Goal: Task Accomplishment & Management: Manage account settings

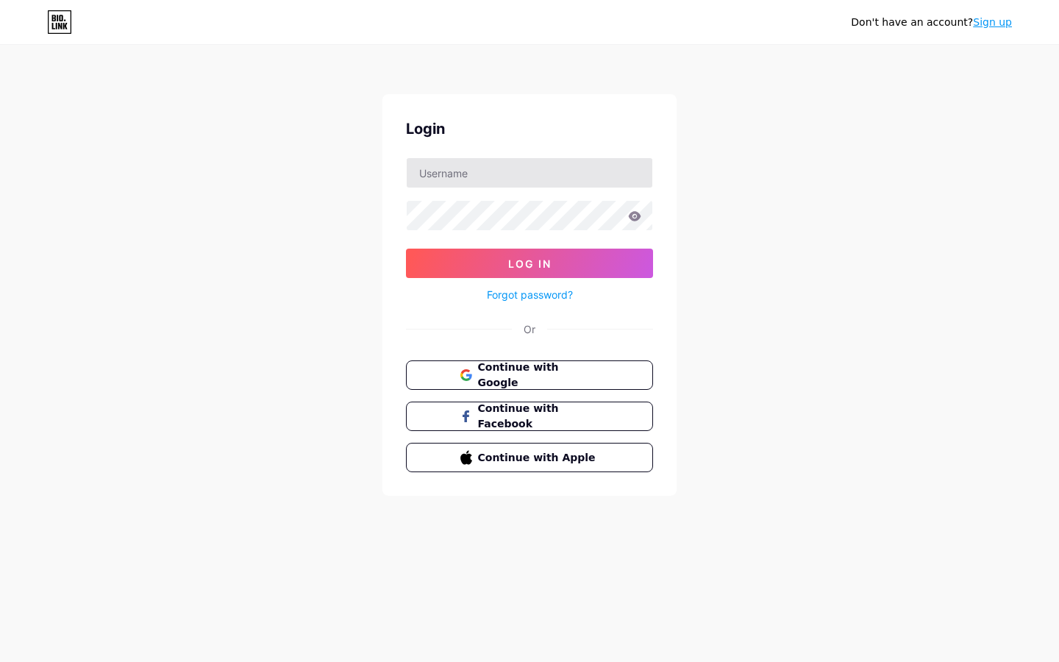
type input "[EMAIL_ADDRESS][DOMAIN_NAME]"
drag, startPoint x: 585, startPoint y: 168, endPoint x: 422, endPoint y: 159, distance: 163.5
click at [416, 161] on input "[EMAIL_ADDRESS][DOMAIN_NAME]" at bounding box center [530, 172] width 246 height 29
click at [832, 246] on div "Don't have an account? Sign up Login [EMAIL_ADDRESS][DOMAIN_NAME] Log In Forgot…" at bounding box center [529, 271] width 1059 height 543
click at [996, 21] on link "Sign up" at bounding box center [992, 22] width 39 height 12
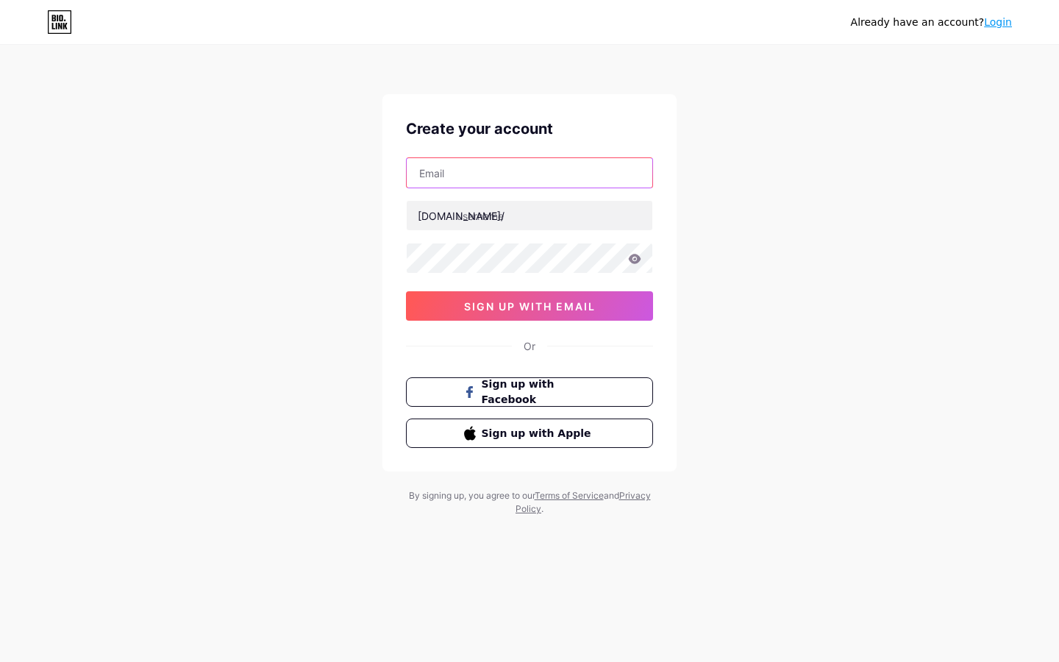
click at [549, 164] on input "text" at bounding box center [530, 172] width 246 height 29
click at [682, 157] on div "Already have an account? Login Create your account [DOMAIN_NAME]/ 0cAFcWeA7D41d…" at bounding box center [529, 281] width 1059 height 562
click at [540, 167] on input "text" at bounding box center [530, 172] width 246 height 29
type input "[EMAIL_ADDRESS][DOMAIN_NAME]"
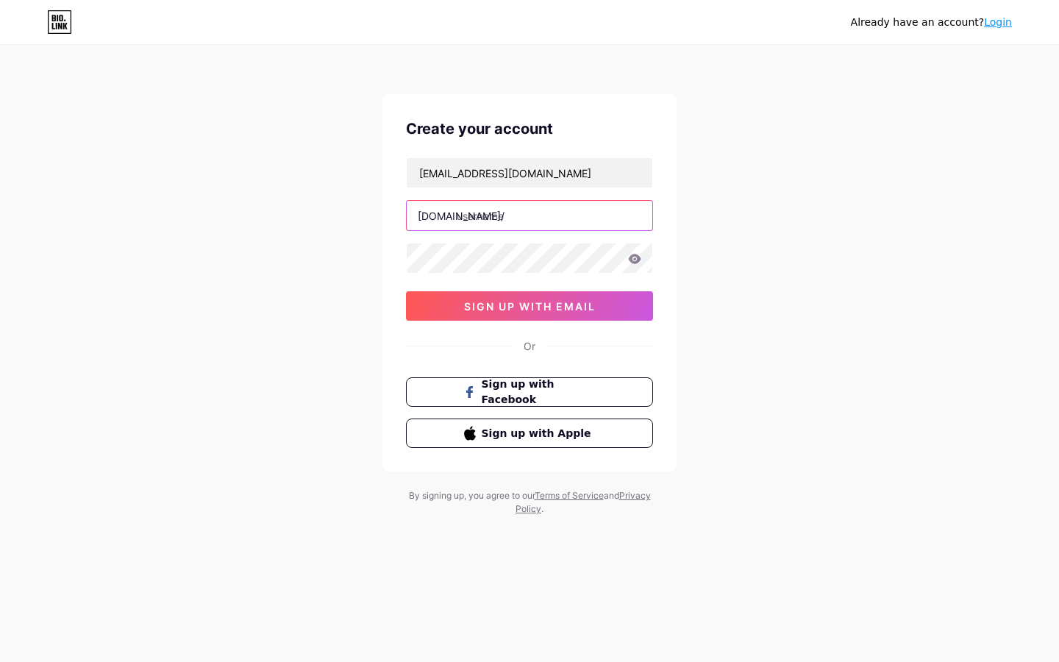
click at [517, 215] on input "text" at bounding box center [530, 215] width 246 height 29
type input "livebliss"
drag, startPoint x: 792, startPoint y: 304, endPoint x: 761, endPoint y: 301, distance: 31.0
click at [790, 302] on div "Already have an account? Login Create your account [EMAIL_ADDRESS][DOMAIN_NAME]…" at bounding box center [529, 281] width 1059 height 562
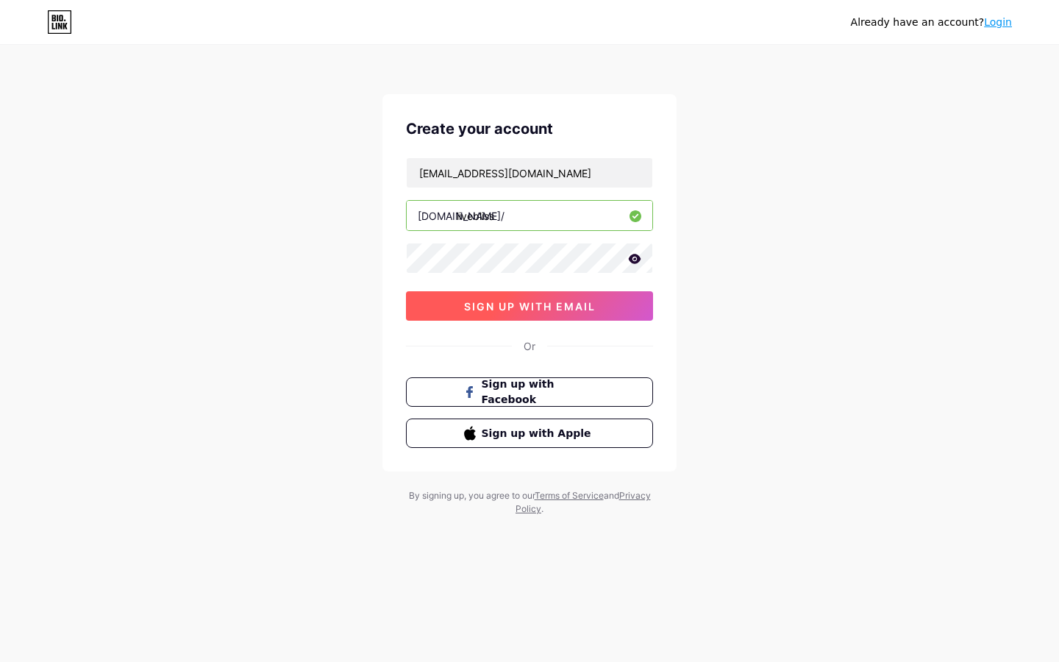
click at [531, 301] on span "sign up with email" at bounding box center [530, 306] width 132 height 12
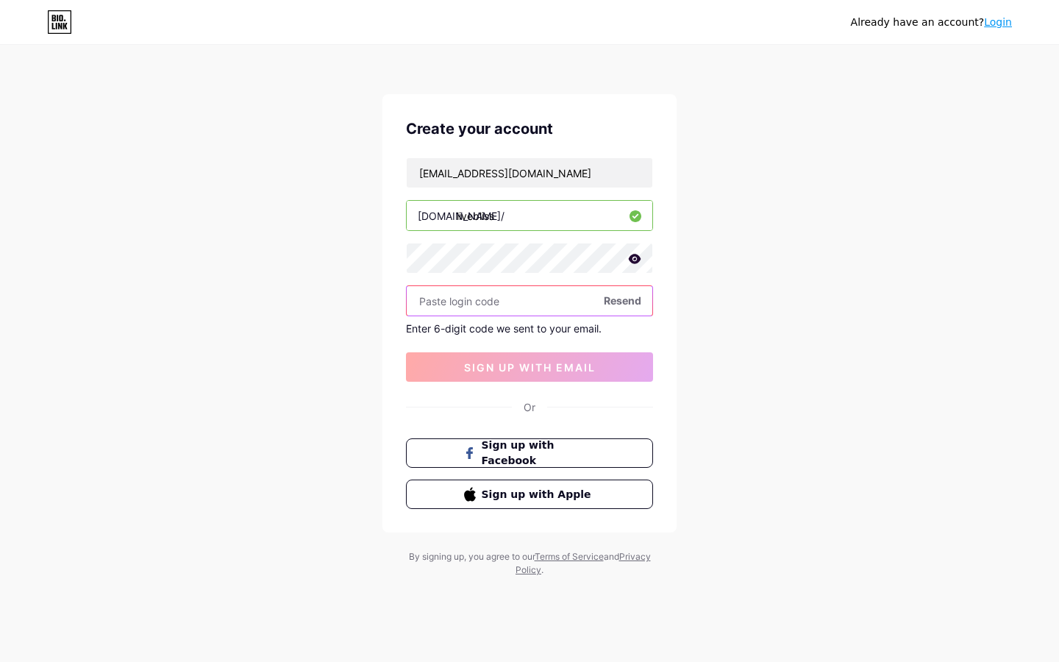
paste input "158857"
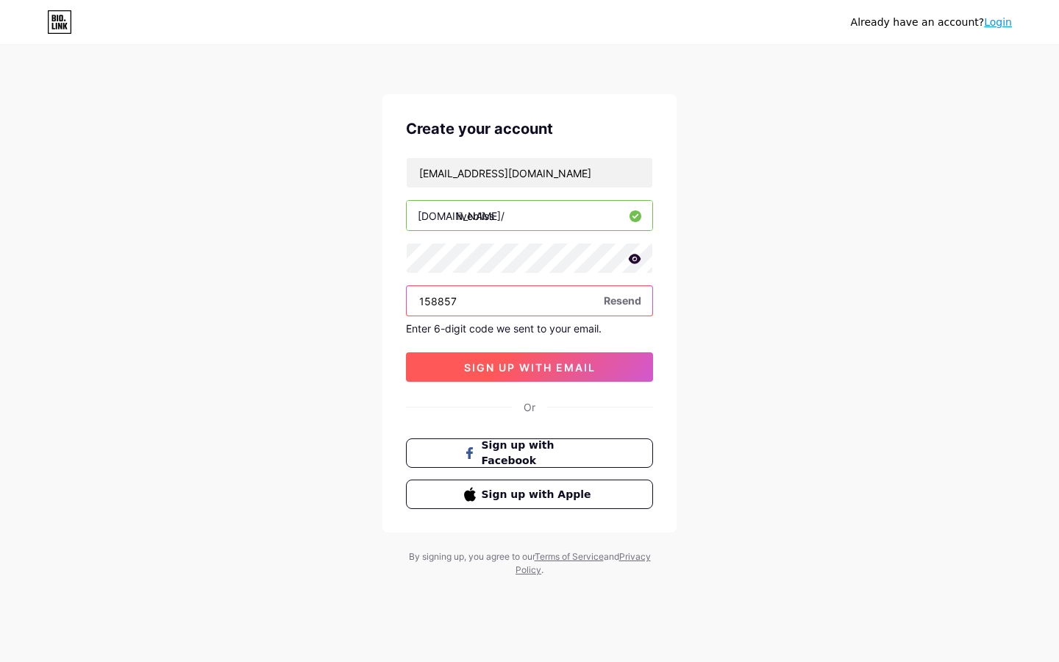
type input "158857"
click at [572, 360] on button "sign up with email" at bounding box center [529, 366] width 247 height 29
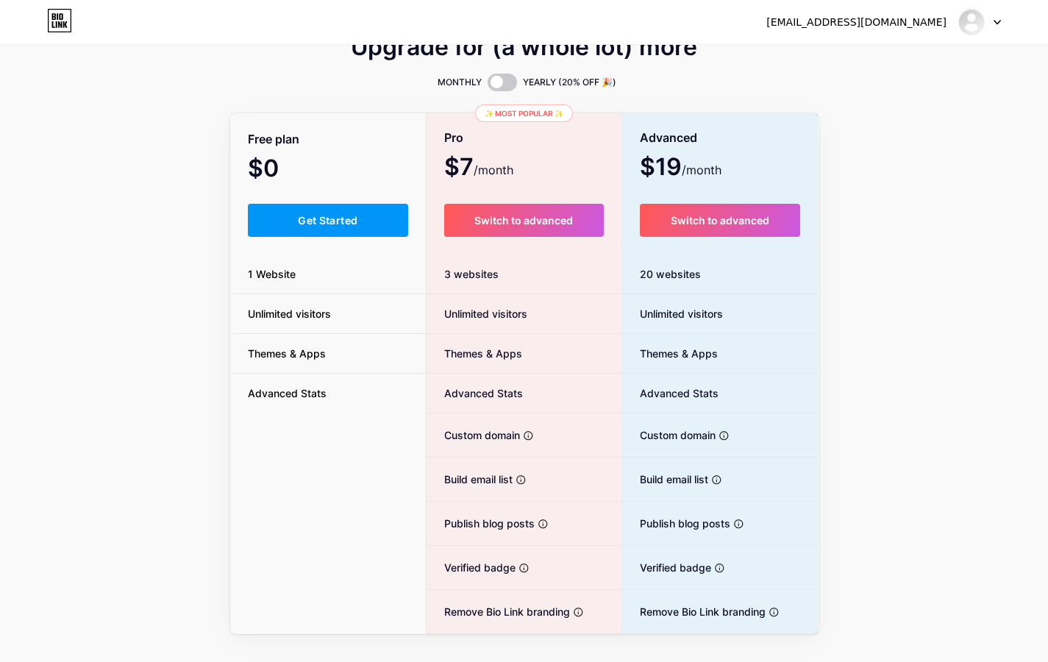
scroll to position [60, 0]
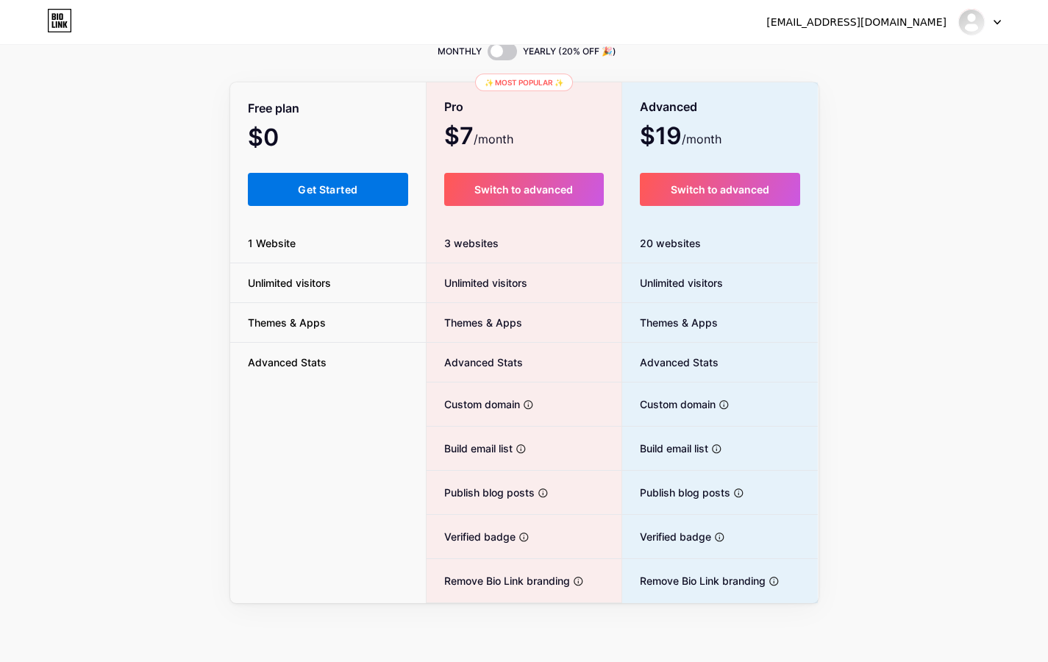
click at [329, 187] on span "Get Started" at bounding box center [328, 189] width 60 height 12
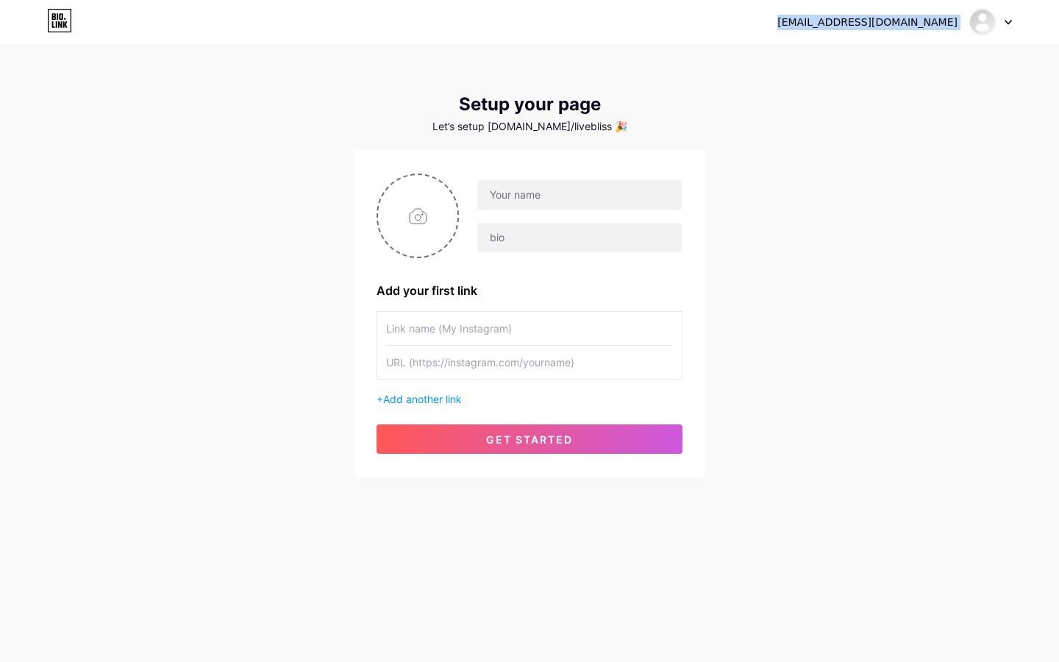
drag, startPoint x: 837, startPoint y: 582, endPoint x: 968, endPoint y: 30, distance: 566.6
click at [968, 30] on div "[EMAIL_ADDRESS][DOMAIN_NAME] Dashboard Logout" at bounding box center [529, 22] width 1059 height 26
copy div "[EMAIL_ADDRESS][DOMAIN_NAME] Dashboard Logout"
click at [494, 361] on input "text" at bounding box center [529, 362] width 287 height 33
paste input "[URL][DOMAIN_NAME][DOMAIN_NAME]"
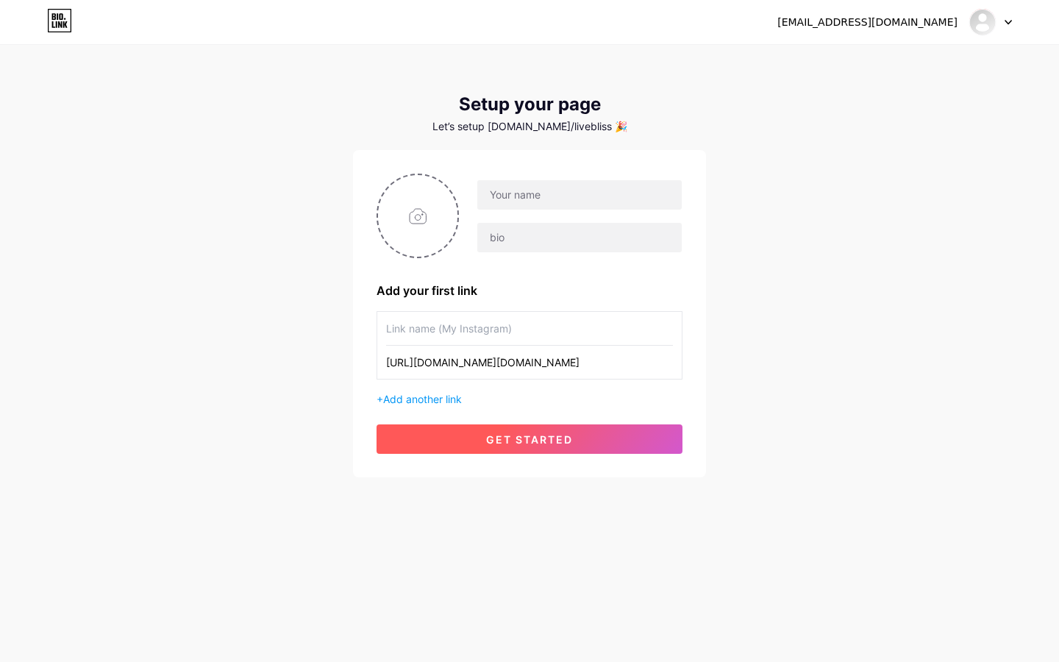
type input "[URL][DOMAIN_NAME][DOMAIN_NAME]"
click at [516, 440] on span "get started" at bounding box center [529, 439] width 87 height 12
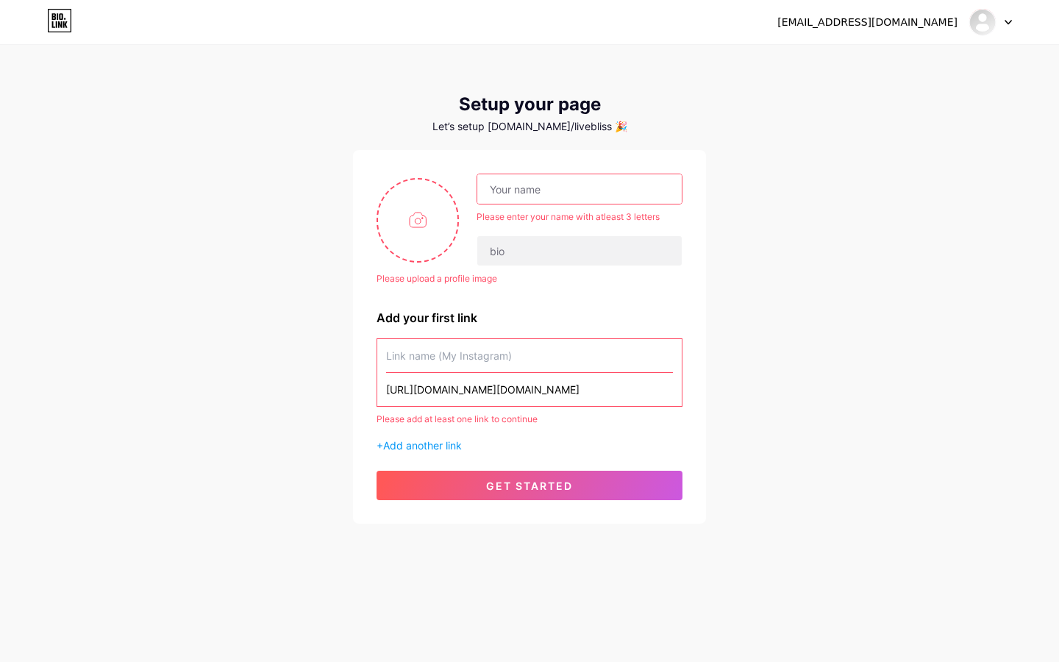
click at [582, 184] on input "text" at bounding box center [579, 188] width 204 height 29
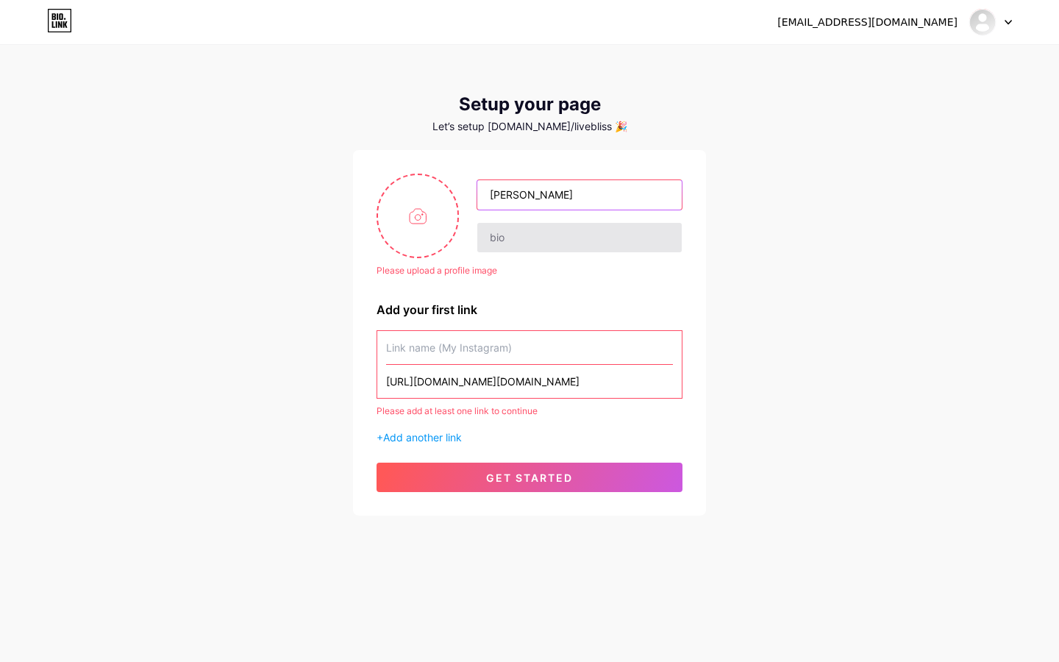
type input "[PERSON_NAME]"
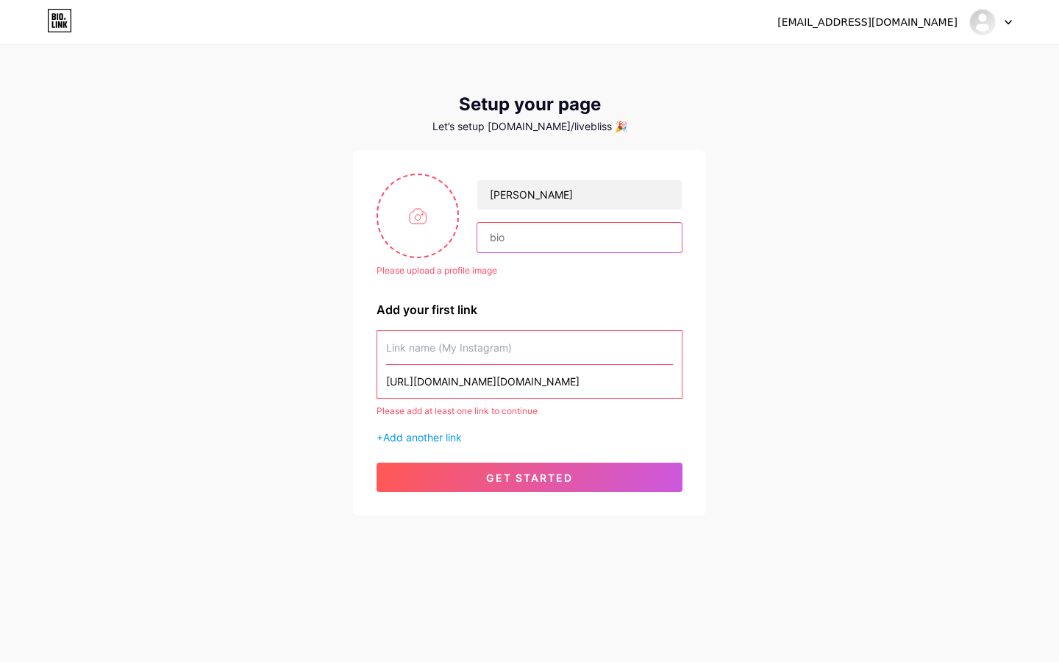
click at [589, 239] on input "text" at bounding box center [579, 237] width 204 height 29
type input "LiveBliss"
click at [521, 349] on input "text" at bounding box center [529, 347] width 287 height 33
click at [720, 396] on div "[EMAIL_ADDRESS][DOMAIN_NAME] Dashboard Logout Setup your page Let’s setup [DOMA…" at bounding box center [529, 281] width 1059 height 562
click at [414, 216] on input "file" at bounding box center [417, 216] width 79 height 82
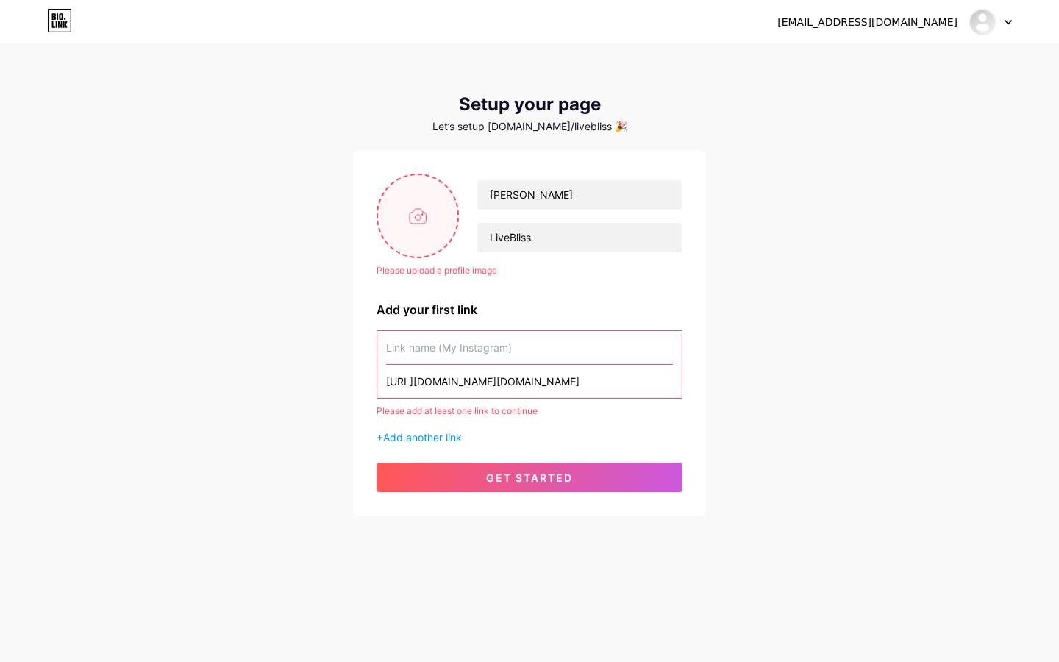
type input "C:\fakepath\Logo _LIVE BLISS_ con símbolo infinito.png"
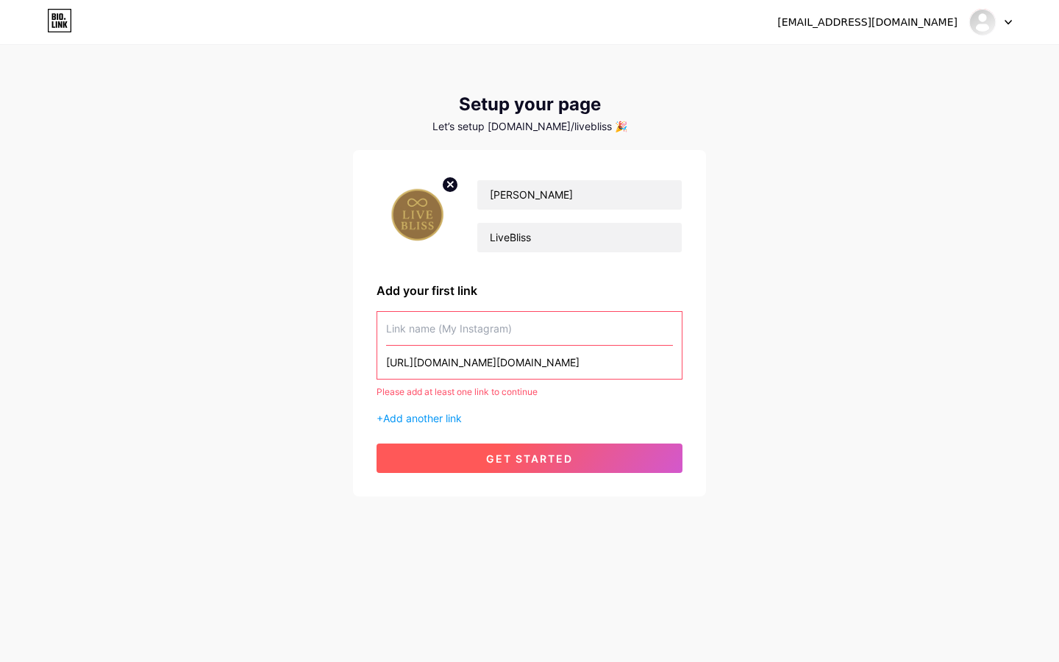
click at [515, 456] on span "get started" at bounding box center [529, 458] width 87 height 12
drag, startPoint x: 523, startPoint y: 360, endPoint x: 379, endPoint y: 368, distance: 144.3
click at [379, 368] on div "[URL][DOMAIN_NAME][DOMAIN_NAME]" at bounding box center [529, 345] width 306 height 68
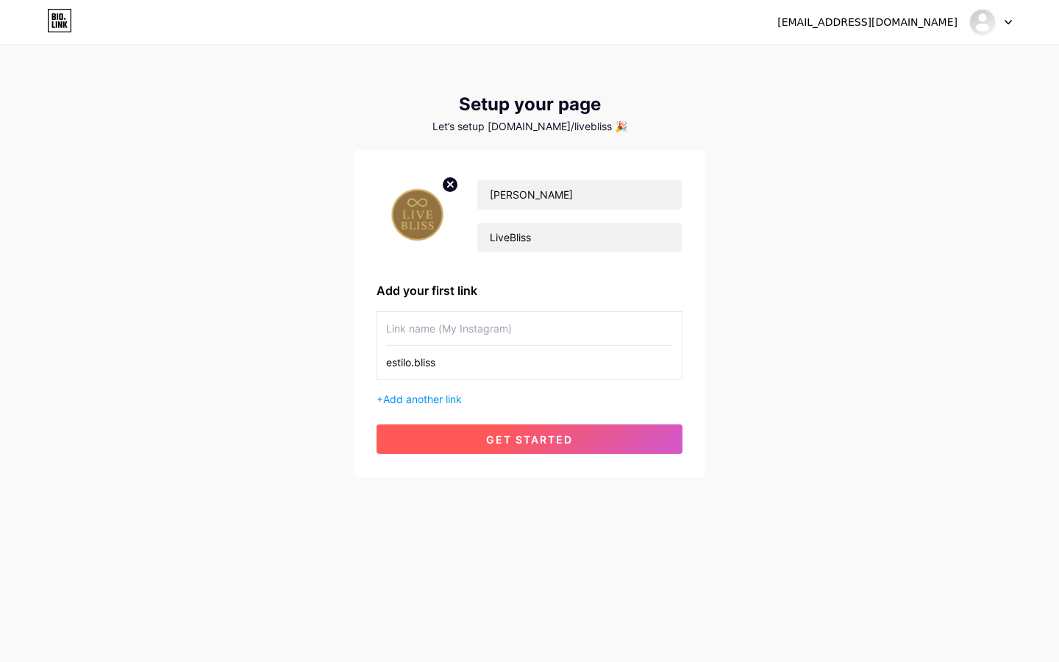
click at [448, 434] on button "get started" at bounding box center [529, 438] width 306 height 29
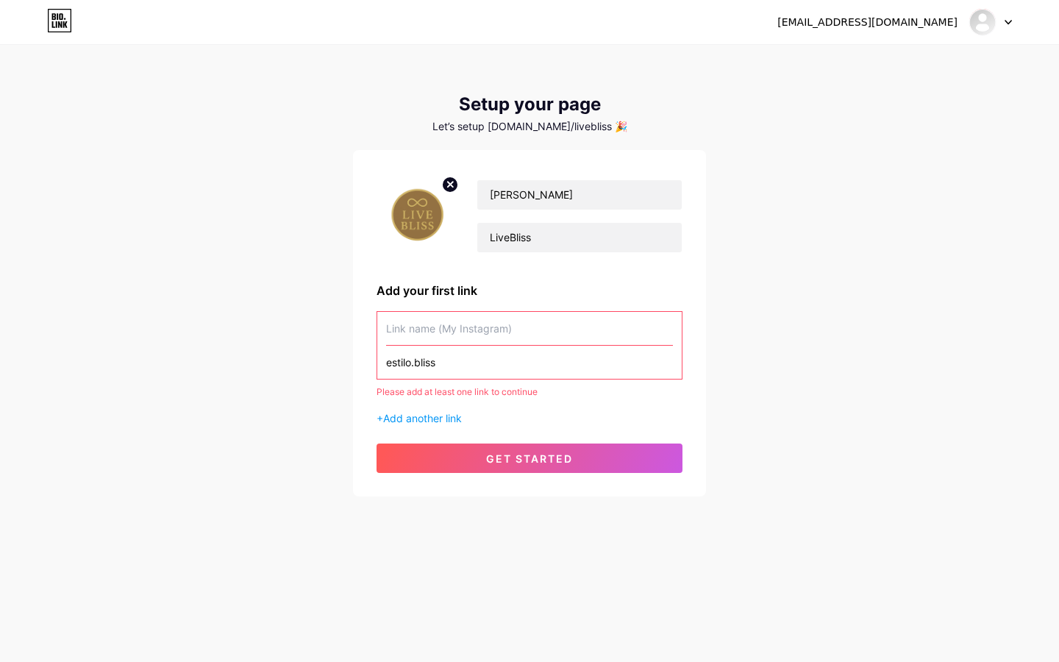
click at [386, 363] on input "estilo.bliss" at bounding box center [529, 362] width 287 height 33
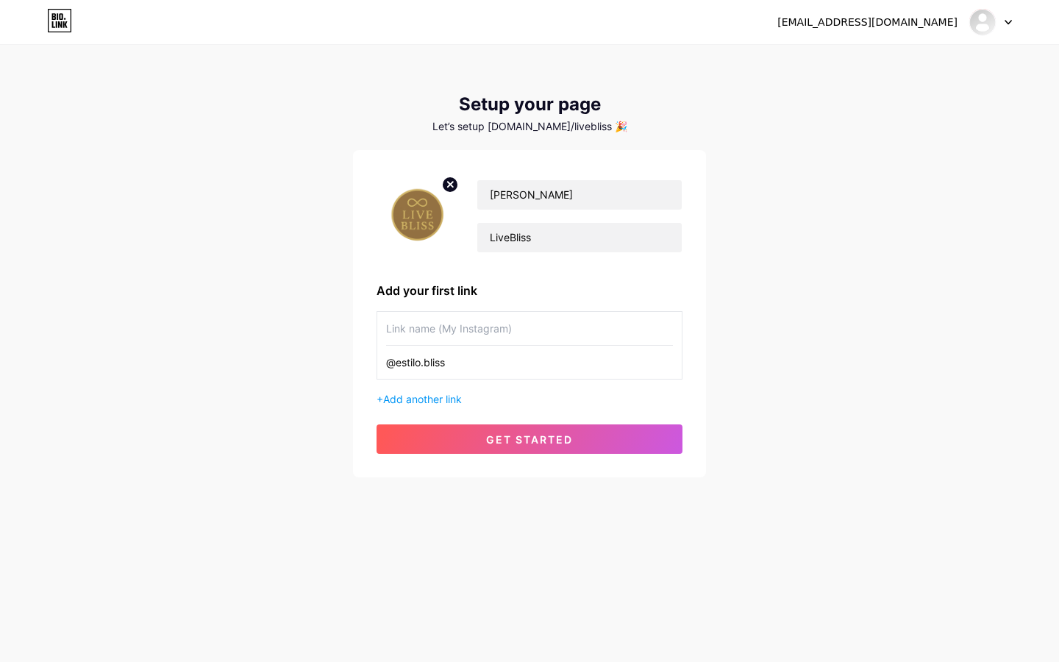
click at [556, 440] on span "get started" at bounding box center [529, 439] width 87 height 12
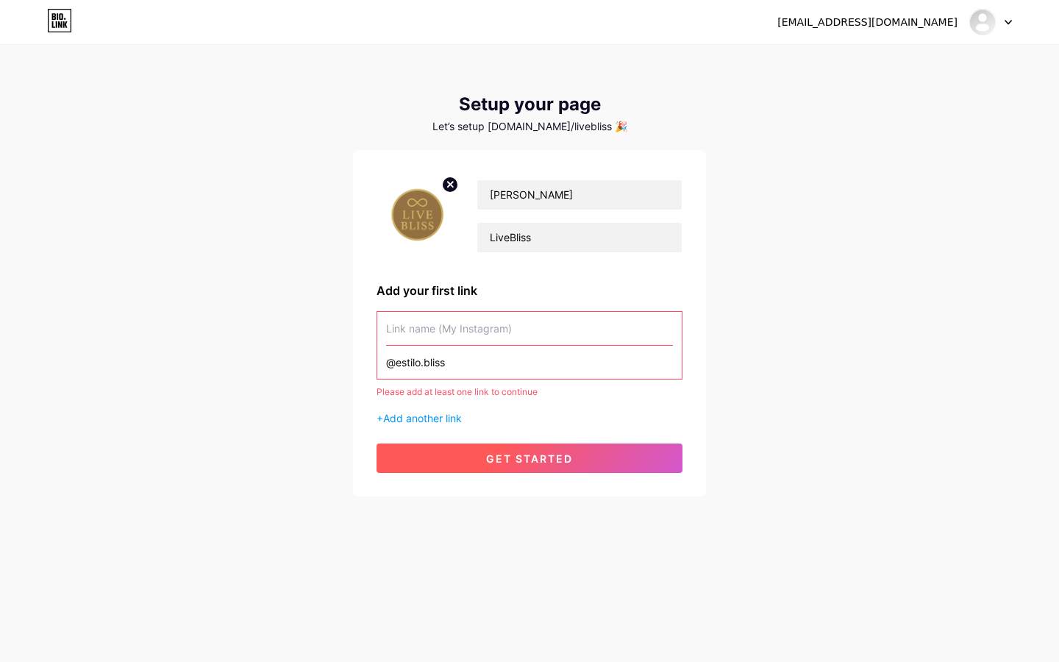
click at [544, 457] on span "get started" at bounding box center [529, 458] width 87 height 12
click at [498, 330] on input "text" at bounding box center [529, 328] width 287 height 33
drag, startPoint x: 482, startPoint y: 360, endPoint x: 374, endPoint y: 361, distance: 108.1
click at [374, 360] on div "[PERSON_NAME] Add your first link @estilo.bliss Please add at least one link to…" at bounding box center [529, 323] width 353 height 346
paste input "[URL][DOMAIN_NAME]"
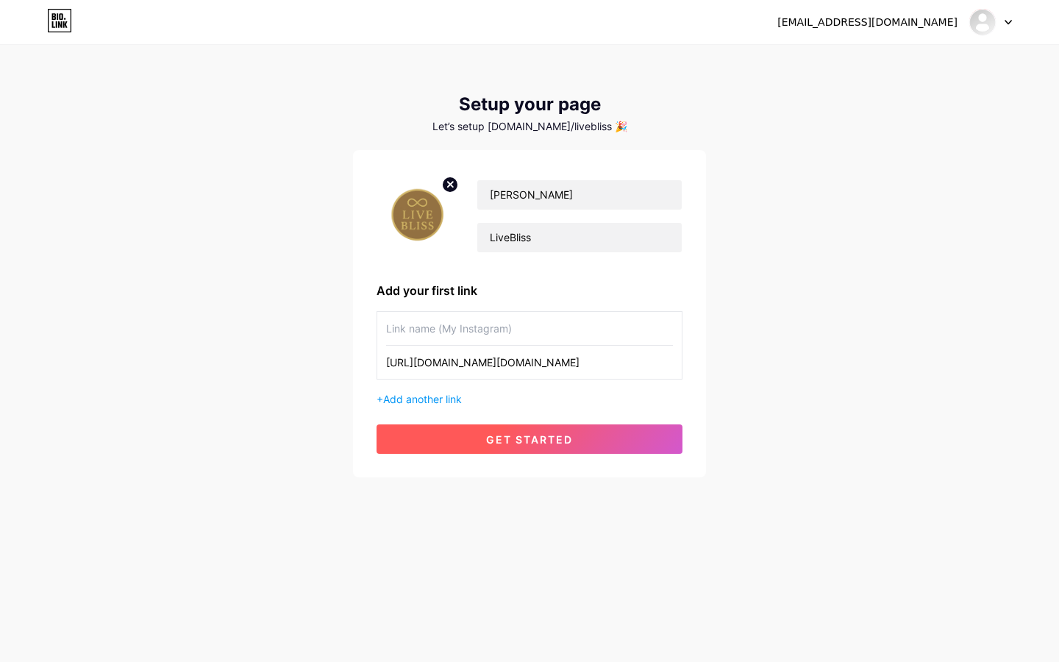
type input "[URL][DOMAIN_NAME][DOMAIN_NAME]"
click at [501, 440] on span "get started" at bounding box center [529, 439] width 87 height 12
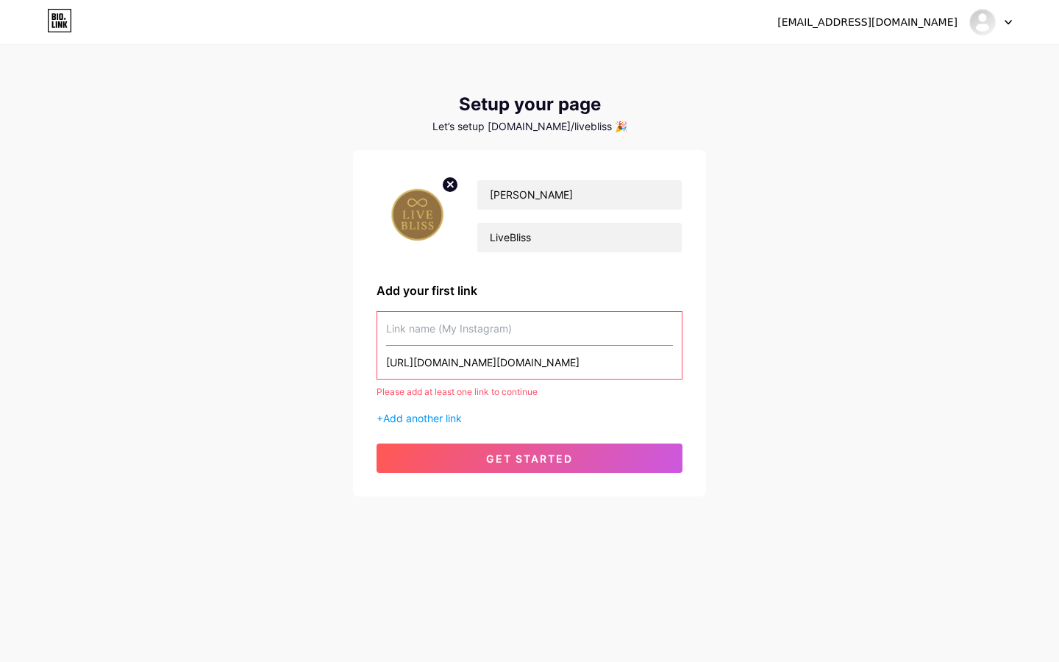
click at [521, 326] on input "text" at bounding box center [529, 328] width 287 height 33
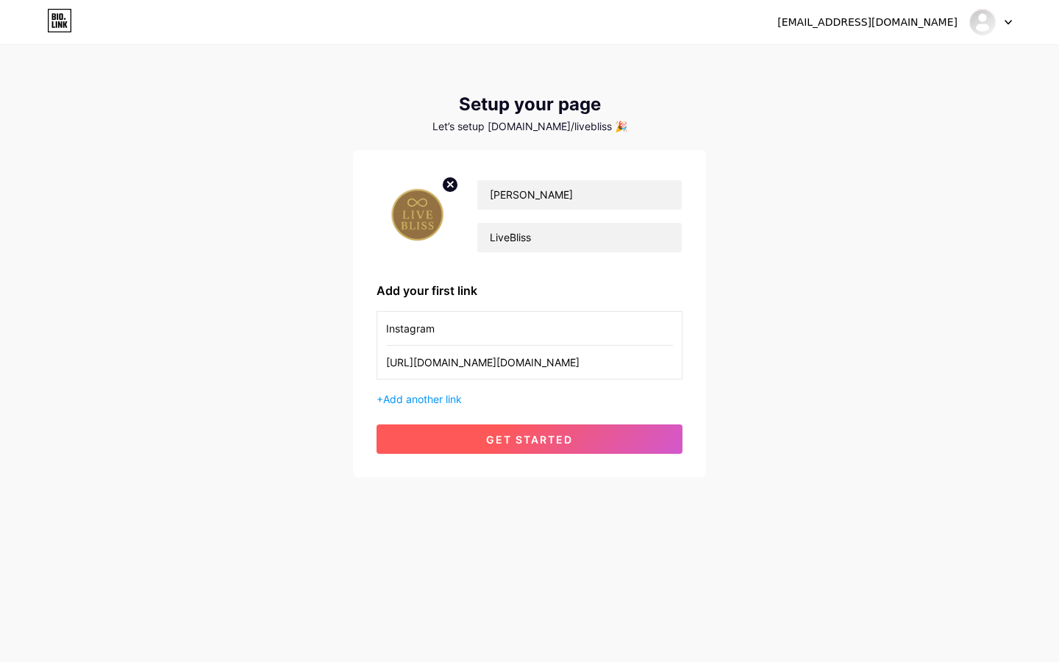
type input "Instagram"
click at [519, 436] on span "get started" at bounding box center [529, 439] width 87 height 12
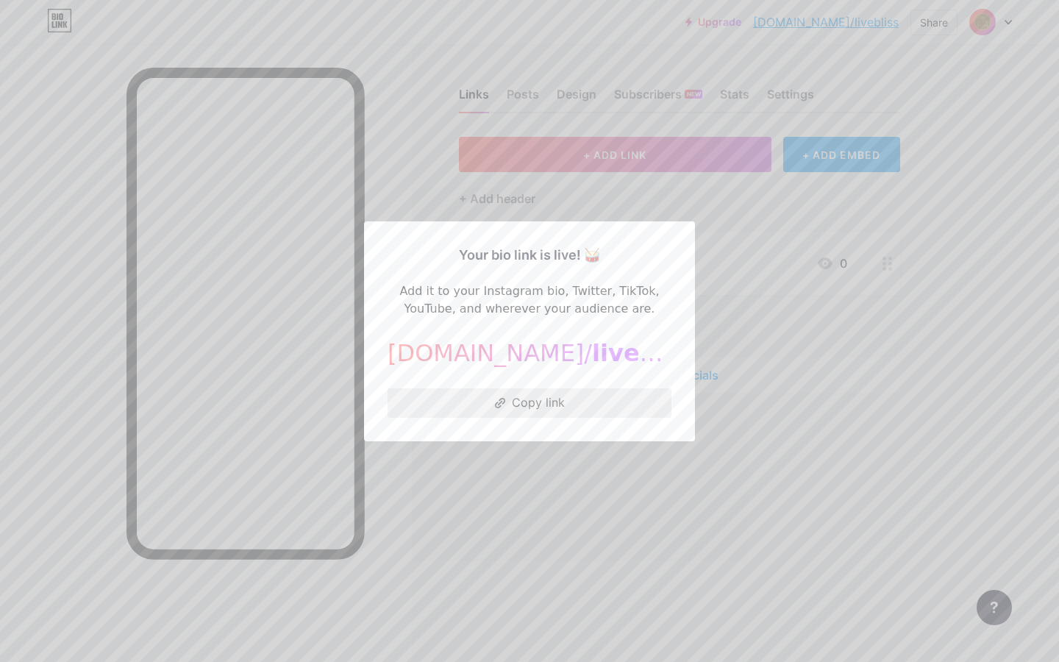
click at [550, 401] on button "Copy link" at bounding box center [529, 402] width 284 height 29
click at [582, 462] on div at bounding box center [529, 331] width 1059 height 662
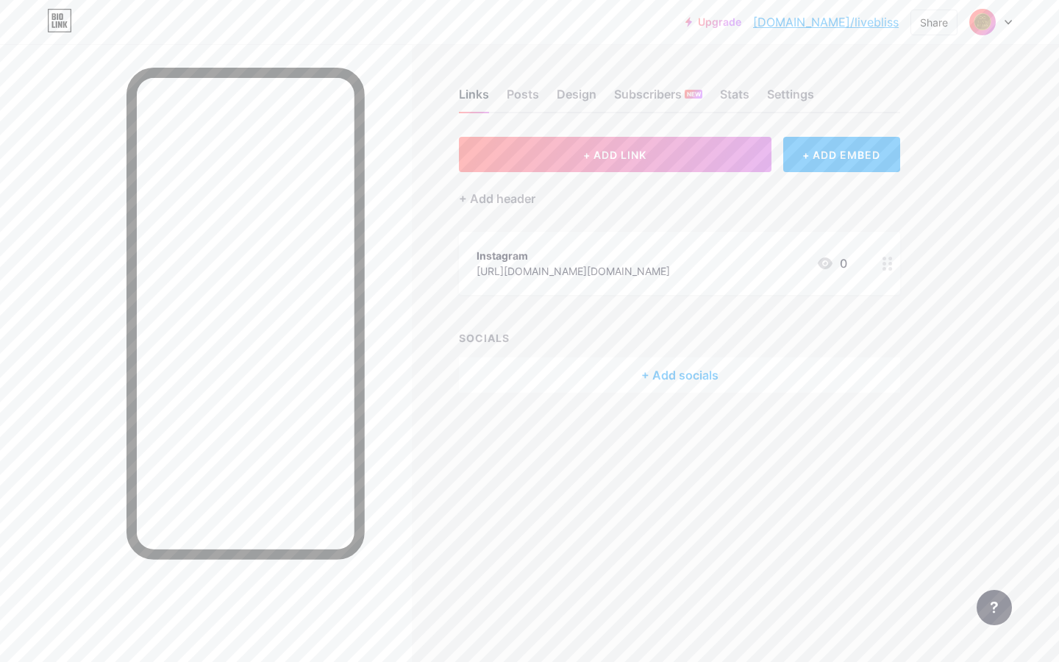
click at [475, 93] on div "Links" at bounding box center [474, 98] width 30 height 26
click at [527, 93] on div "Posts" at bounding box center [523, 98] width 32 height 26
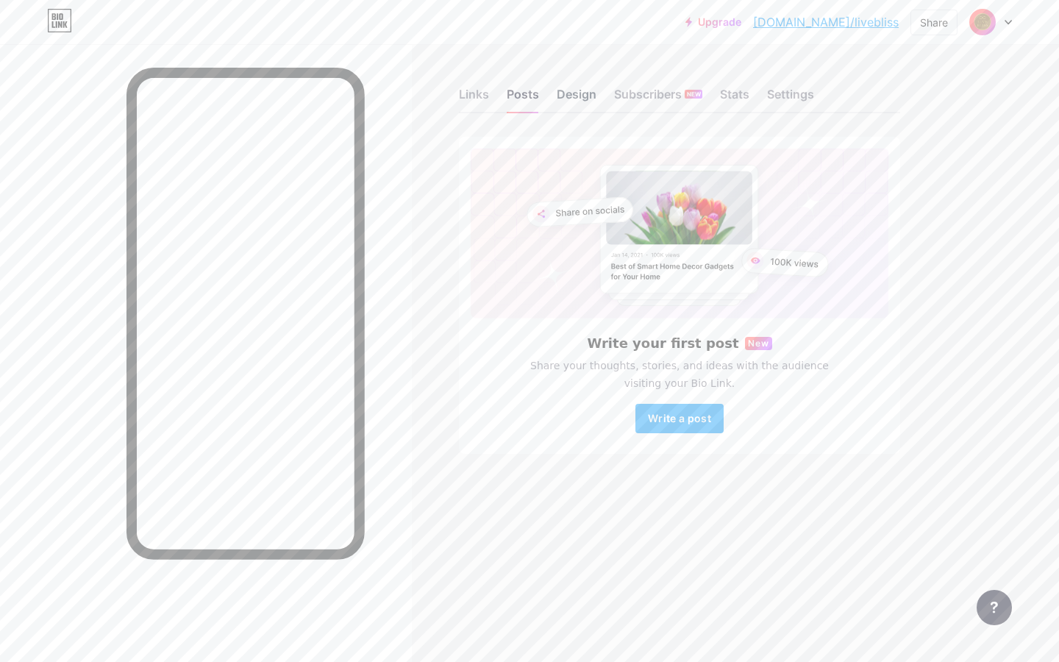
click at [579, 96] on div "Design" at bounding box center [577, 98] width 40 height 26
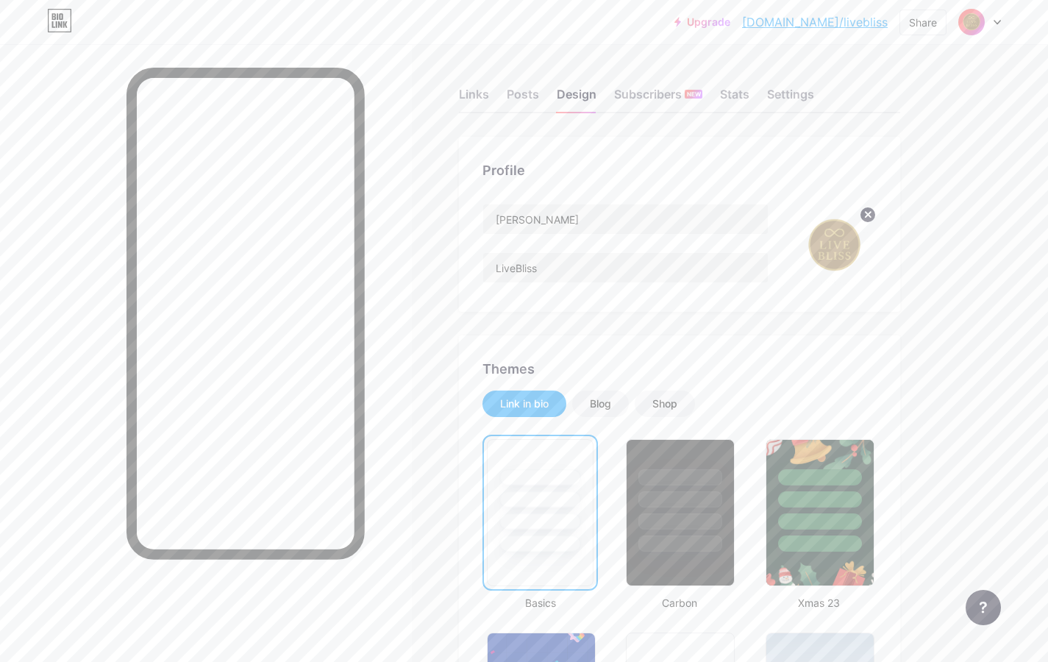
click at [832, 240] on img at bounding box center [834, 246] width 85 height 85
click at [868, 212] on icon at bounding box center [868, 215] width 18 height 18
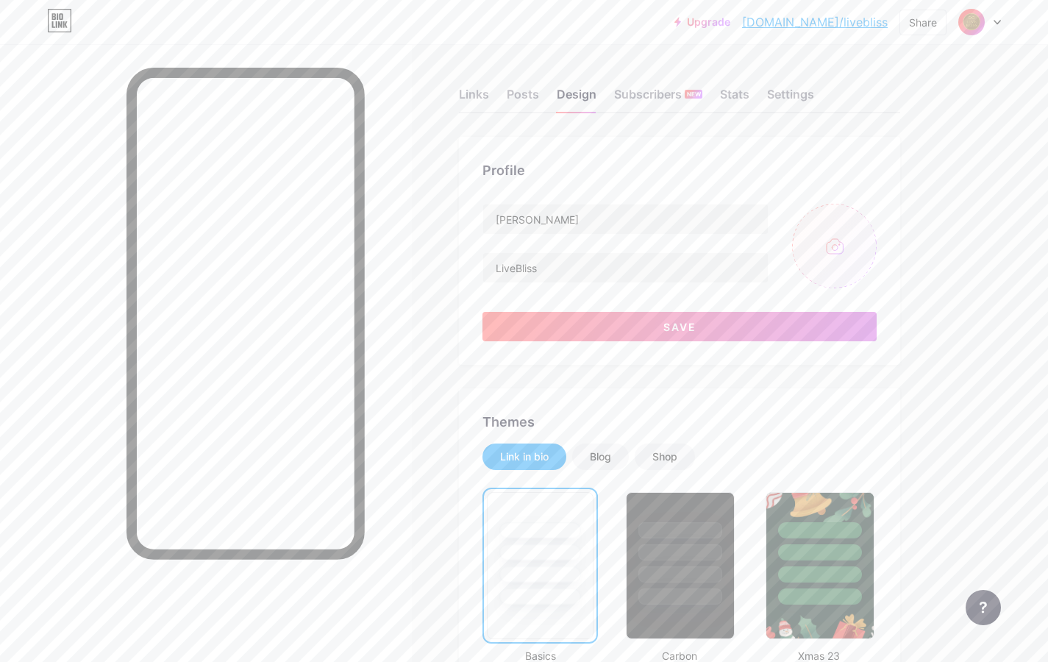
click at [827, 249] on input "file" at bounding box center [834, 246] width 85 height 85
type input "C:\fakepath\live bliss logo.jpg"
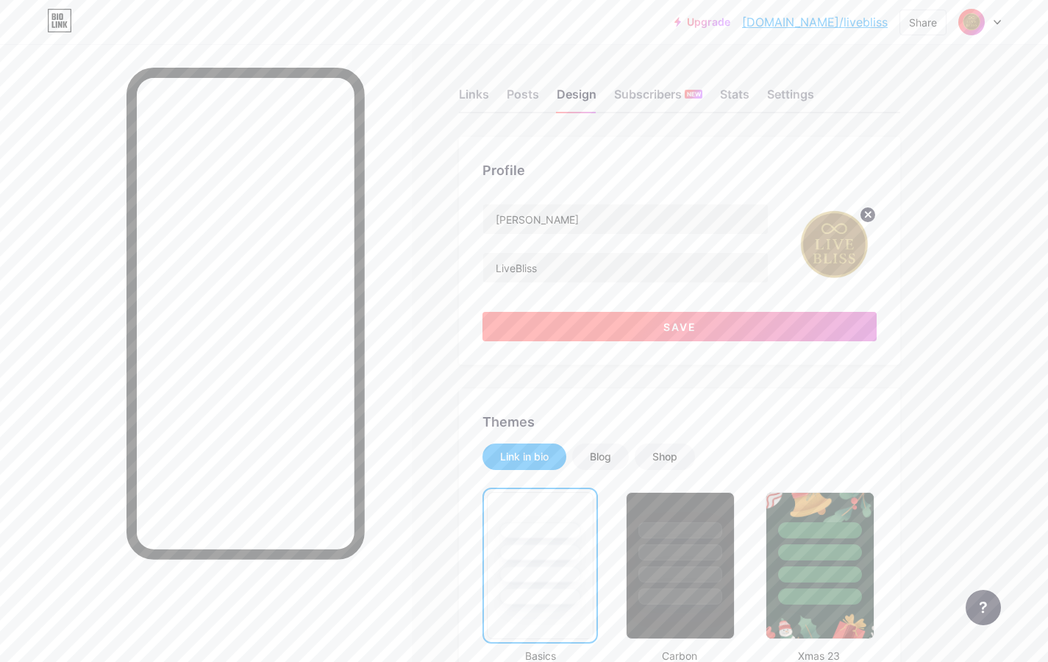
click at [745, 326] on button "Save" at bounding box center [679, 326] width 394 height 29
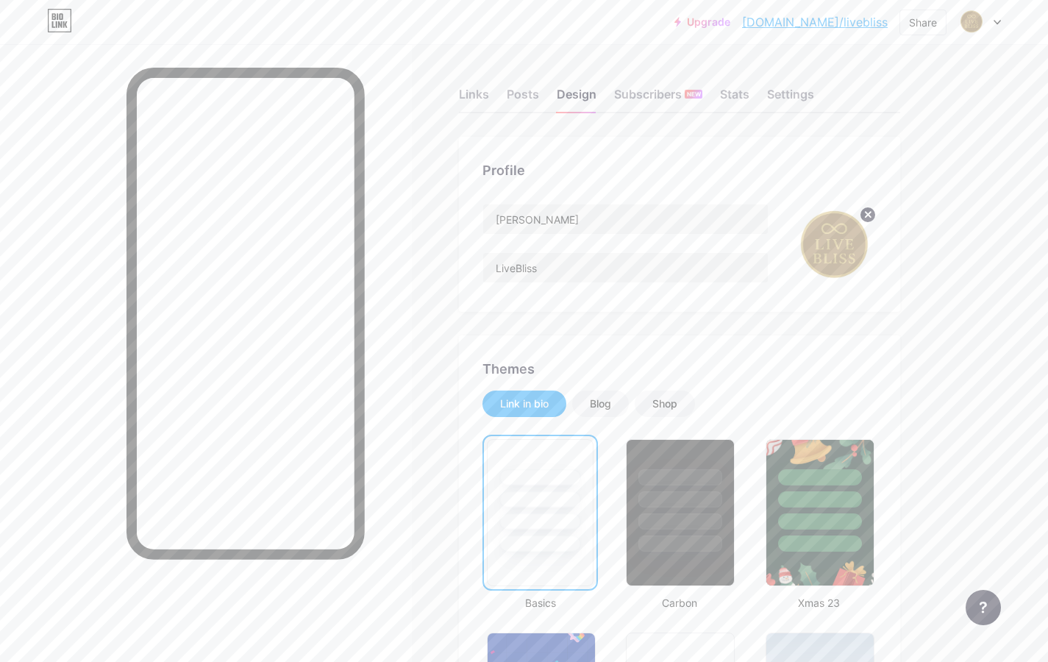
click at [869, 212] on icon at bounding box center [868, 215] width 18 height 18
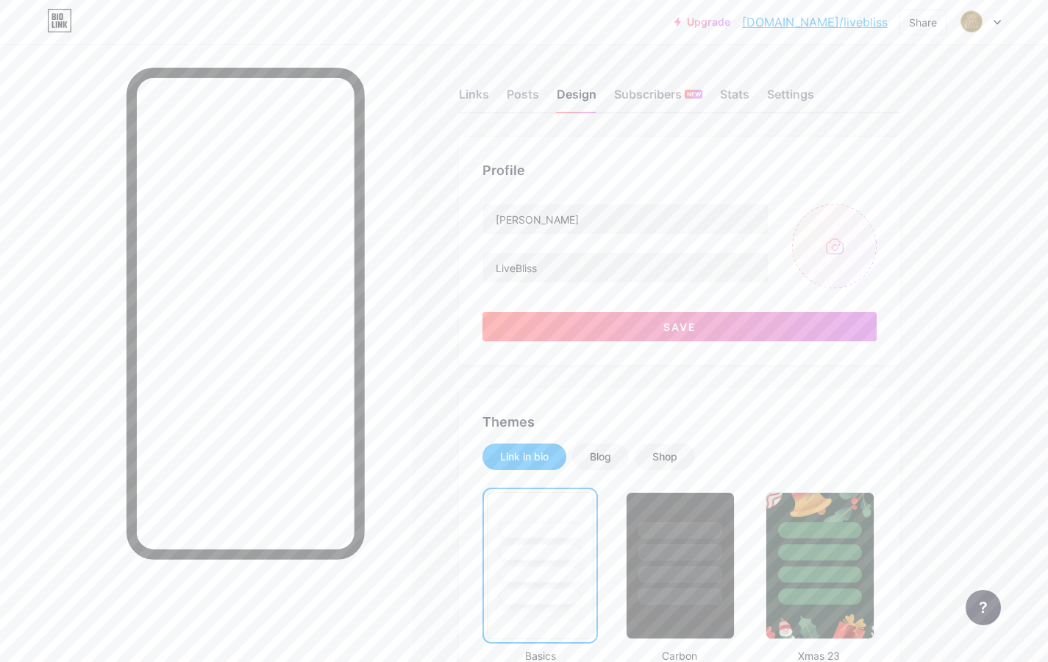
click at [842, 241] on input "file" at bounding box center [834, 246] width 85 height 85
type input "C:\fakepath\live bliss logo 2.jpg"
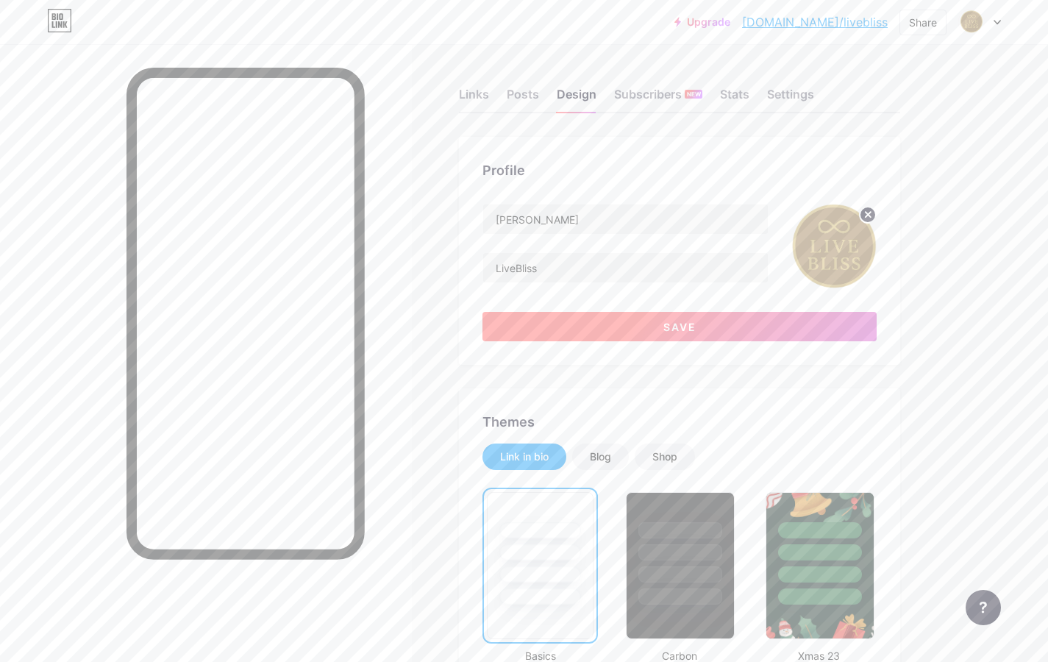
click at [718, 326] on button "Save" at bounding box center [679, 326] width 394 height 29
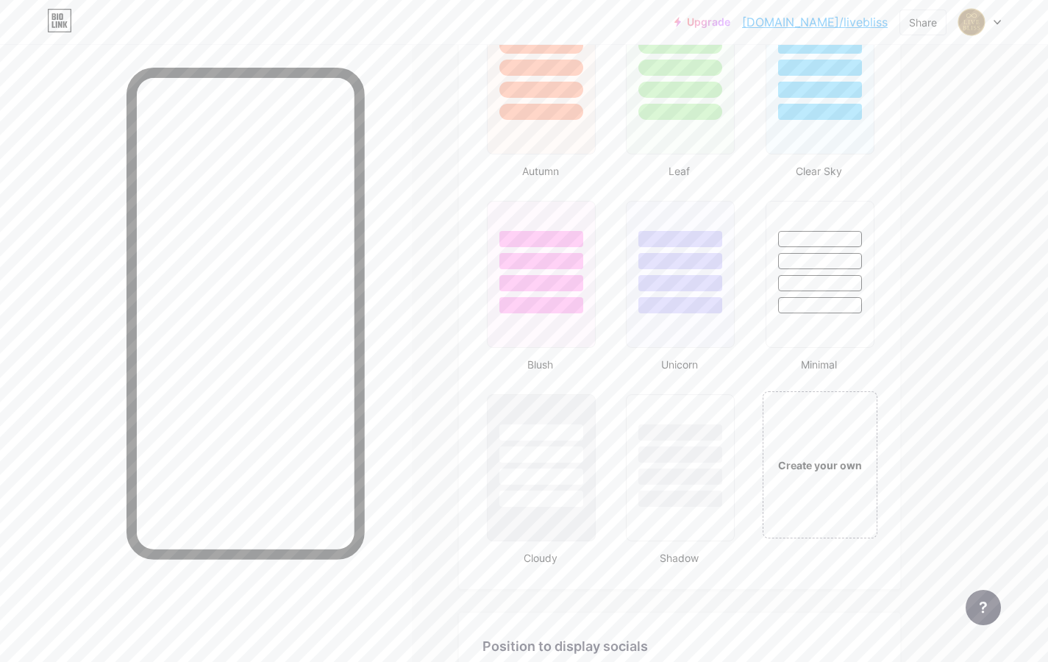
scroll to position [1432, 0]
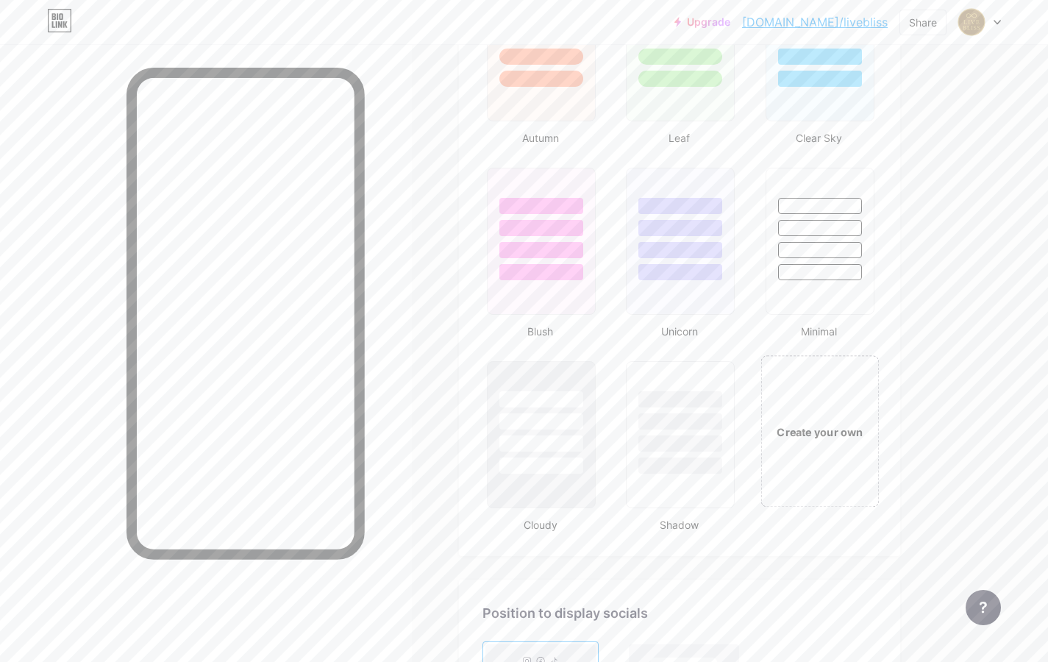
click at [834, 431] on div "Create your own" at bounding box center [819, 431] width 110 height 16
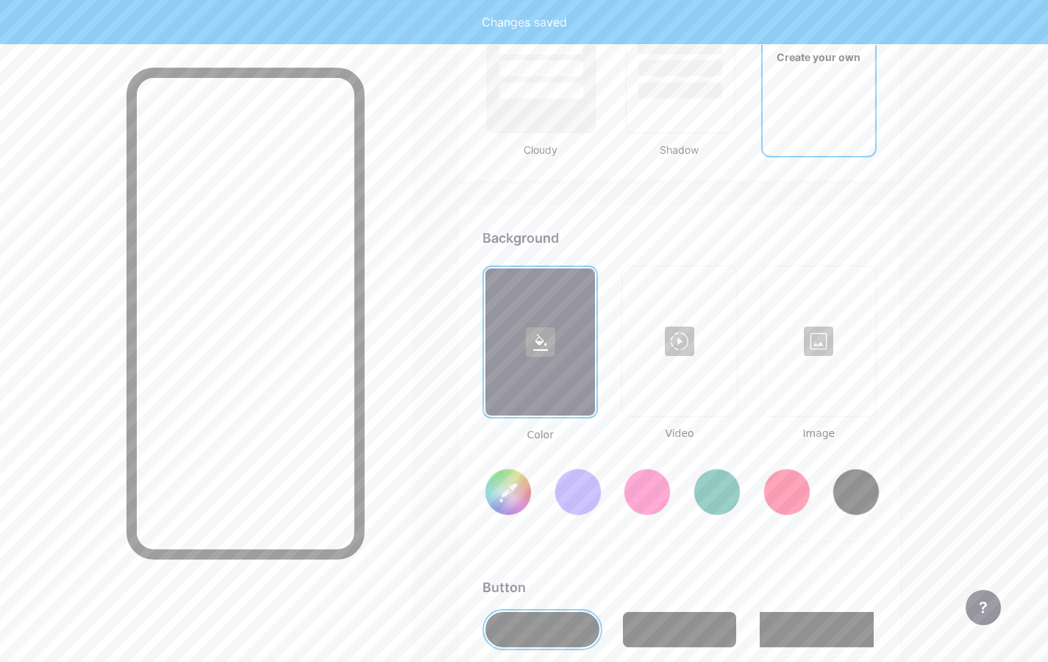
type input "#ffffff"
type input "#000000"
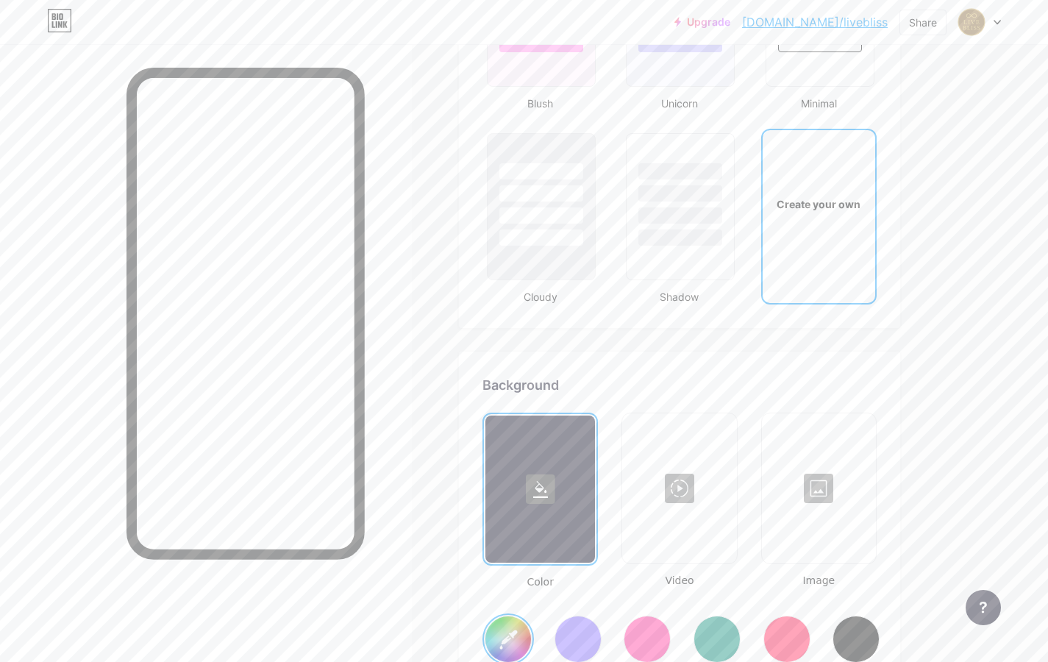
scroll to position [1641, 0]
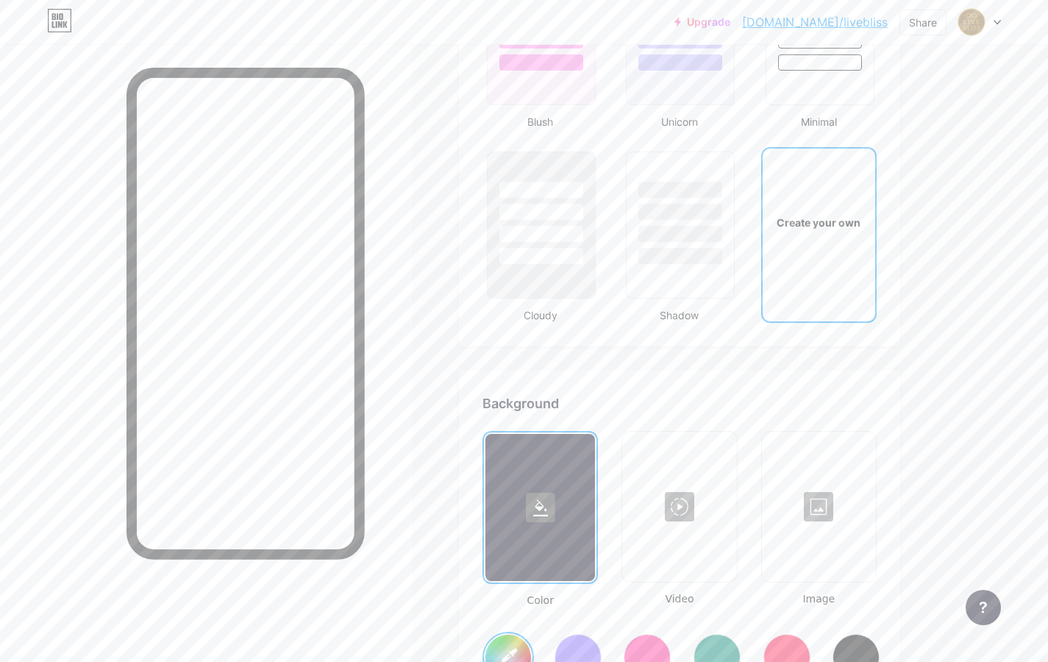
click at [687, 493] on div at bounding box center [678, 506] width 111 height 147
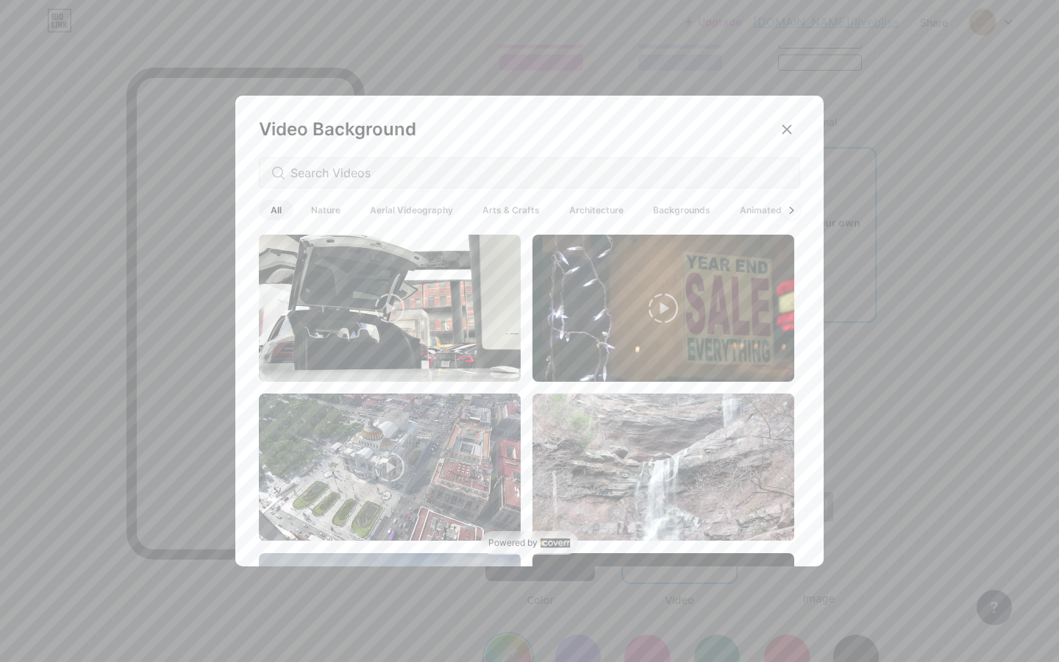
click at [322, 210] on span "Nature" at bounding box center [325, 210] width 53 height 20
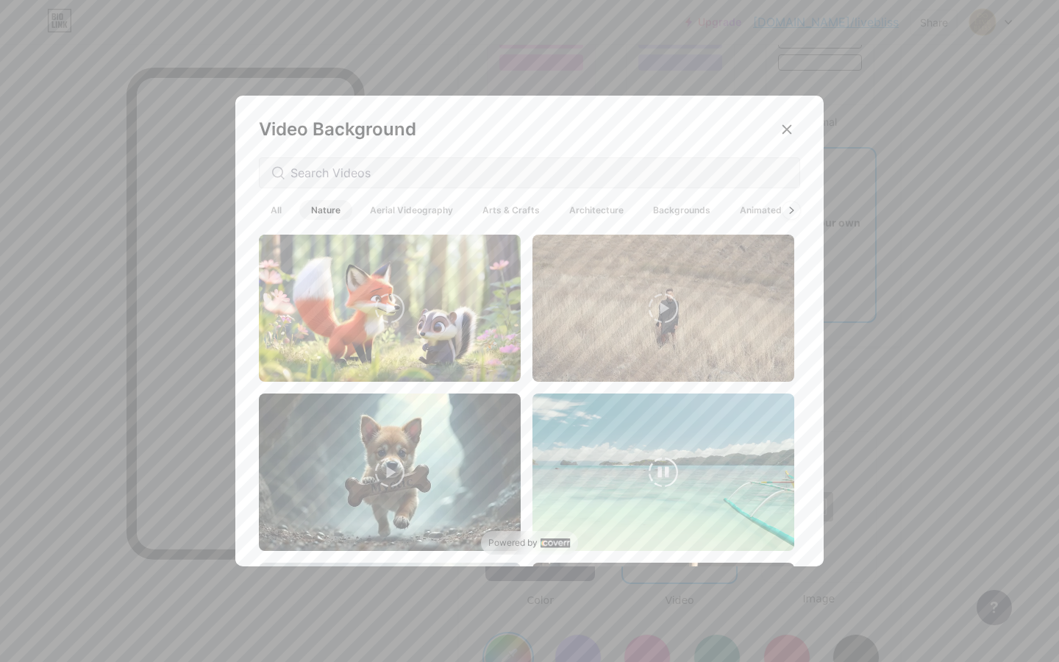
click at [631, 457] on video at bounding box center [663, 471] width 262 height 157
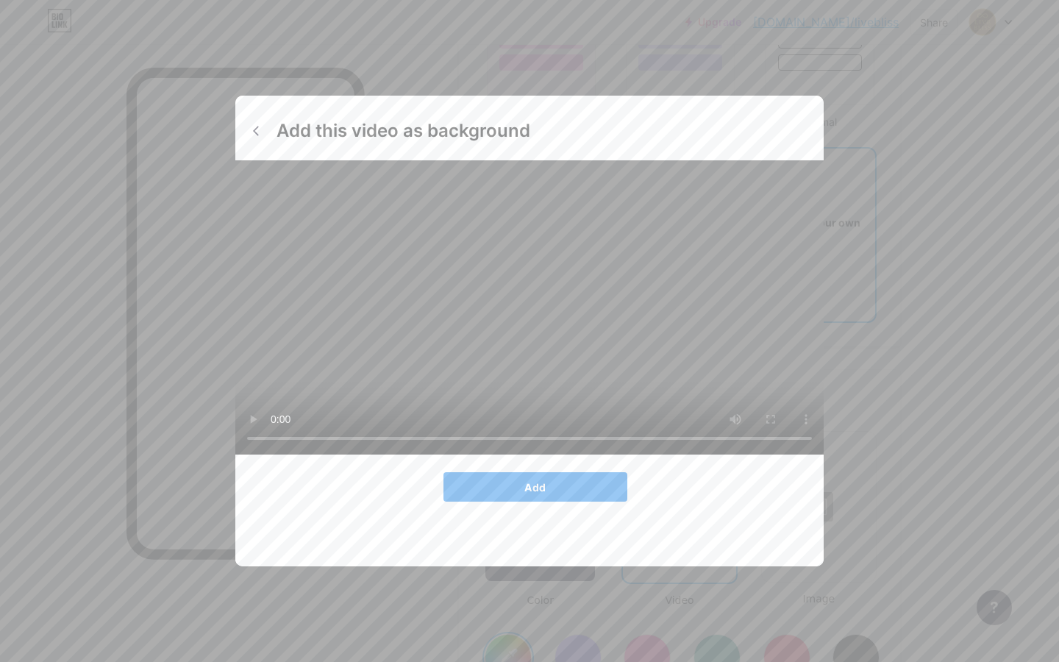
click at [548, 501] on button "Add" at bounding box center [535, 486] width 184 height 29
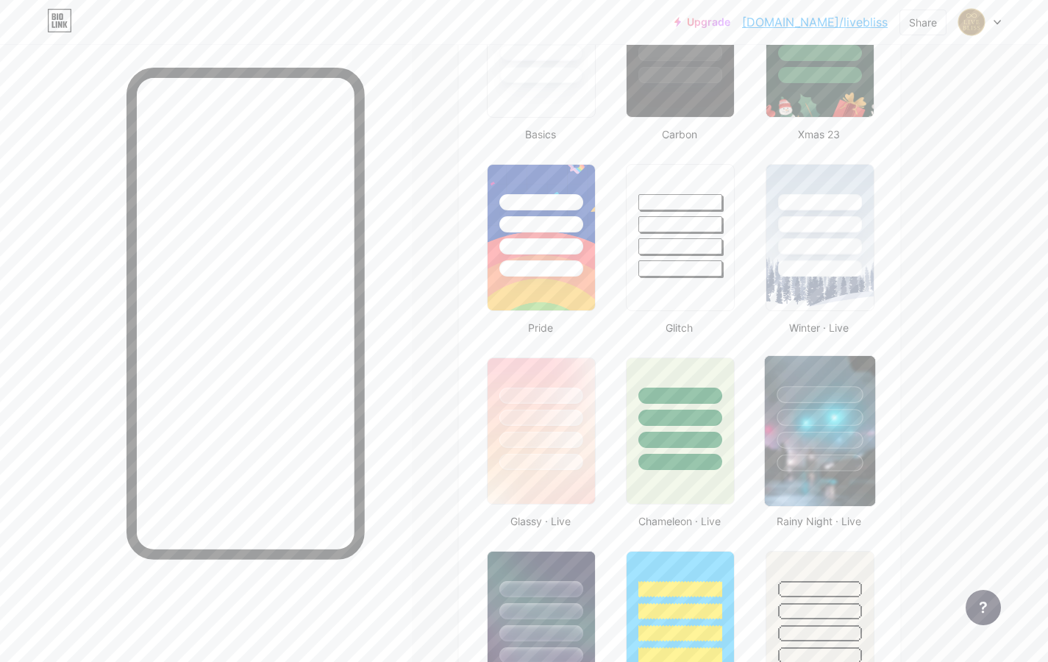
scroll to position [0, 0]
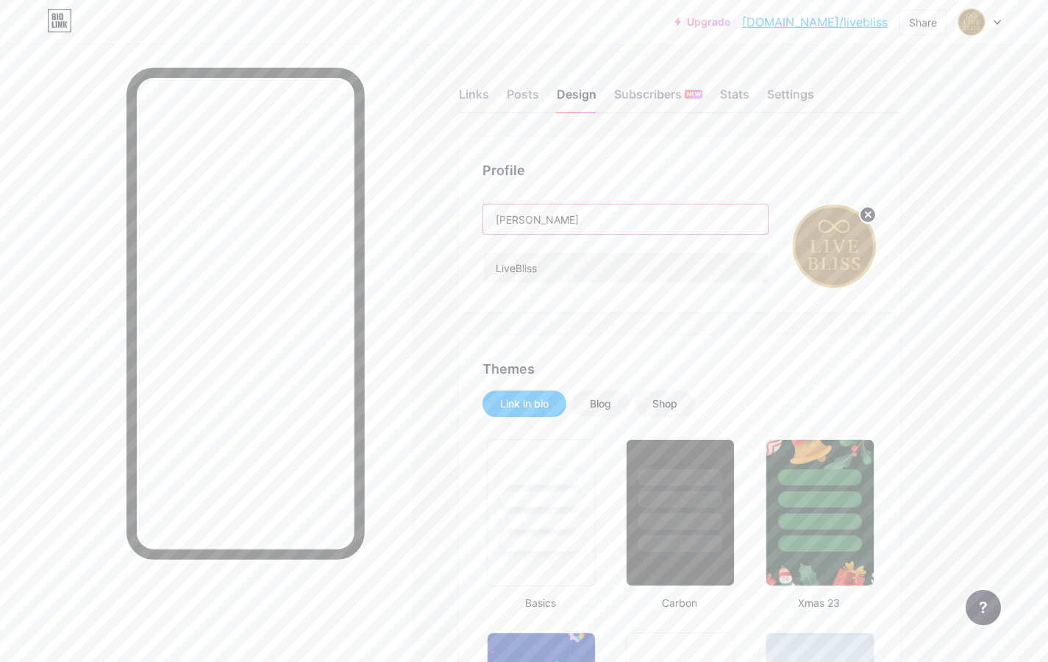
drag, startPoint x: 564, startPoint y: 219, endPoint x: 476, endPoint y: 218, distance: 88.2
click at [476, 218] on div "Profile [PERSON_NAME]" at bounding box center [679, 224] width 441 height 175
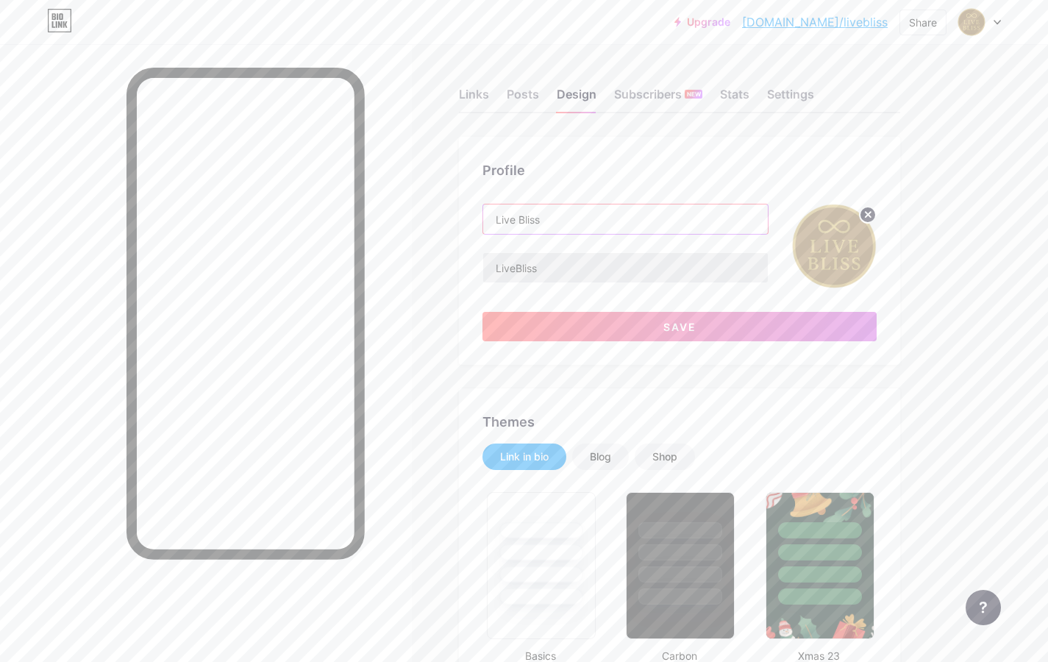
type input "Live Bliss"
drag, startPoint x: 550, startPoint y: 273, endPoint x: 479, endPoint y: 274, distance: 71.3
click at [482, 272] on div "LiveBliss" at bounding box center [625, 267] width 286 height 31
type input "SALUD & ESTÉTICA"
click at [721, 329] on button "Save" at bounding box center [679, 326] width 394 height 29
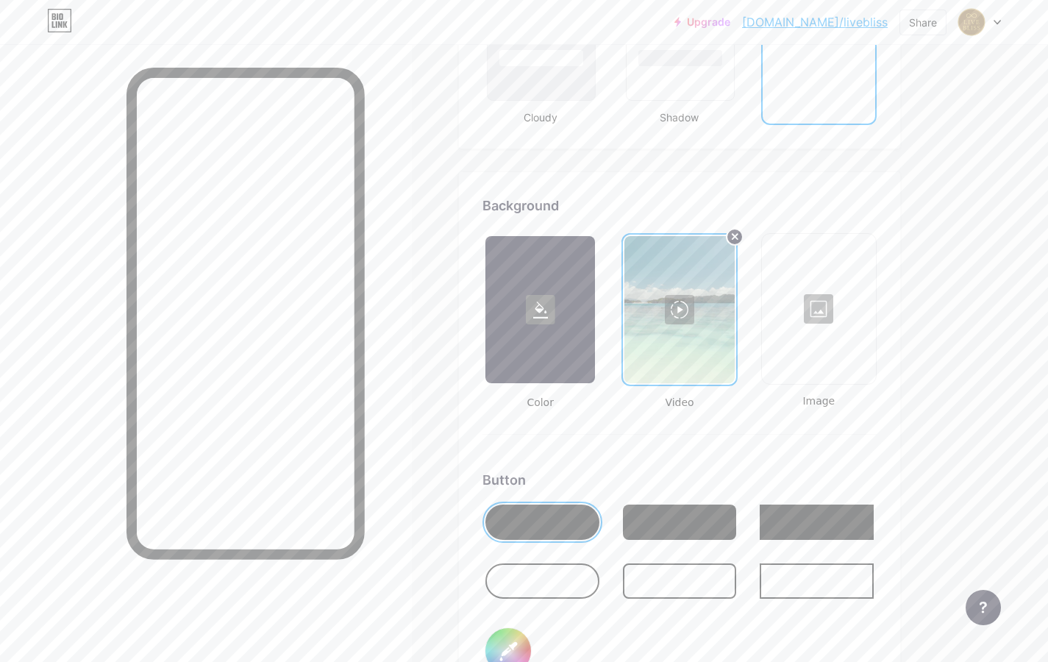
scroll to position [2023, 0]
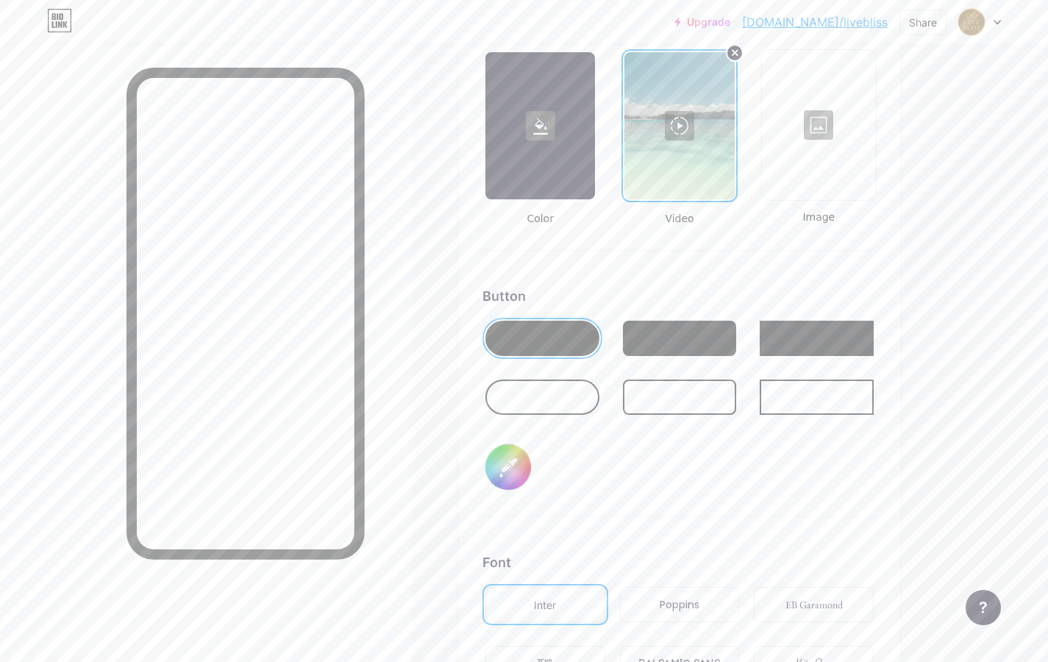
click at [512, 465] on input "#000000" at bounding box center [508, 467] width 46 height 46
type input "#cbb2d2"
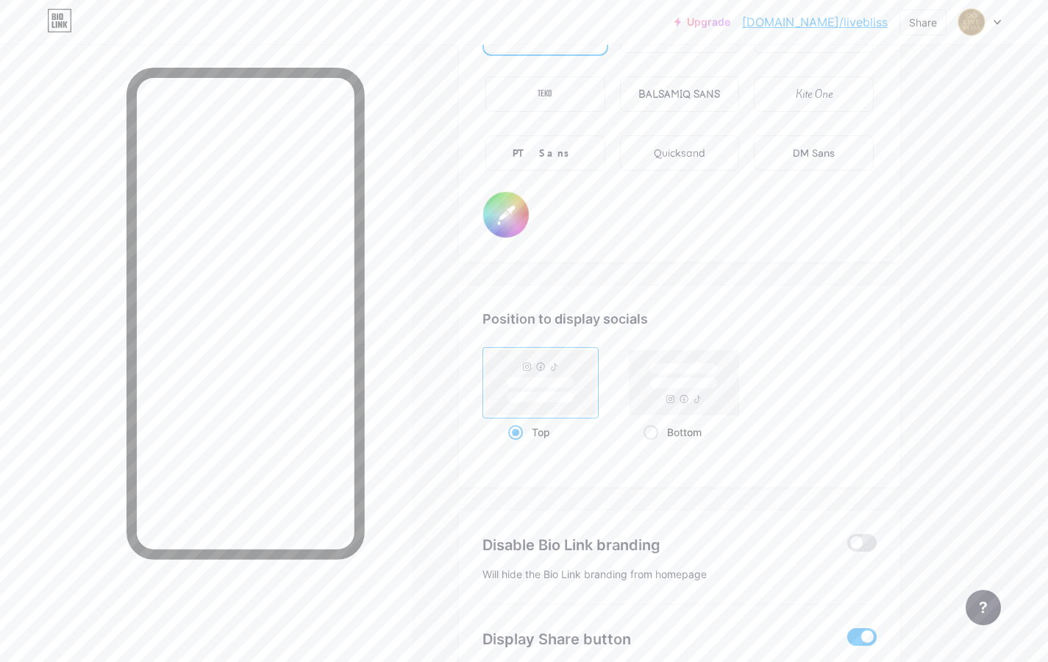
scroll to position [2702, 0]
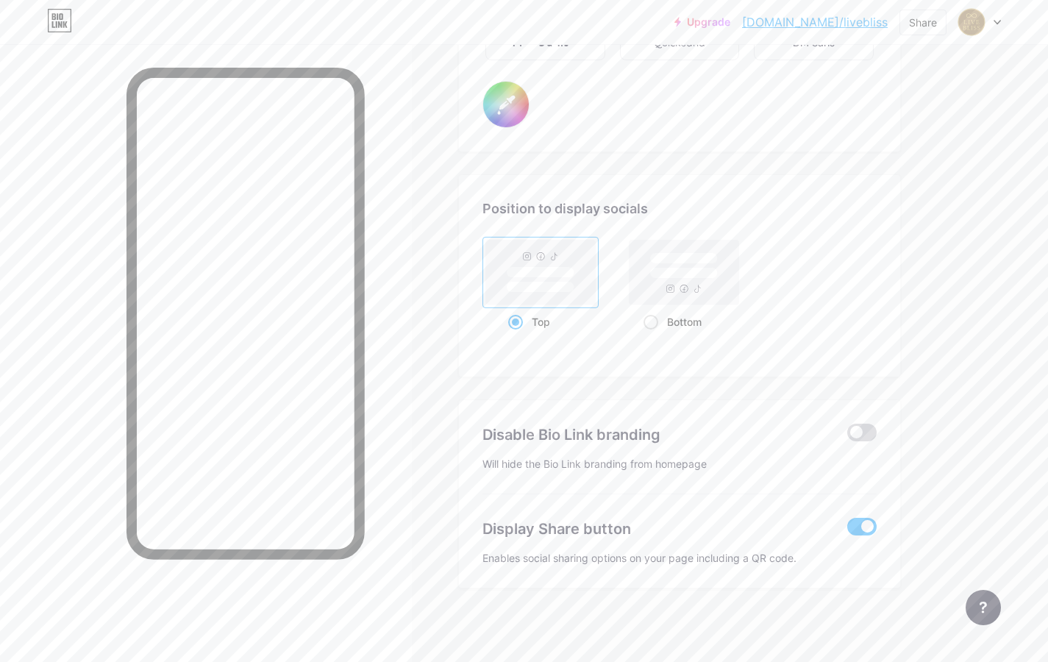
click at [868, 429] on span at bounding box center [861, 432] width 29 height 18
click at [847, 436] on input "checkbox" at bounding box center [847, 436] width 0 height 0
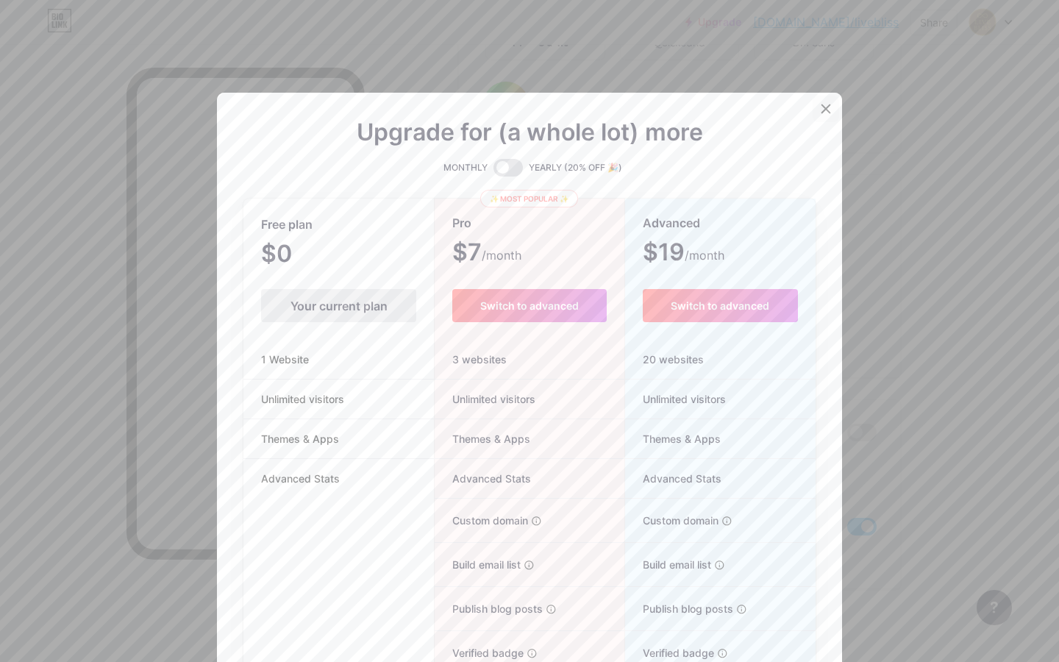
click at [826, 103] on div at bounding box center [825, 109] width 26 height 26
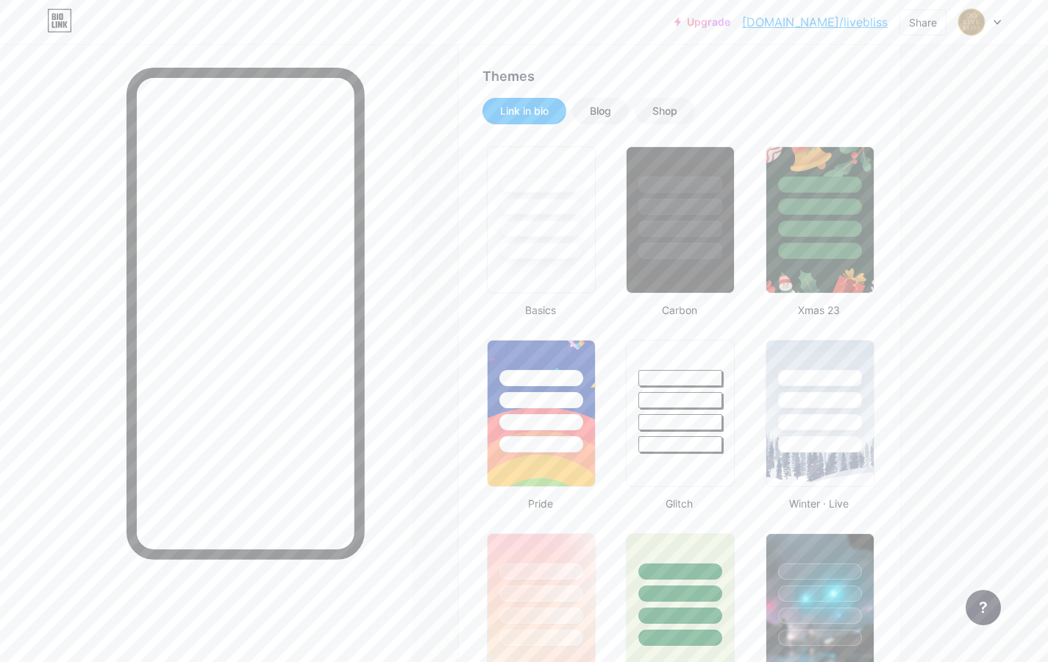
scroll to position [0, 0]
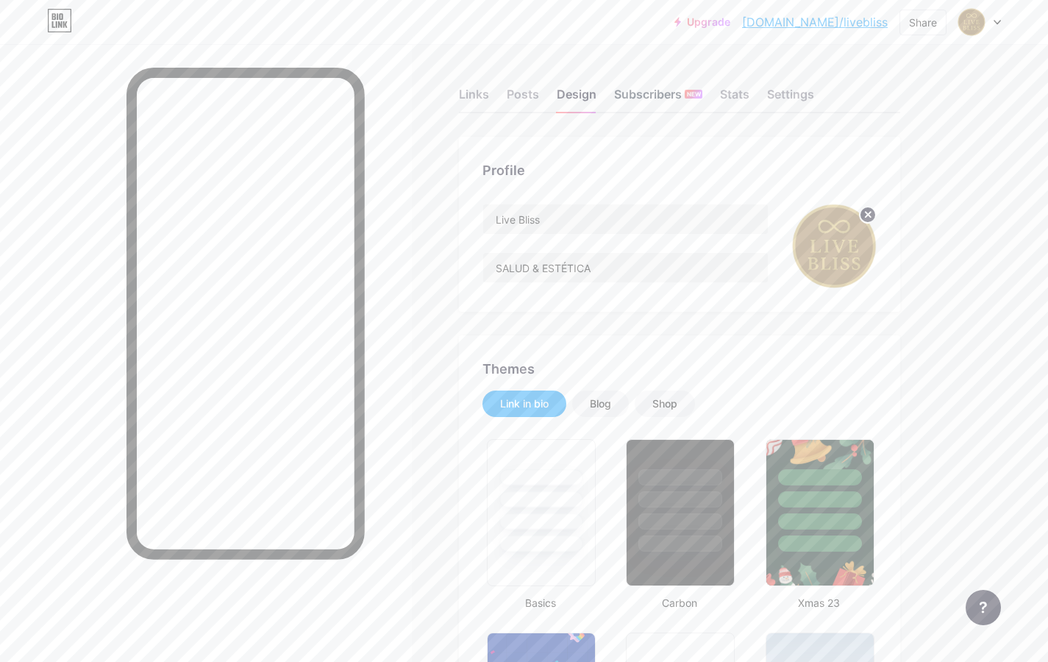
click at [671, 92] on div "Subscribers NEW" at bounding box center [658, 98] width 88 height 26
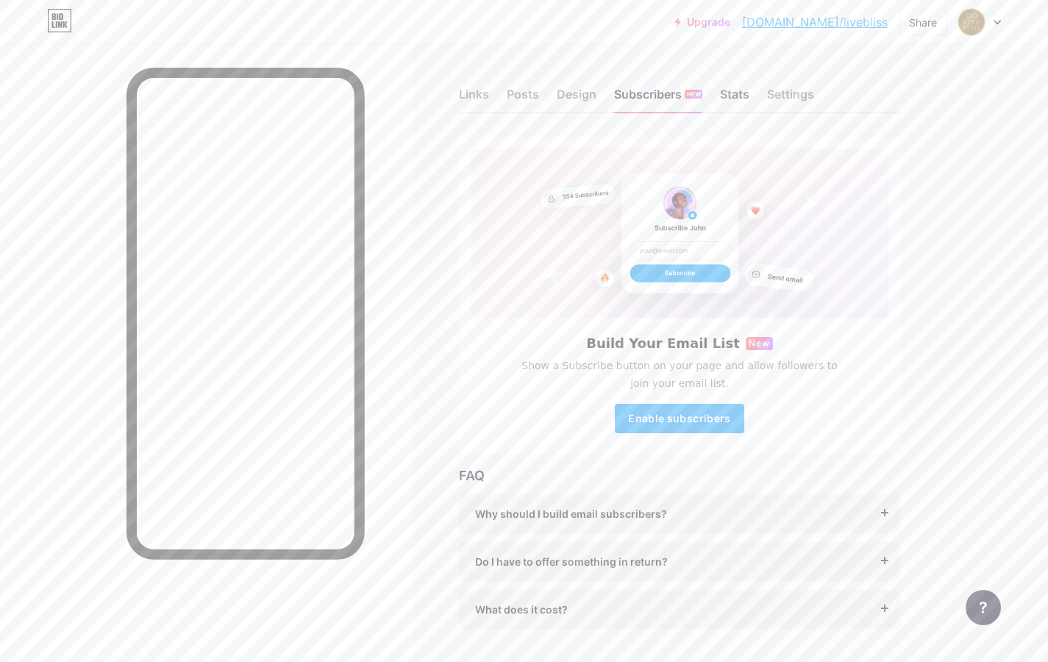
click at [732, 93] on div "Stats" at bounding box center [734, 98] width 29 height 26
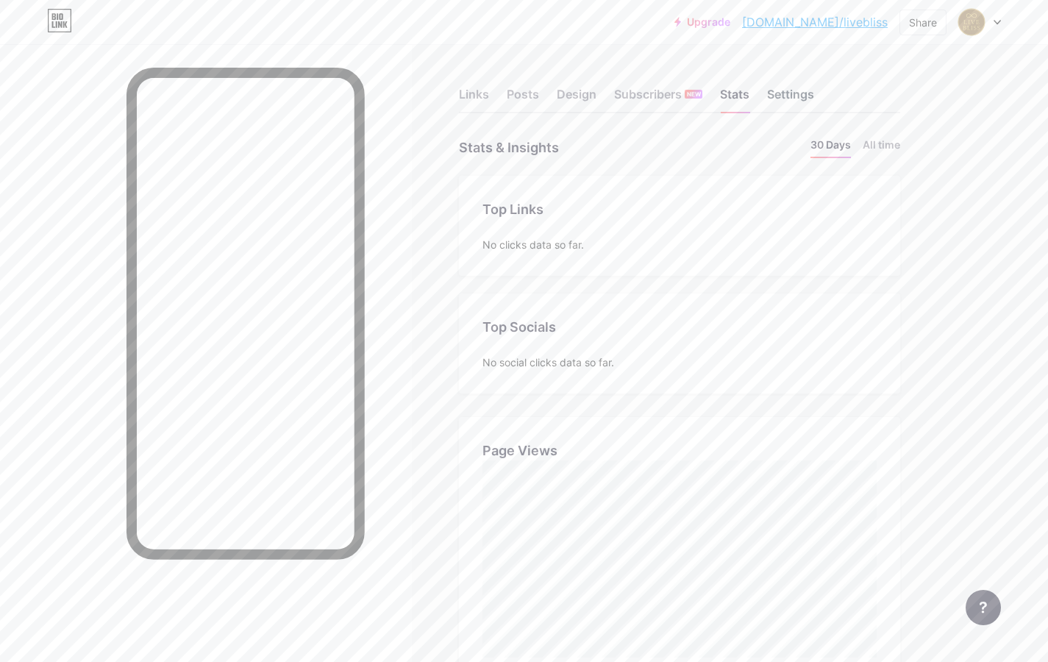
click at [785, 92] on div "Settings" at bounding box center [790, 98] width 47 height 26
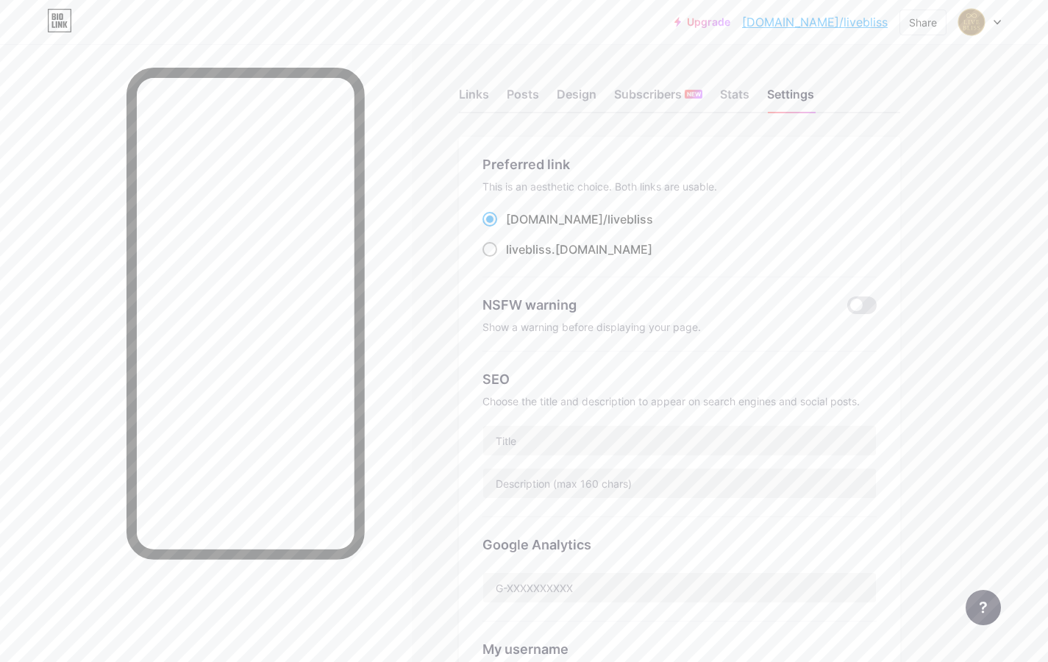
click at [577, 249] on div "livebliss .[DOMAIN_NAME]" at bounding box center [579, 249] width 146 height 18
click at [515, 258] on input "livebliss .[DOMAIN_NAME]" at bounding box center [511, 263] width 10 height 10
radio input "true"
click at [741, 97] on div "Stats" at bounding box center [734, 98] width 29 height 26
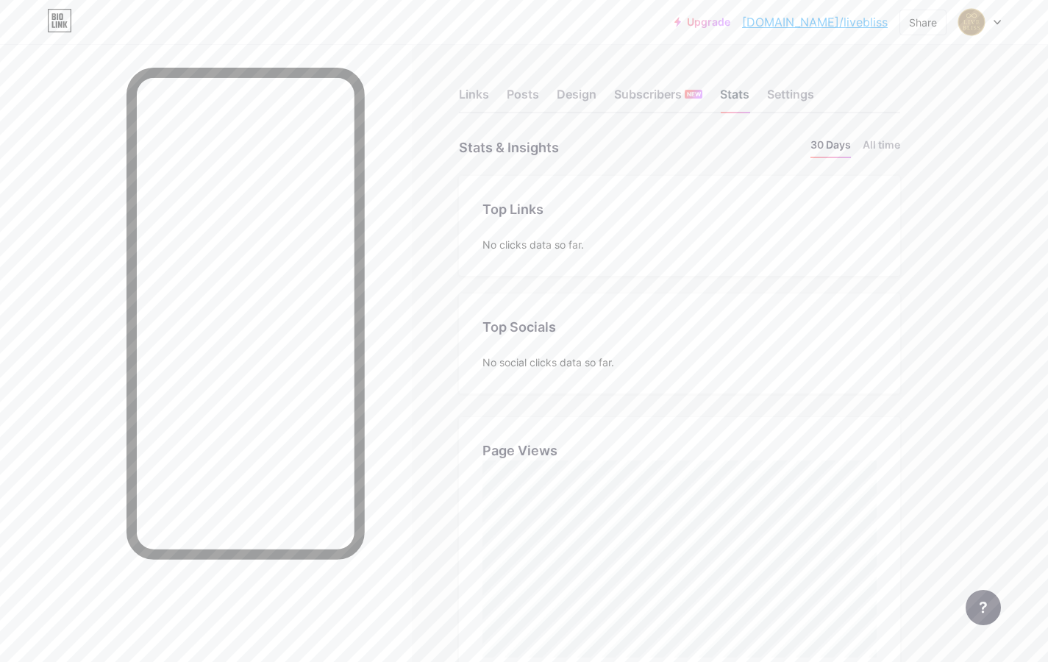
scroll to position [662, 1048]
click at [582, 96] on div "Design" at bounding box center [577, 98] width 40 height 26
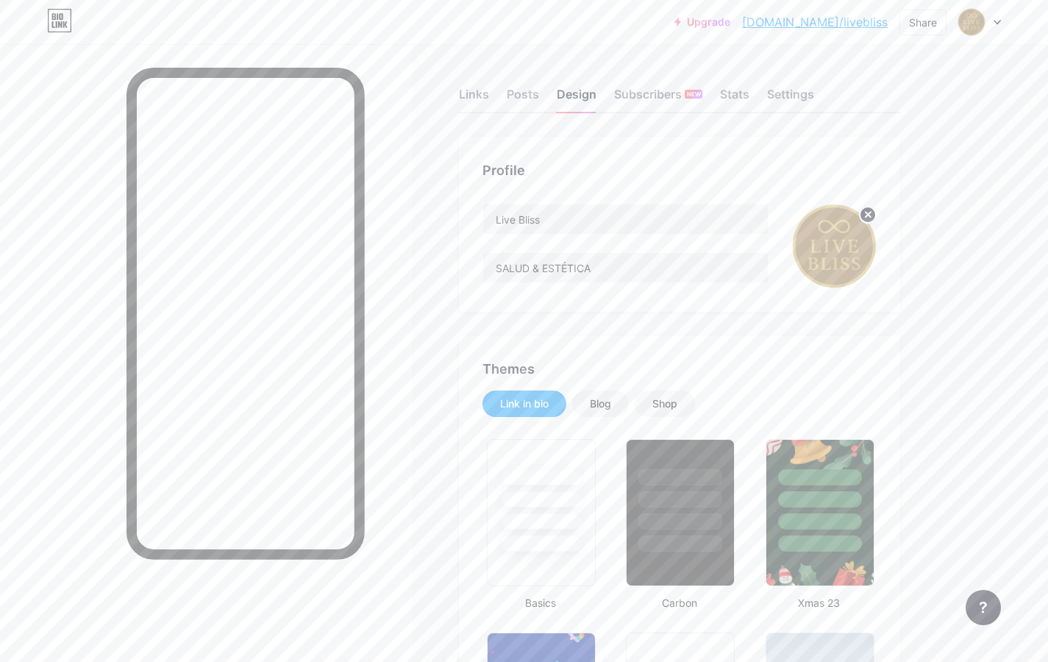
type input "#cbb2d2"
type input "#000000"
drag, startPoint x: 570, startPoint y: 216, endPoint x: 479, endPoint y: 223, distance: 91.4
click at [479, 223] on div "Profile Live Bliss SALUD & ESTÉTICA" at bounding box center [679, 224] width 441 height 175
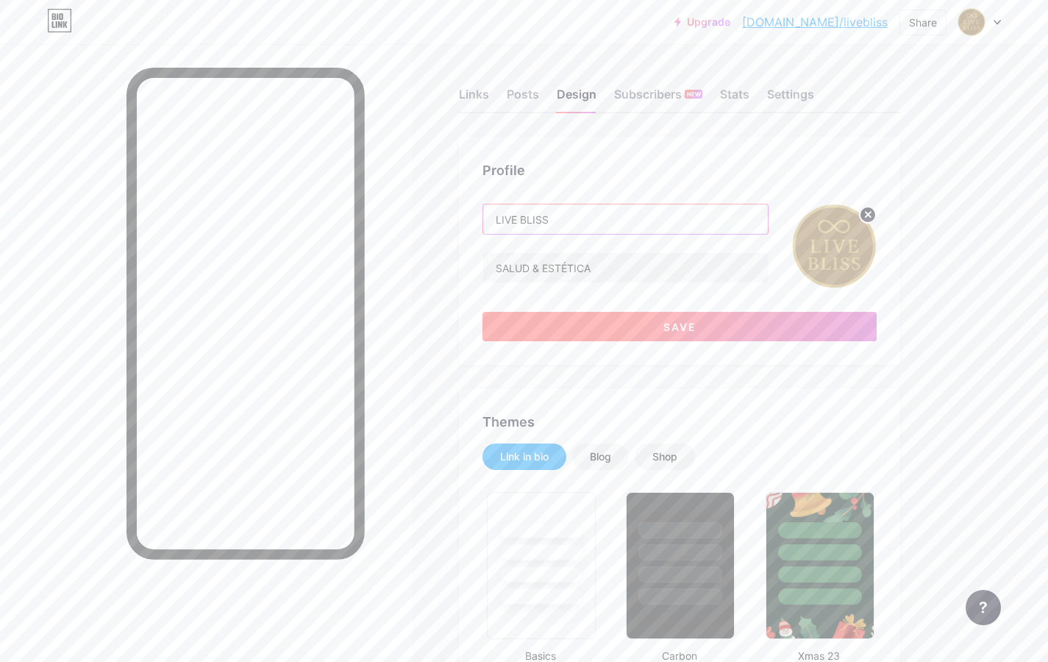
type input "LIVE BLISS"
click at [593, 318] on button "Save" at bounding box center [679, 326] width 394 height 29
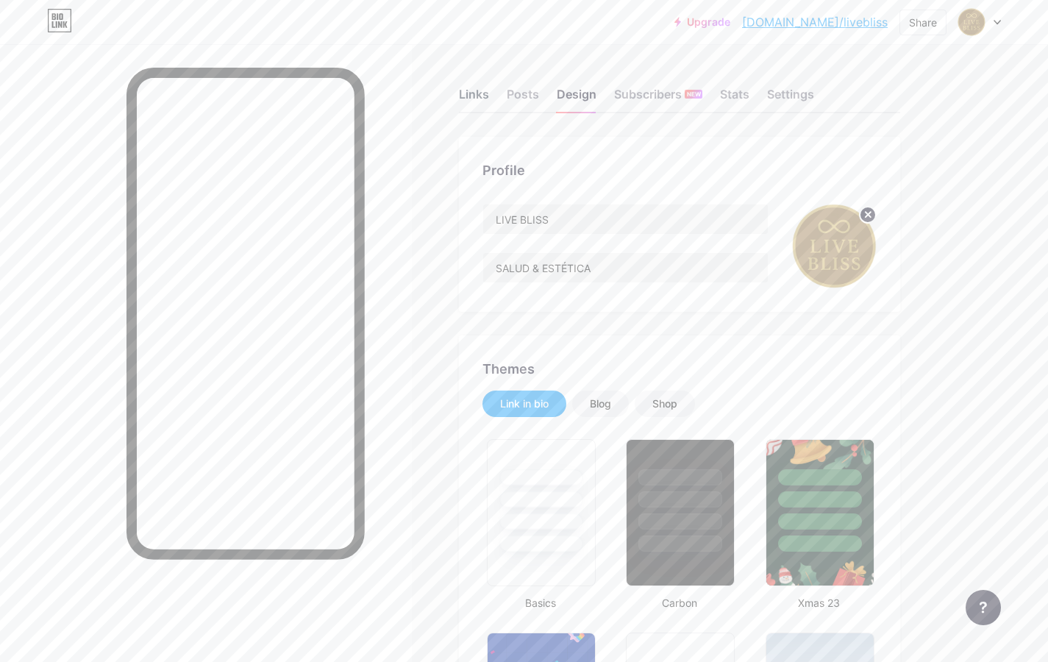
click at [473, 93] on div "Links" at bounding box center [474, 98] width 30 height 26
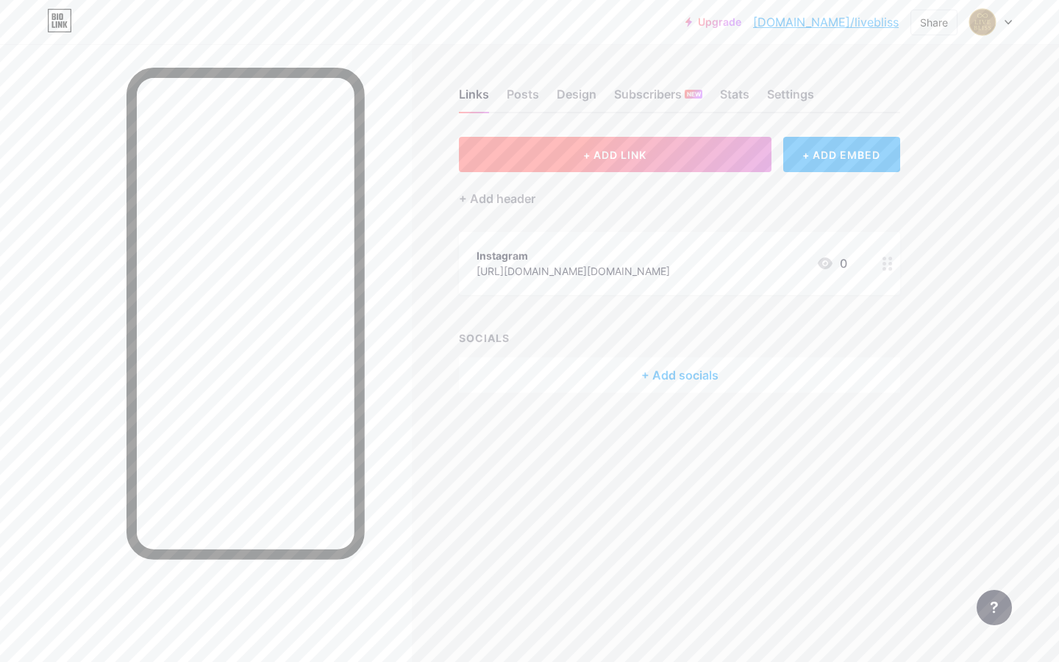
click at [642, 151] on span "+ ADD LINK" at bounding box center [614, 155] width 63 height 12
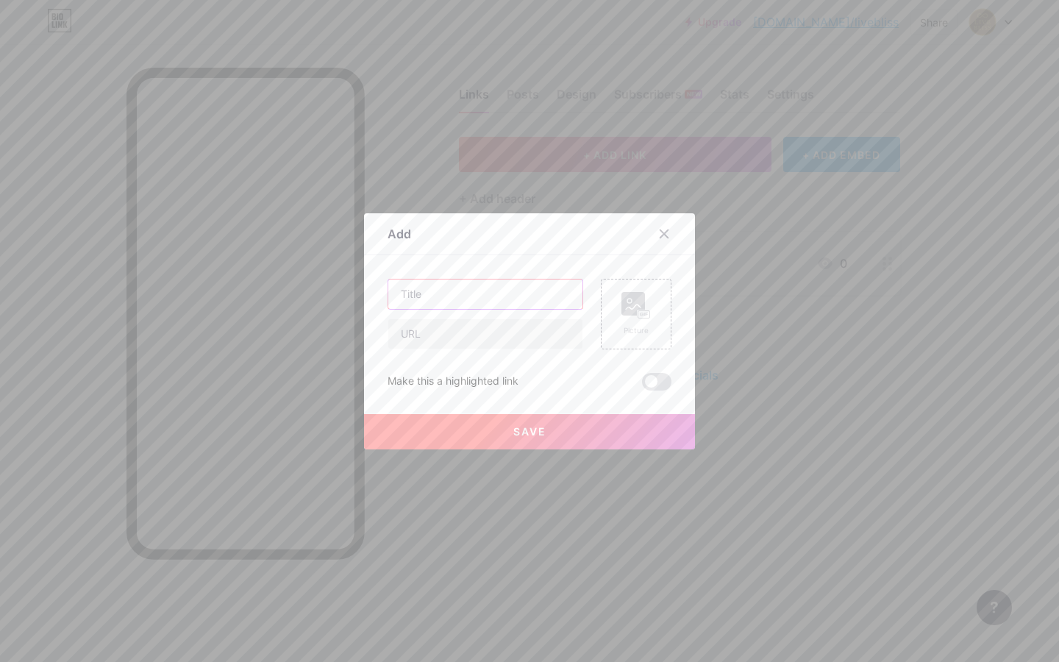
click at [531, 290] on input "text" at bounding box center [485, 293] width 194 height 29
type input "PRESENTACIÓN"
click at [540, 332] on input "text" at bounding box center [485, 333] width 194 height 29
click at [818, 425] on div at bounding box center [529, 331] width 1059 height 662
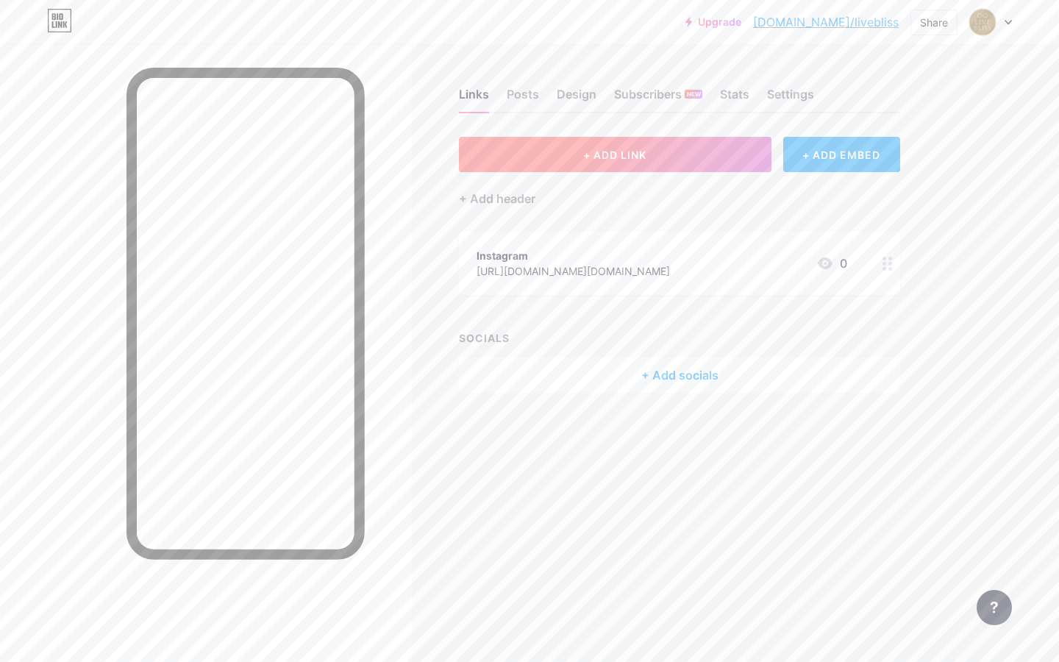
click at [601, 157] on span "+ ADD LINK" at bounding box center [614, 155] width 63 height 12
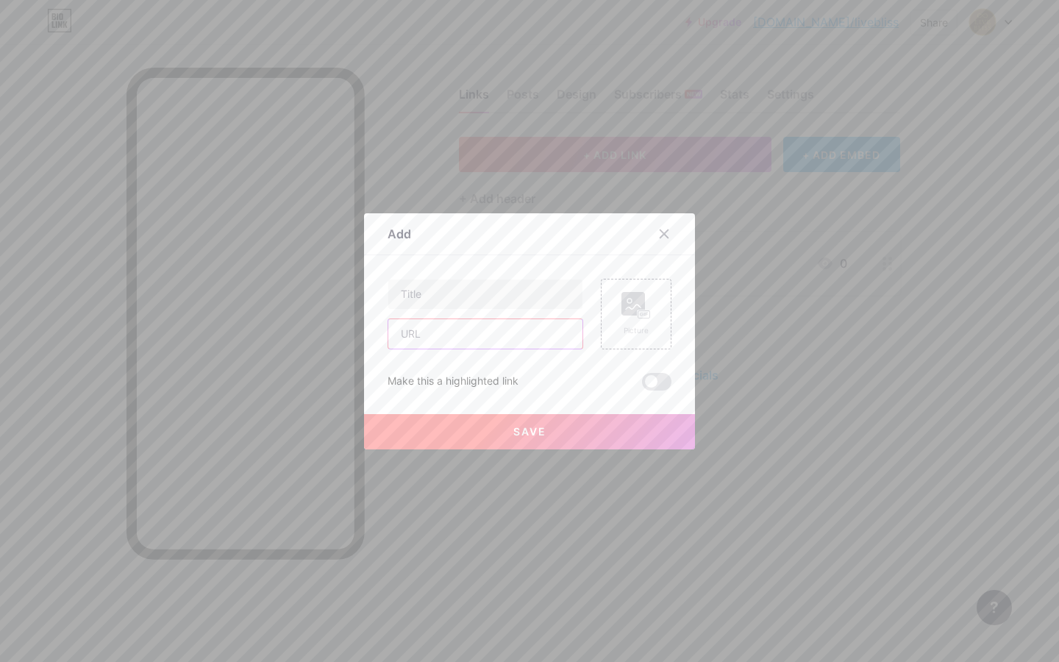
click at [472, 327] on input "text" at bounding box center [485, 333] width 194 height 29
paste input "[URL][DOMAIN_NAME]"
type input "[URL][DOMAIN_NAME]"
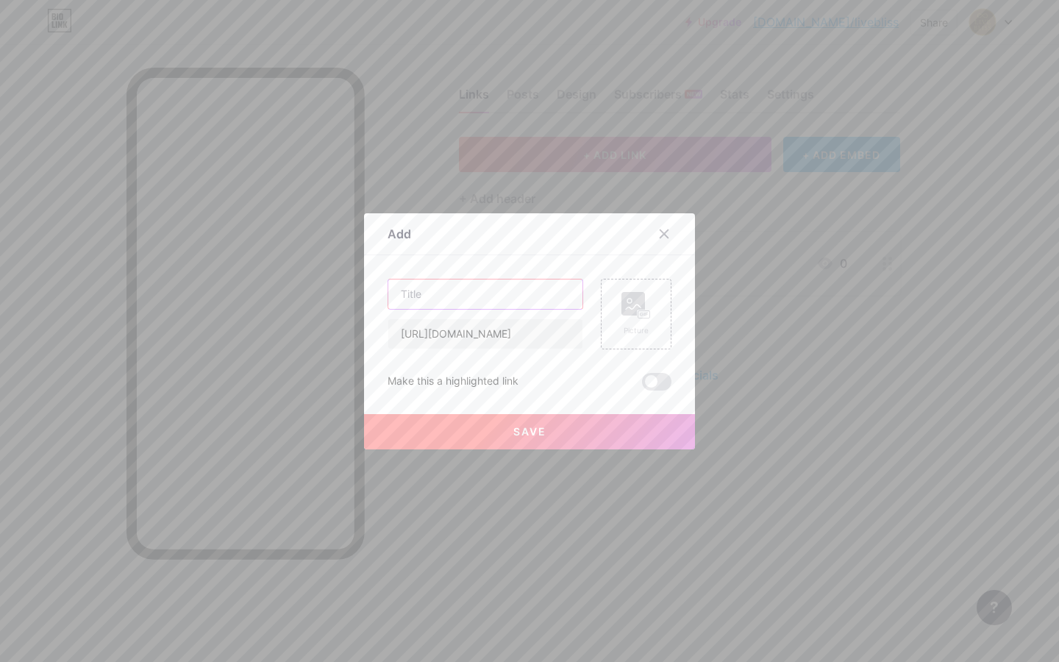
click at [473, 293] on input "text" at bounding box center [485, 293] width 194 height 29
type input "PRESENTACIÓN"
click at [504, 430] on button "Save" at bounding box center [529, 431] width 331 height 35
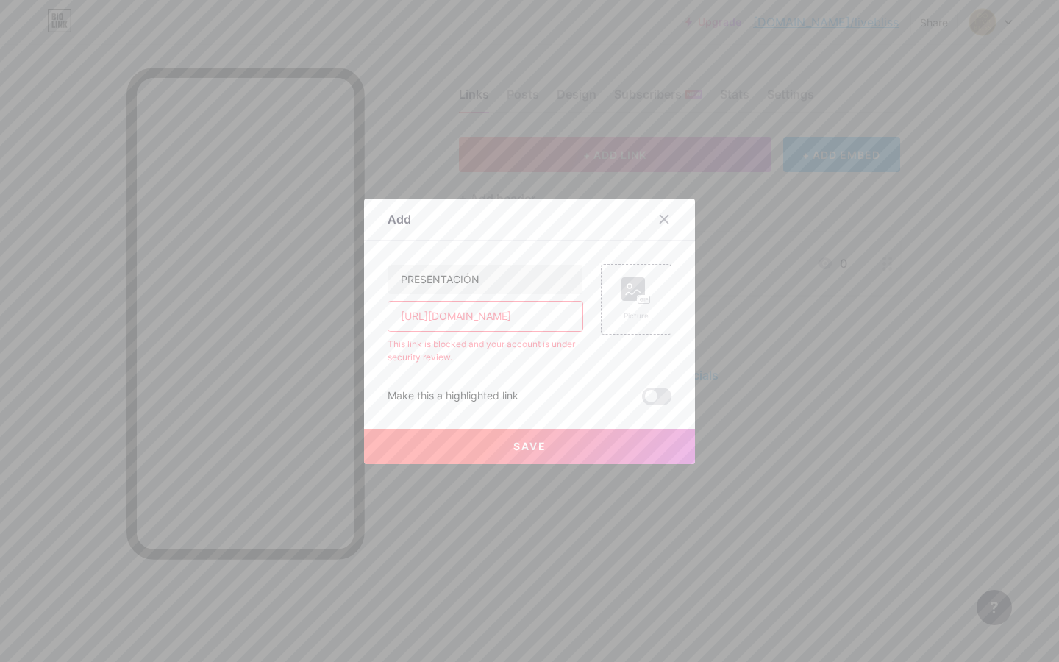
click at [809, 290] on div at bounding box center [529, 331] width 1059 height 662
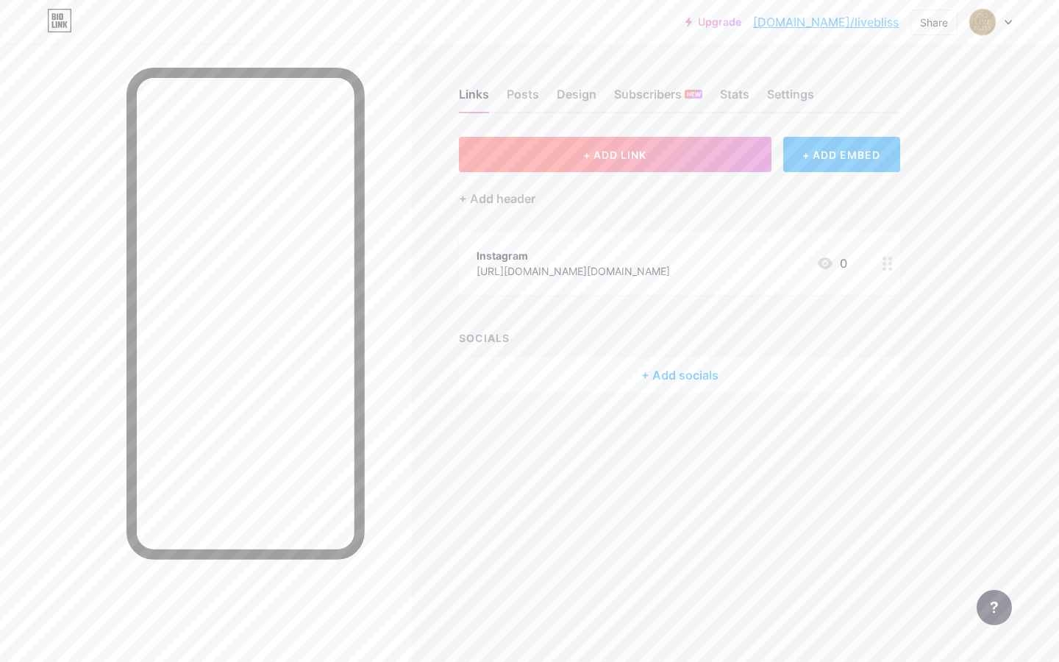
click at [559, 157] on button "+ ADD LINK" at bounding box center [615, 154] width 312 height 35
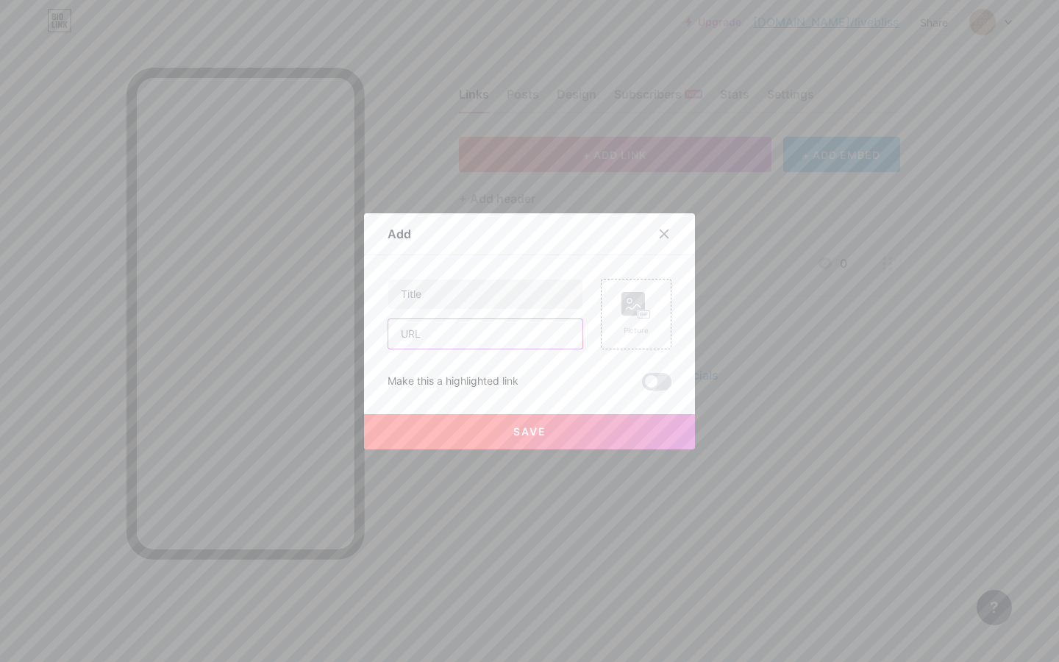
click at [473, 334] on input "text" at bounding box center [485, 333] width 194 height 29
paste input "[URL][DOMAIN_NAME]"
type input "[URL][DOMAIN_NAME]"
click at [476, 297] on input "text" at bounding box center [485, 293] width 194 height 29
type input "PRESENTACIÓN"
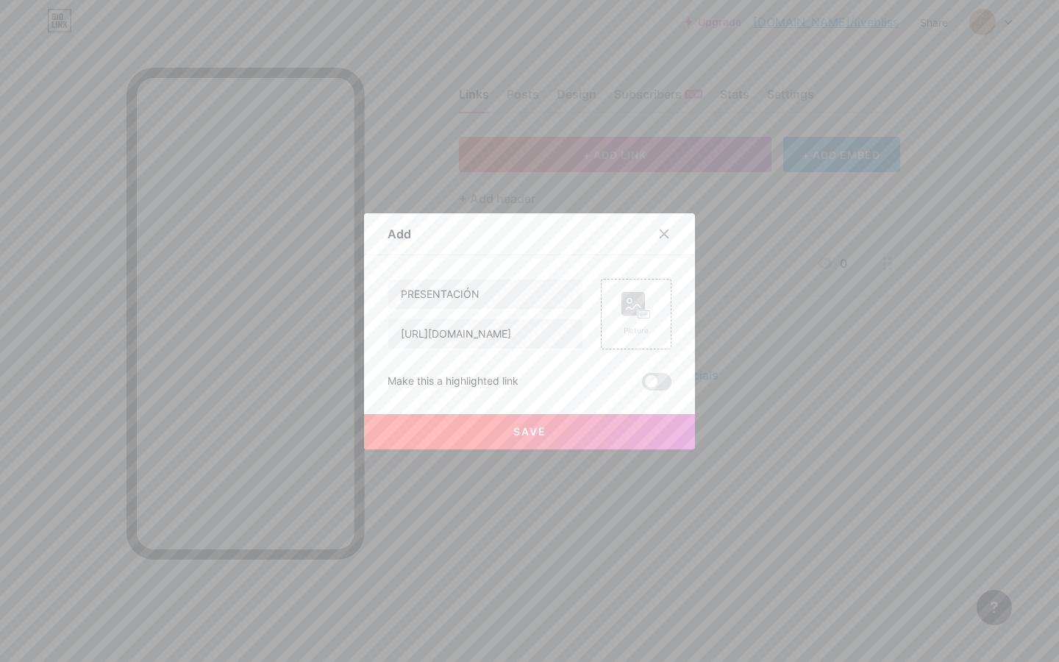
click at [496, 433] on button "Save" at bounding box center [529, 431] width 331 height 35
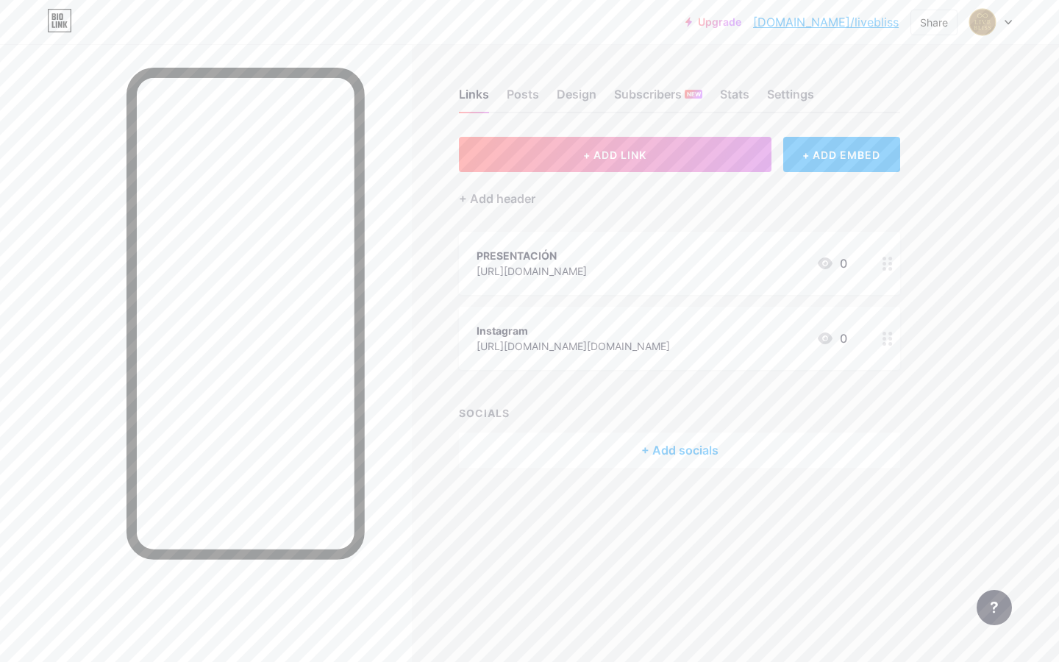
click at [549, 271] on div "[URL][DOMAIN_NAME]" at bounding box center [531, 270] width 110 height 15
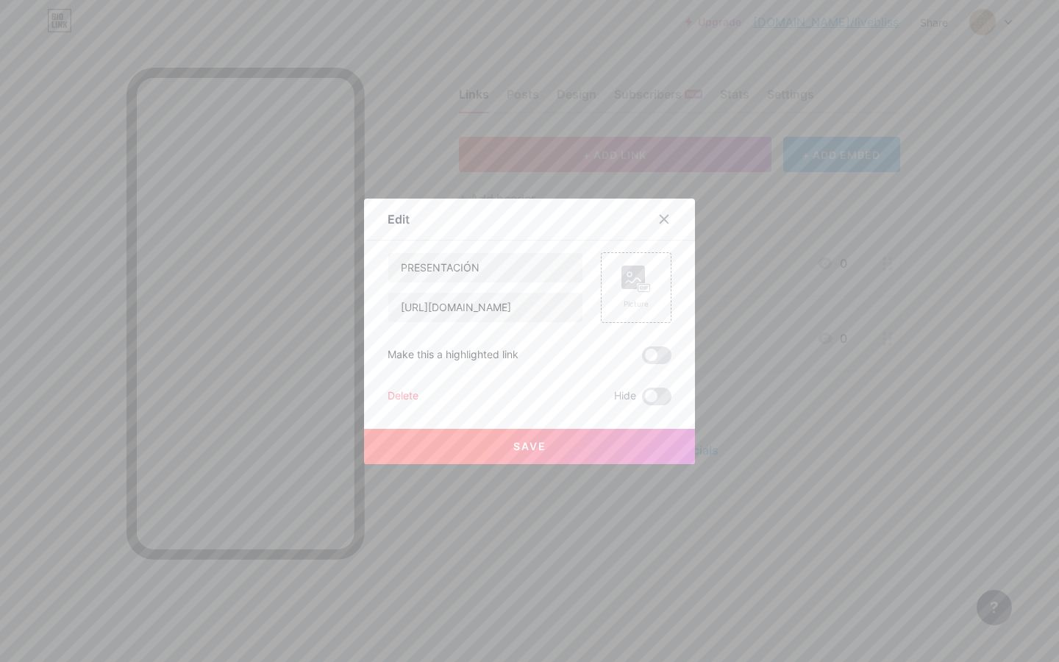
click at [495, 446] on button "Save" at bounding box center [529, 446] width 331 height 35
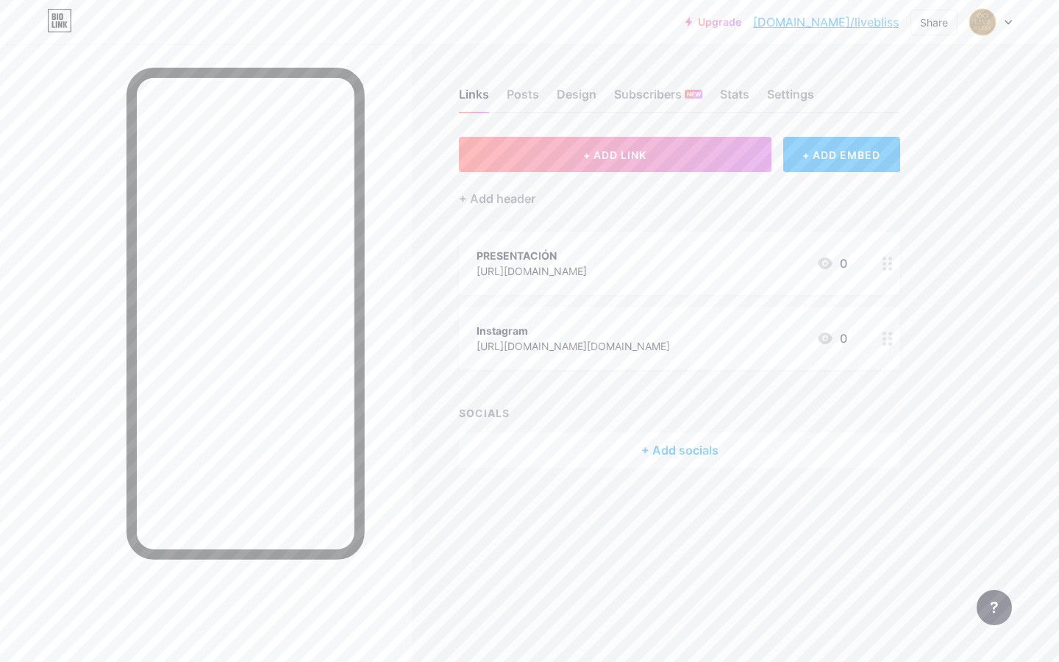
click at [539, 451] on div "+ Add socials" at bounding box center [679, 449] width 441 height 35
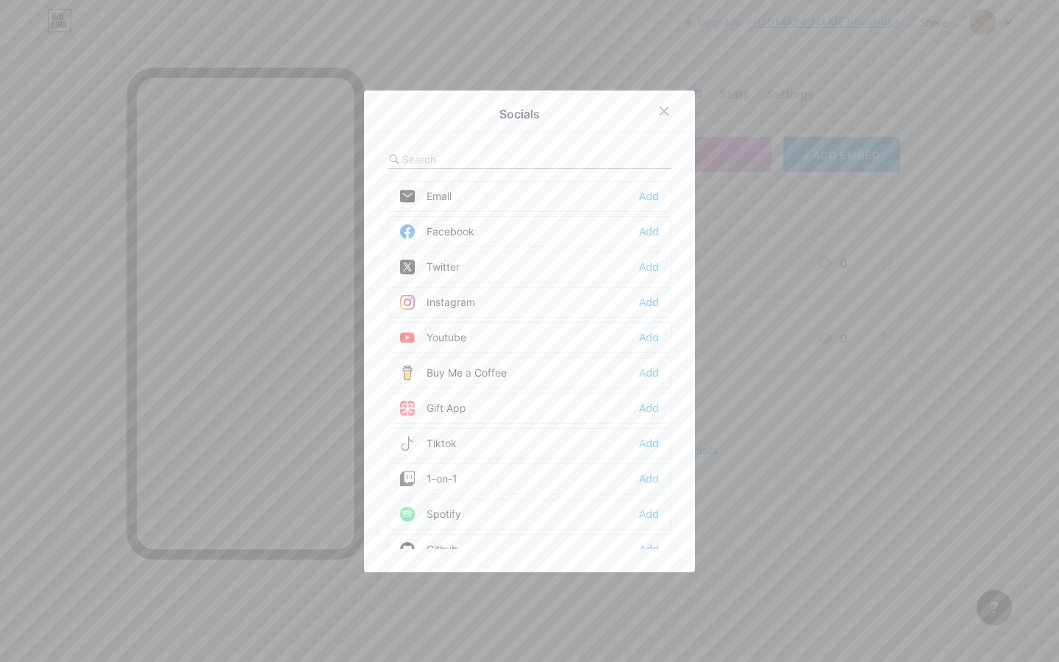
click at [502, 301] on div "Instagram Add" at bounding box center [529, 302] width 284 height 31
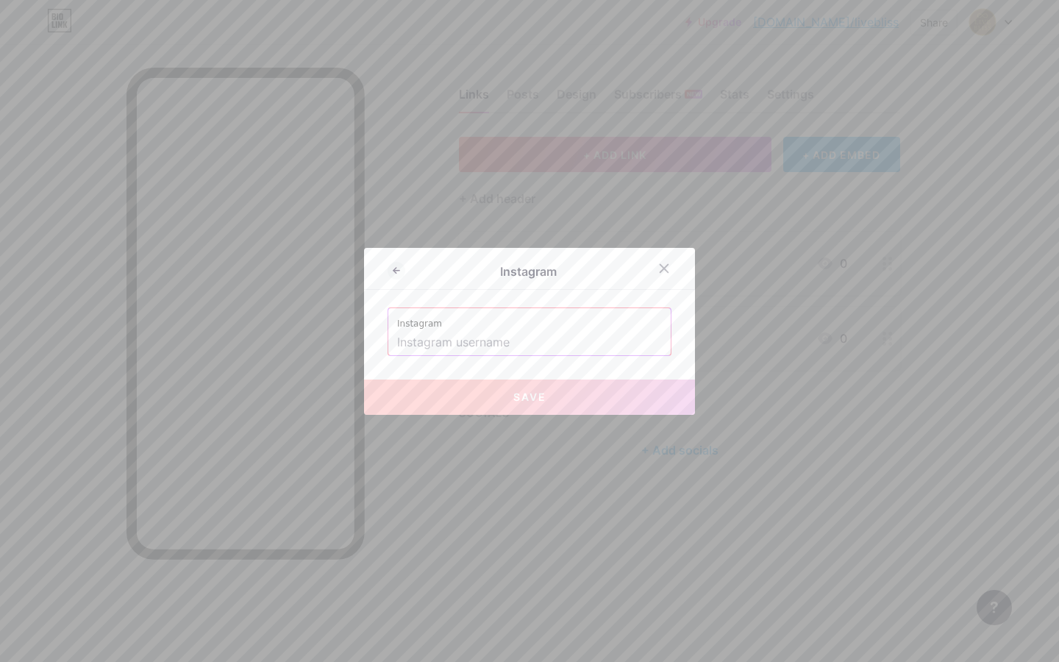
click at [525, 342] on input "text" at bounding box center [529, 342] width 265 height 25
click at [658, 265] on icon at bounding box center [664, 268] width 12 height 12
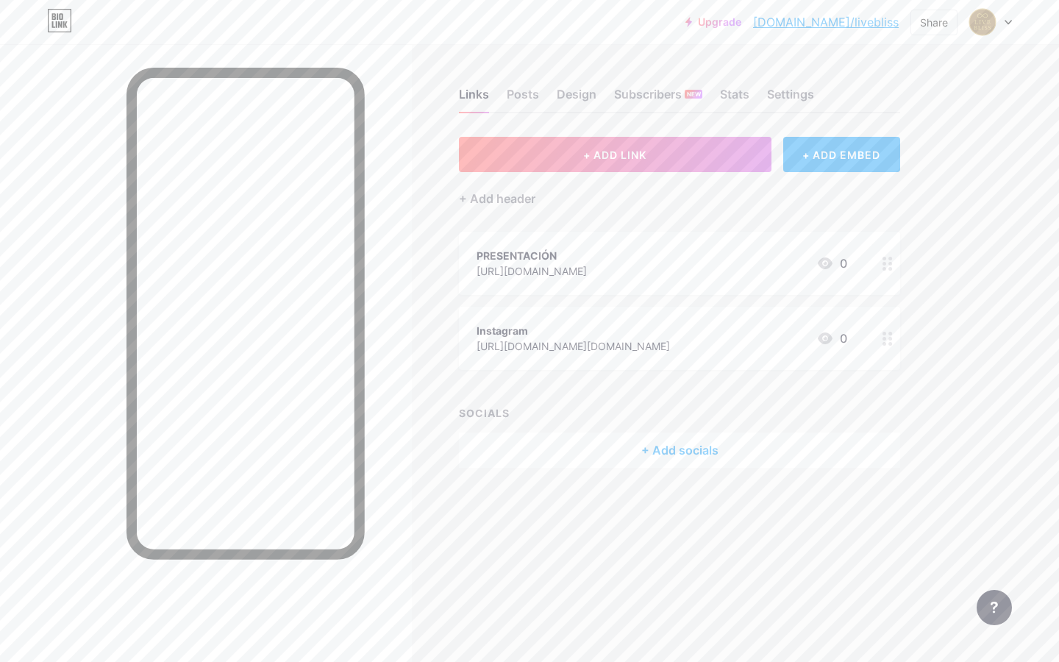
click at [632, 347] on div "[URL][DOMAIN_NAME][DOMAIN_NAME]" at bounding box center [572, 345] width 193 height 15
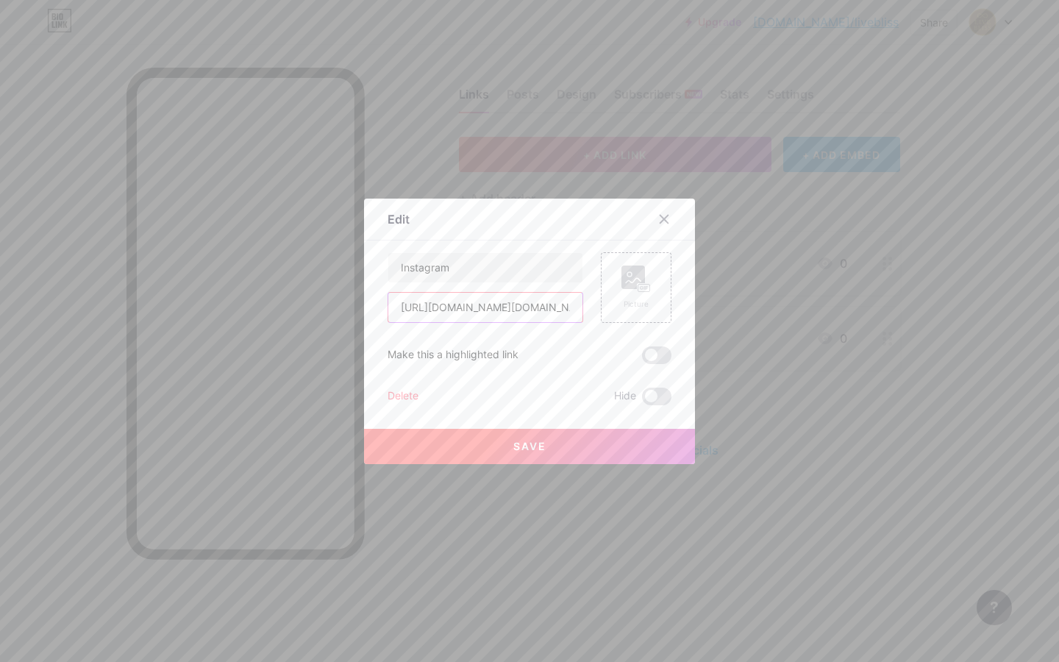
scroll to position [0, 20]
drag, startPoint x: 389, startPoint y: 305, endPoint x: 582, endPoint y: 314, distance: 193.6
click at [582, 314] on div "Instagram [URL][DOMAIN_NAME][DOMAIN_NAME] Picture" at bounding box center [529, 287] width 284 height 71
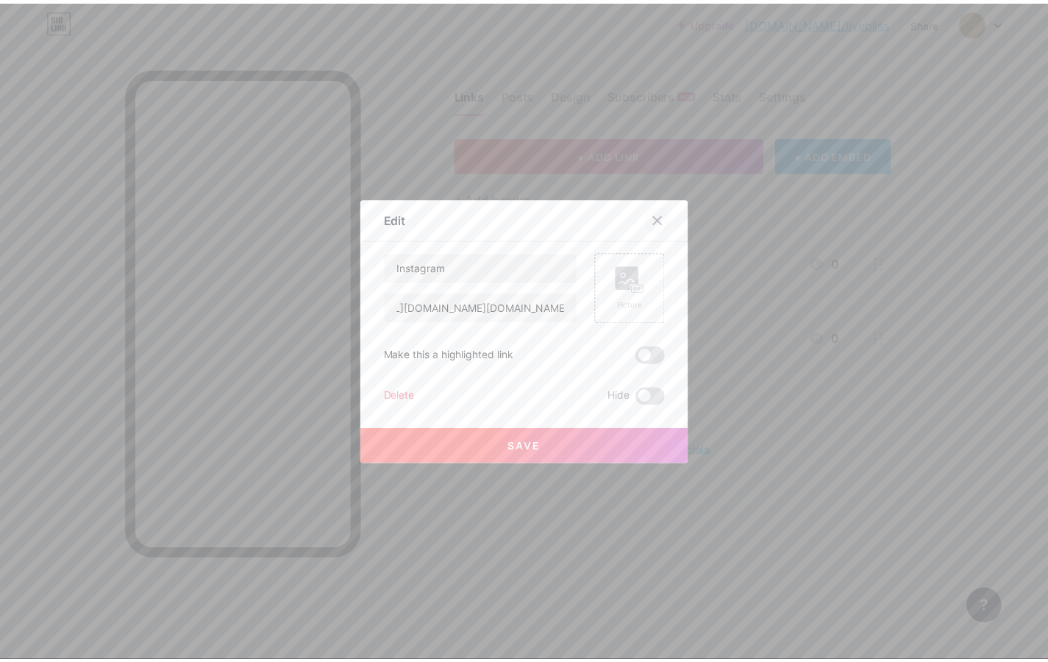
scroll to position [0, 0]
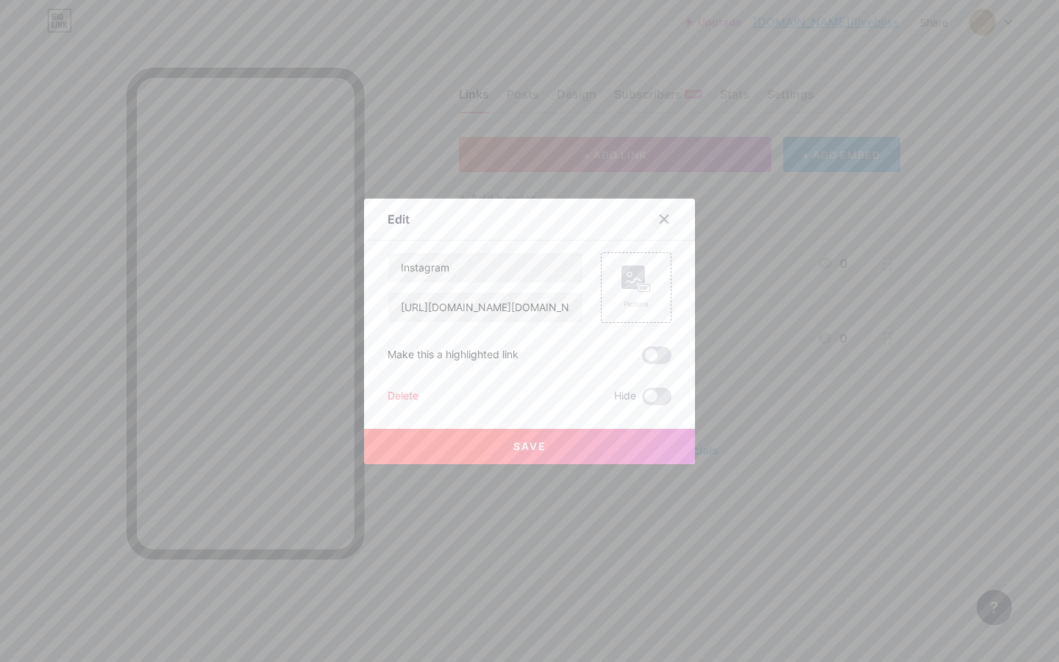
click at [658, 221] on icon at bounding box center [664, 219] width 12 height 12
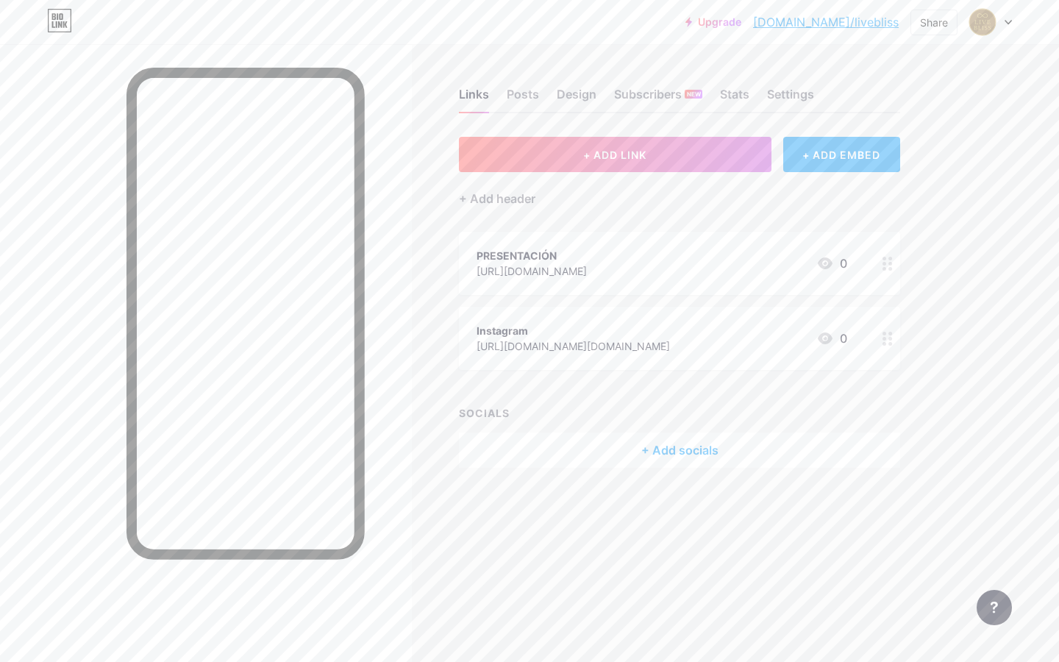
click at [668, 446] on div "+ Add socials" at bounding box center [679, 449] width 441 height 35
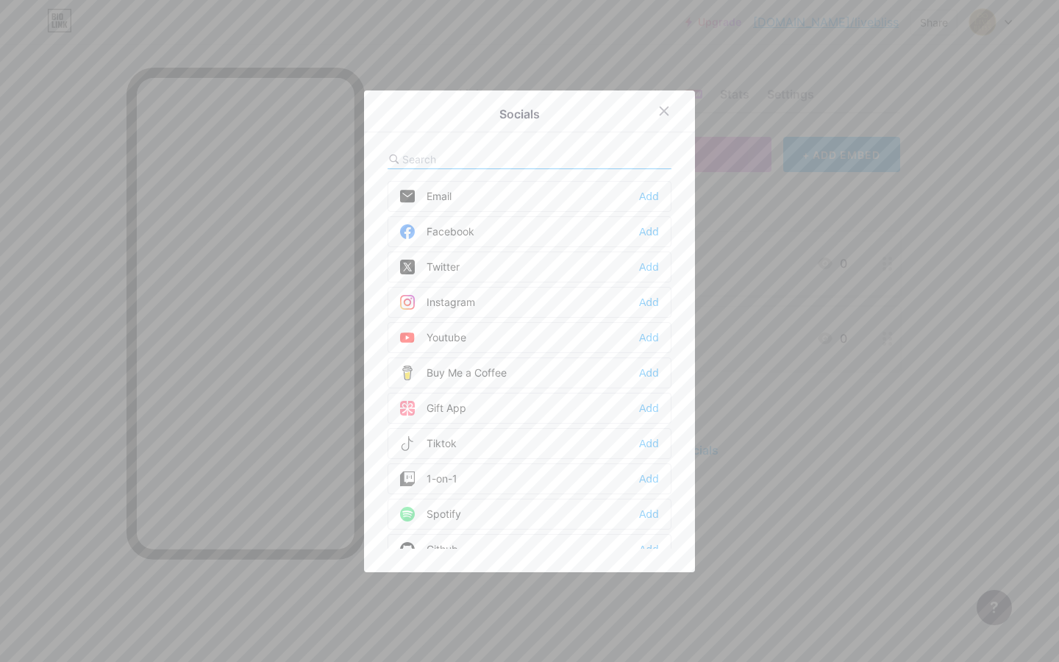
click at [478, 304] on div "Instagram Add" at bounding box center [529, 302] width 284 height 31
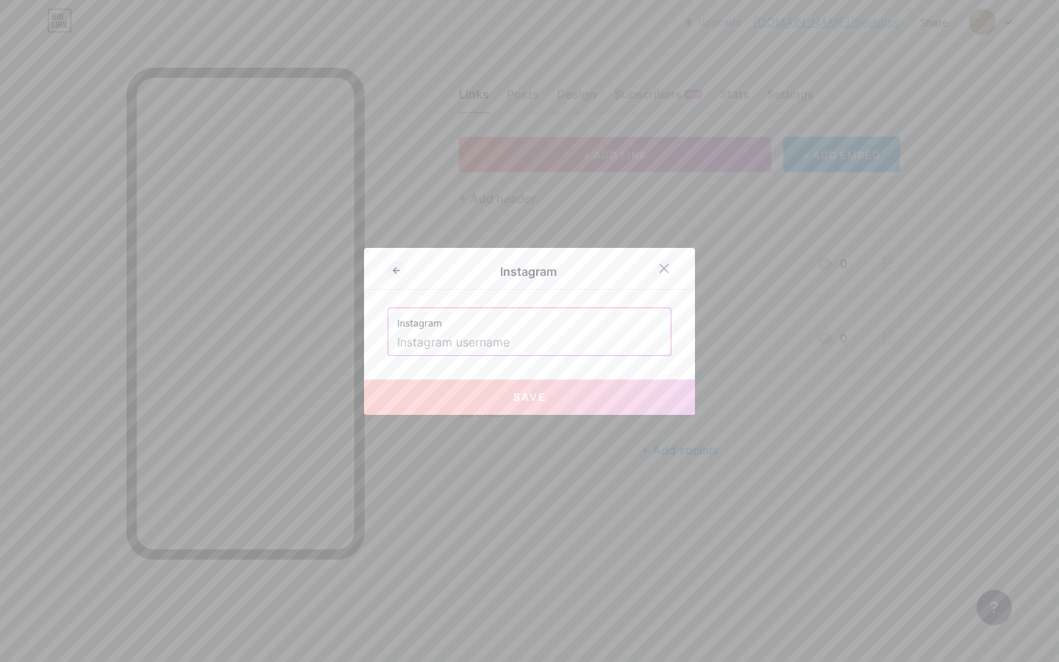
click at [527, 342] on input "text" at bounding box center [529, 342] width 265 height 25
paste input "[URL][DOMAIN_NAME][DOMAIN_NAME]"
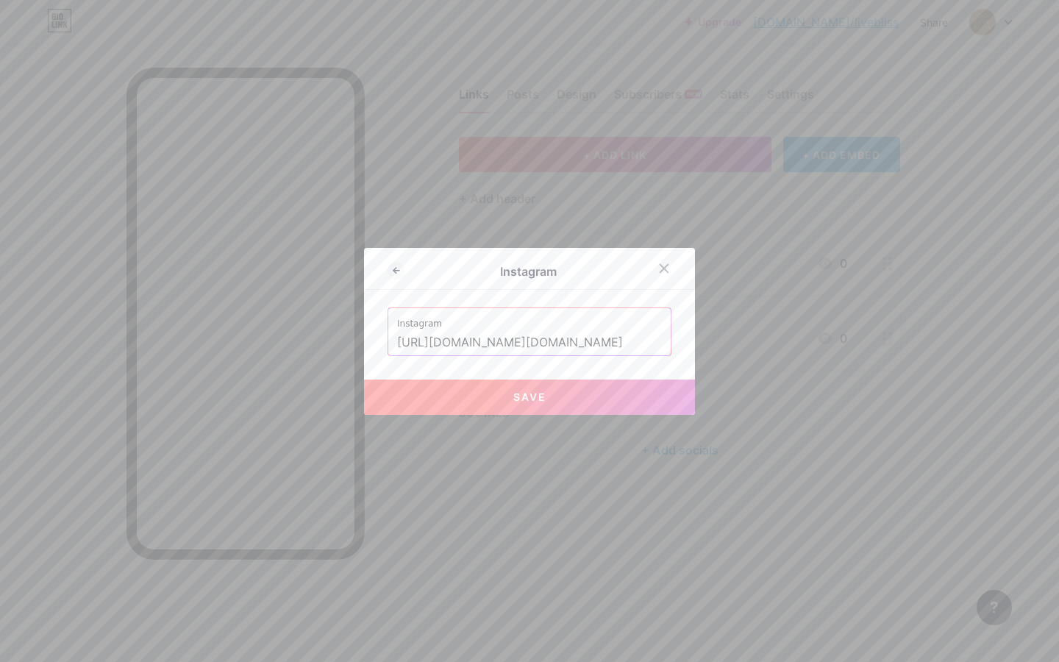
click at [536, 398] on span "Save" at bounding box center [529, 396] width 33 height 12
type input "[URL][DOMAIN_NAME][DOMAIN_NAME][DOMAIN_NAME]"
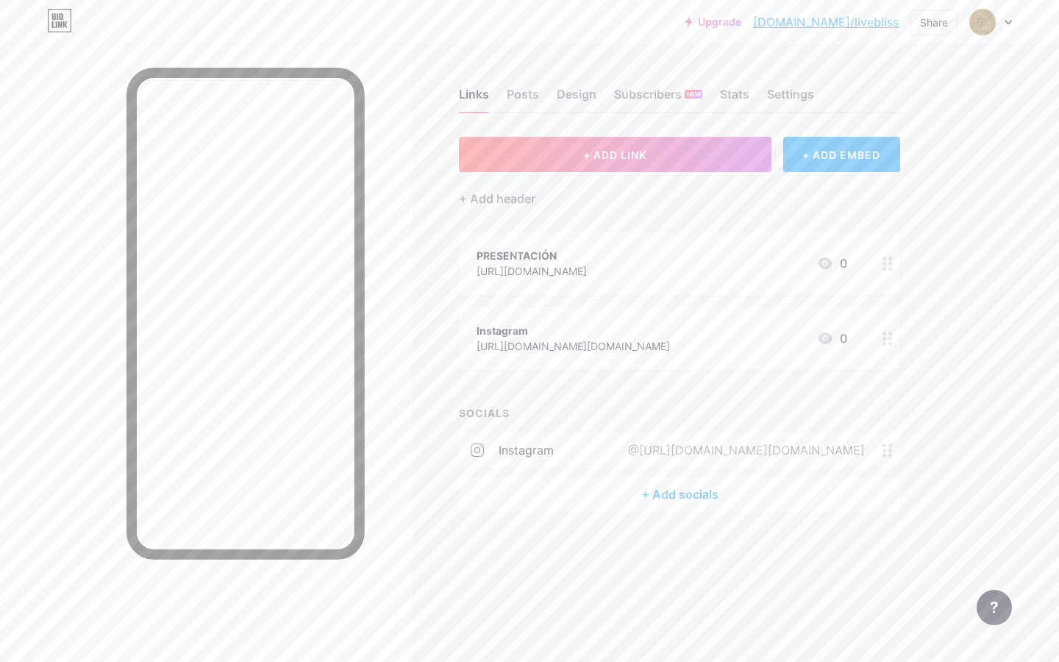
click at [887, 337] on icon at bounding box center [887, 339] width 10 height 14
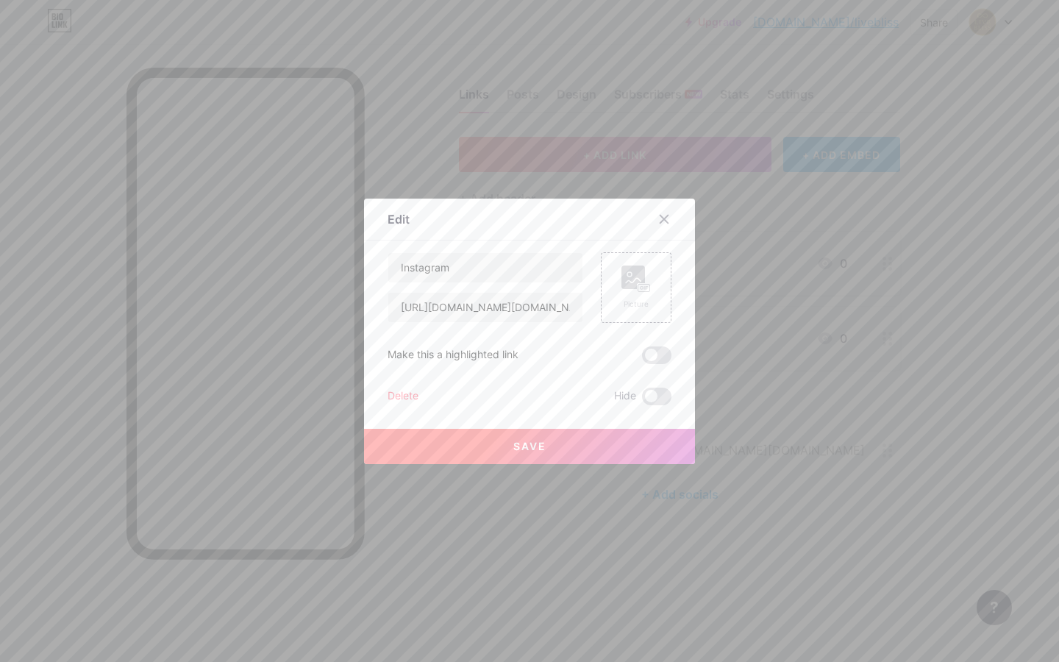
click at [404, 393] on div "Delete" at bounding box center [402, 396] width 31 height 18
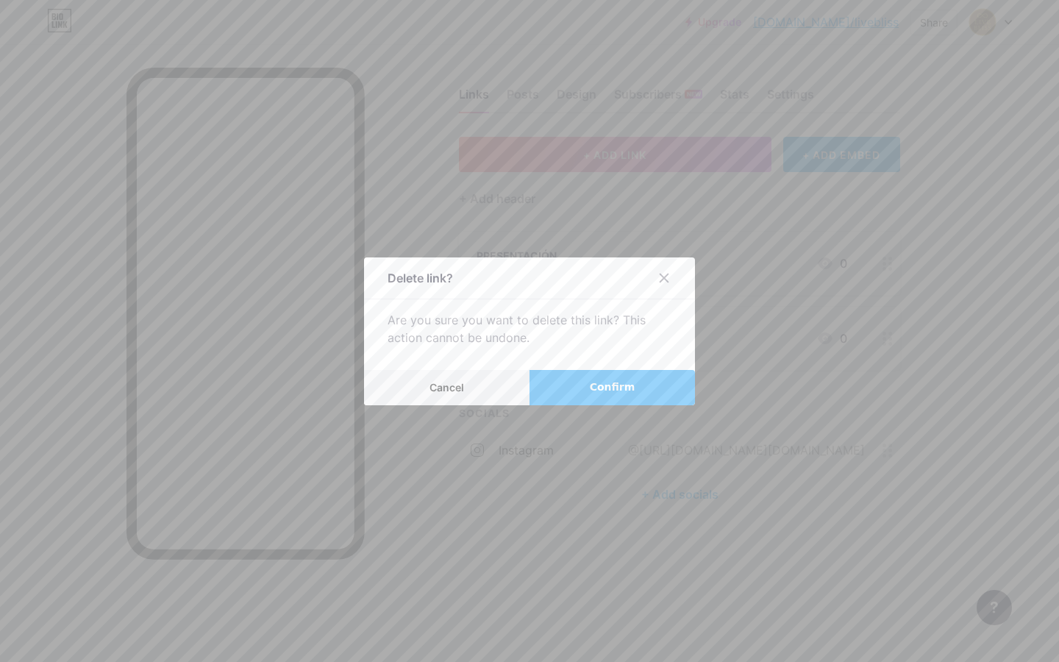
drag, startPoint x: 597, startPoint y: 389, endPoint x: 606, endPoint y: 393, distance: 9.6
click at [597, 389] on span "Confirm" at bounding box center [613, 386] width 46 height 15
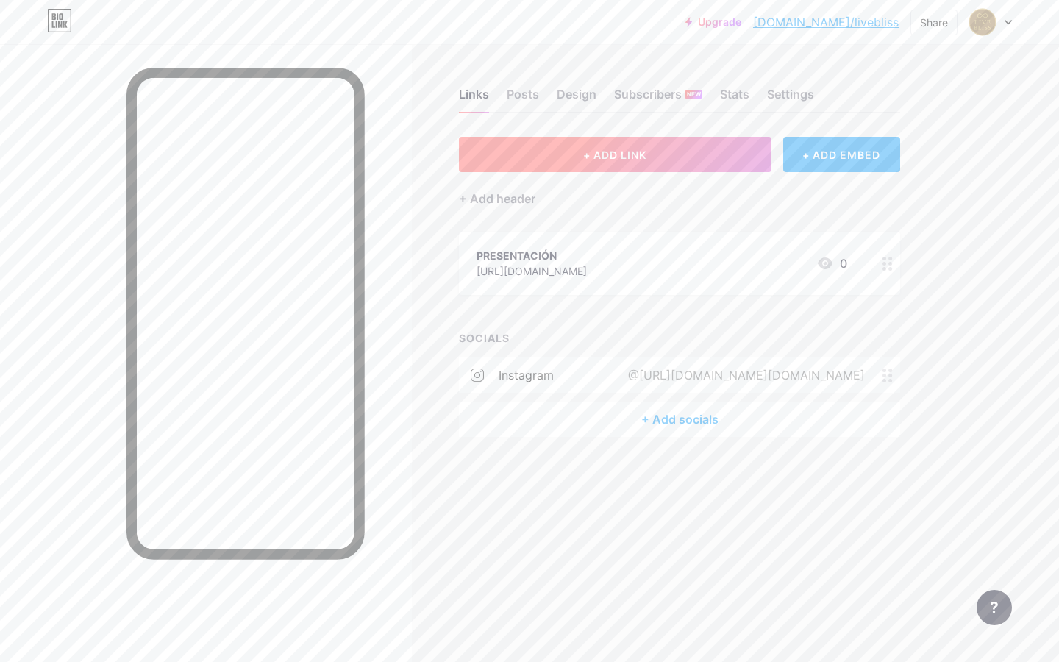
click at [641, 155] on span "+ ADD LINK" at bounding box center [614, 155] width 63 height 12
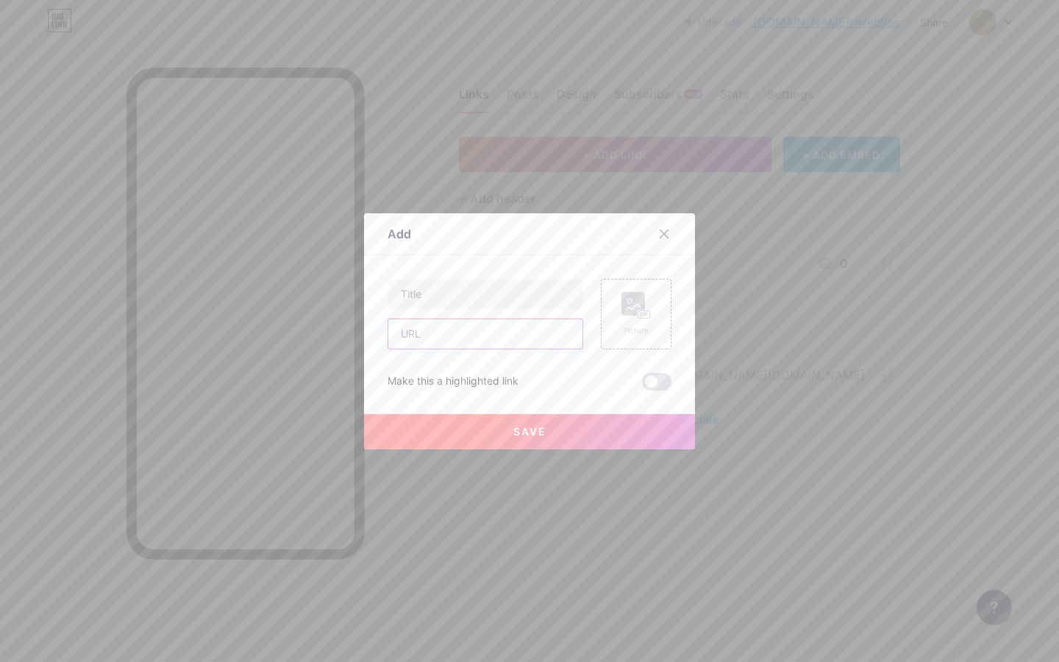
click at [493, 329] on input "text" at bounding box center [485, 333] width 194 height 29
paste input "[URL][DOMAIN_NAME]"
type input "[URL][DOMAIN_NAME]"
click at [482, 293] on input "text" at bounding box center [485, 293] width 194 height 29
type input "Tratamientos Faciales"
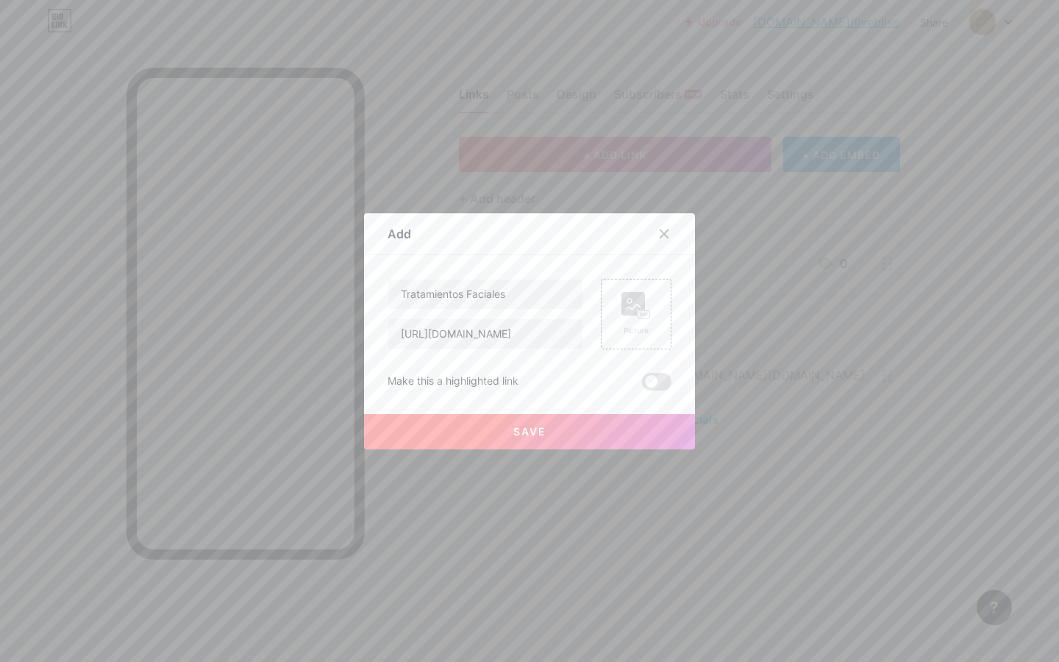
click at [524, 426] on span "Save" at bounding box center [529, 431] width 33 height 12
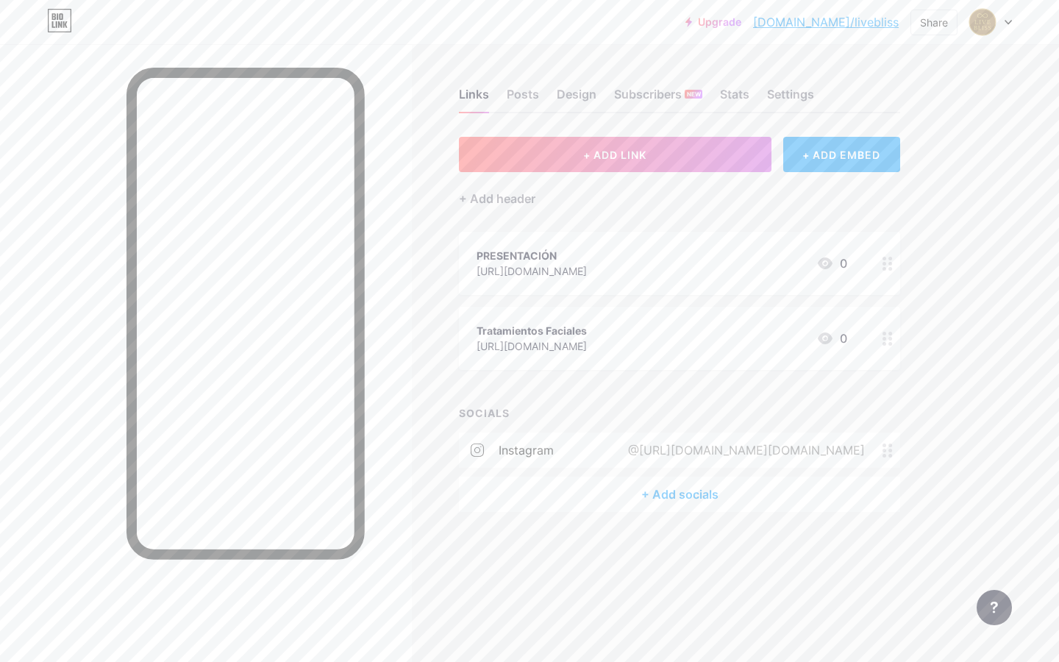
click at [613, 260] on div "PRESENTACIÓN [URL][DOMAIN_NAME] 0" at bounding box center [661, 263] width 371 height 34
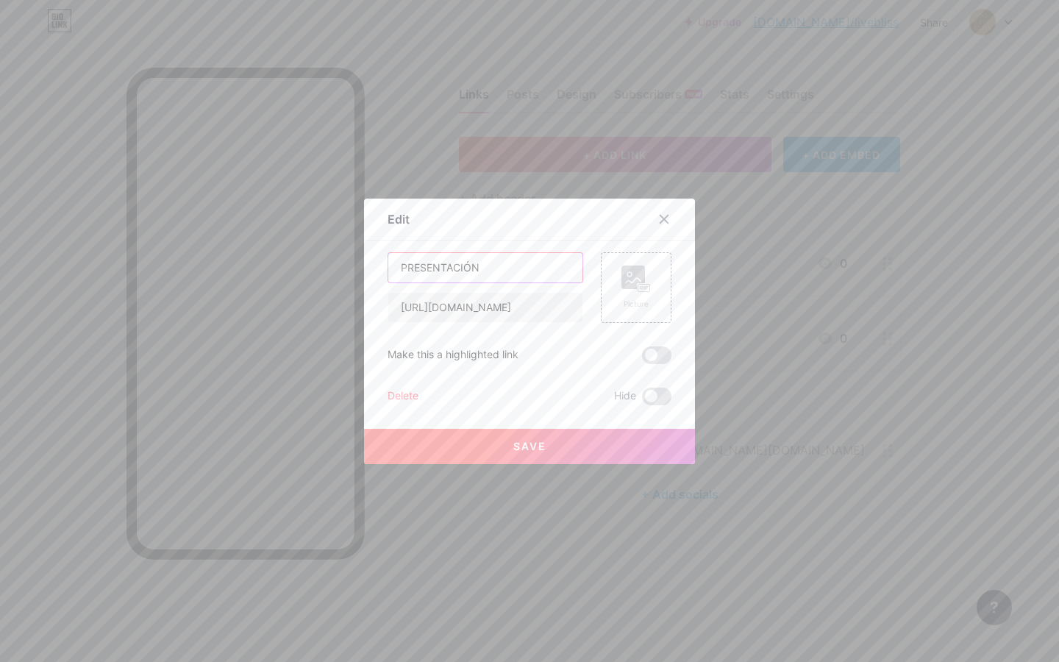
click at [507, 265] on input "PRESENTACIÓN" at bounding box center [485, 267] width 194 height 29
type input "Presentación"
click at [498, 448] on button "Save" at bounding box center [529, 446] width 331 height 35
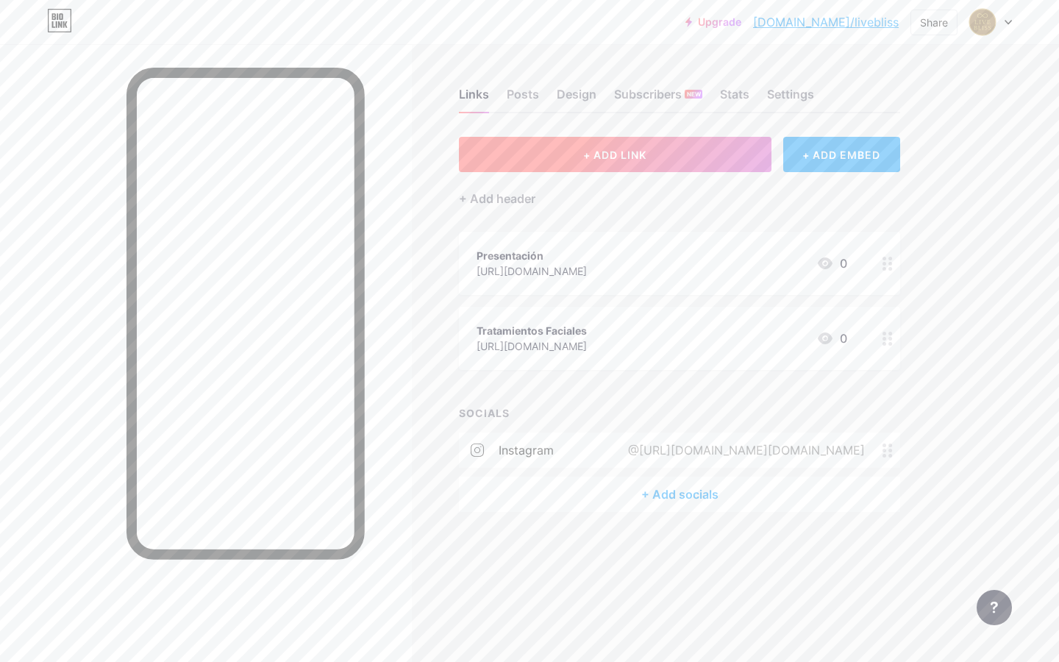
click at [576, 147] on button "+ ADD LINK" at bounding box center [615, 154] width 312 height 35
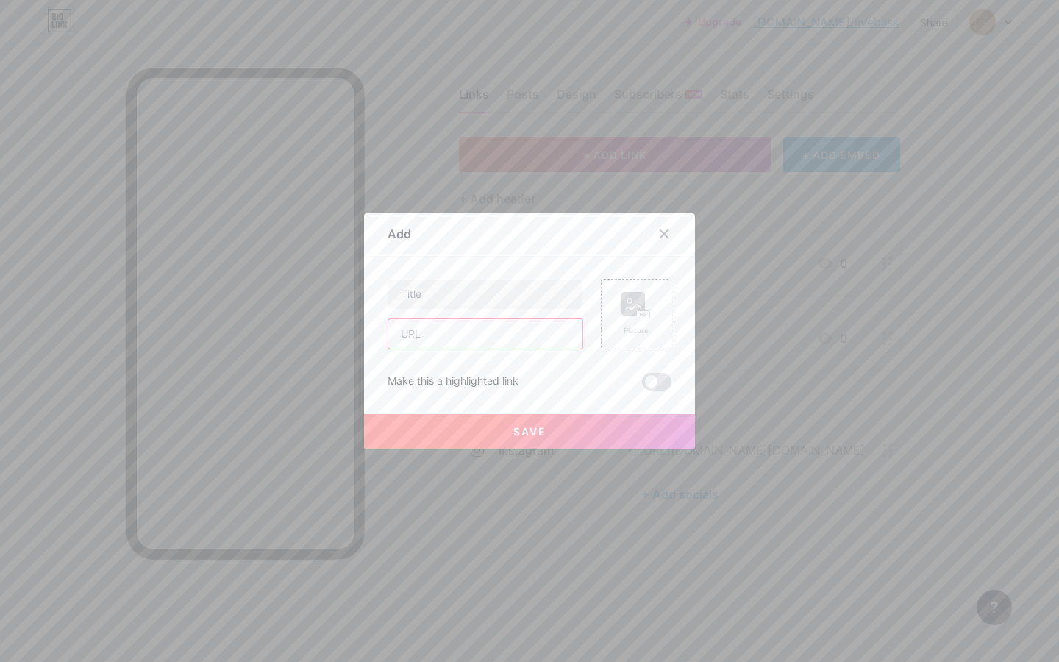
click at [480, 338] on input "text" at bounding box center [485, 333] width 194 height 29
paste input "[URL][DOMAIN_NAME]"
type input "[URL][DOMAIN_NAME]"
click at [495, 294] on input "text" at bounding box center [485, 293] width 194 height 29
type input "Tratamientos Corporales"
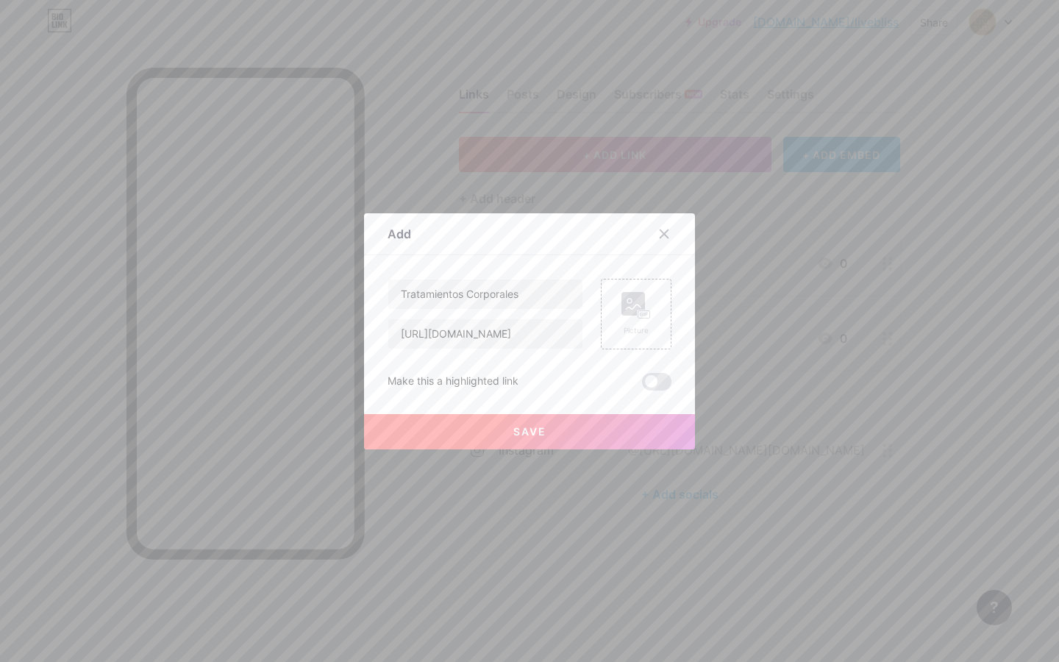
click at [542, 426] on button "Save" at bounding box center [529, 431] width 331 height 35
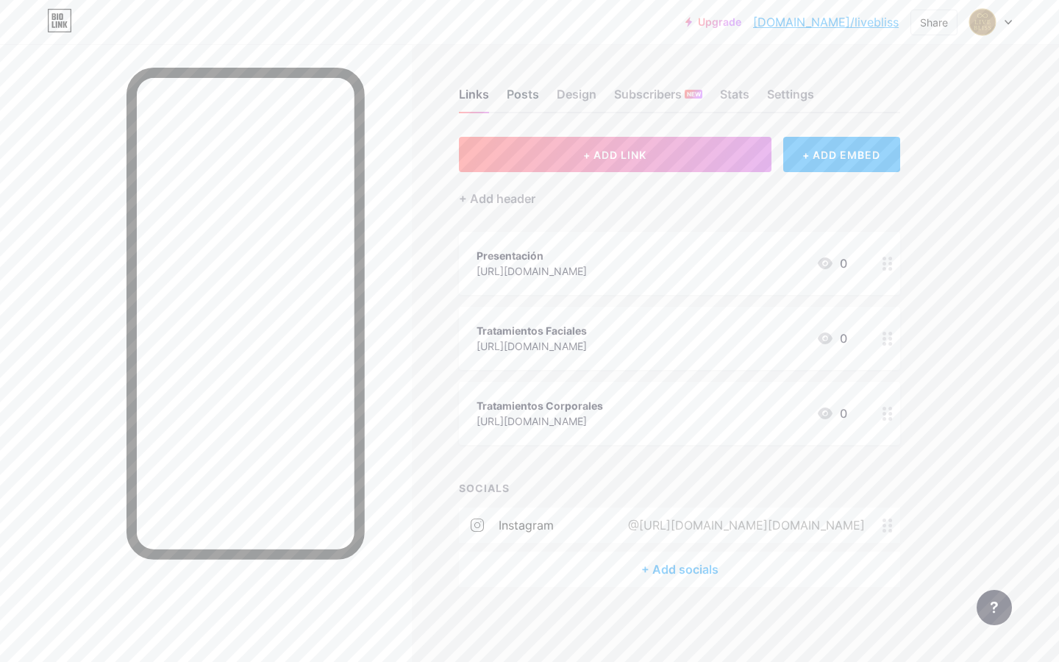
click at [532, 94] on div "Posts" at bounding box center [523, 98] width 32 height 26
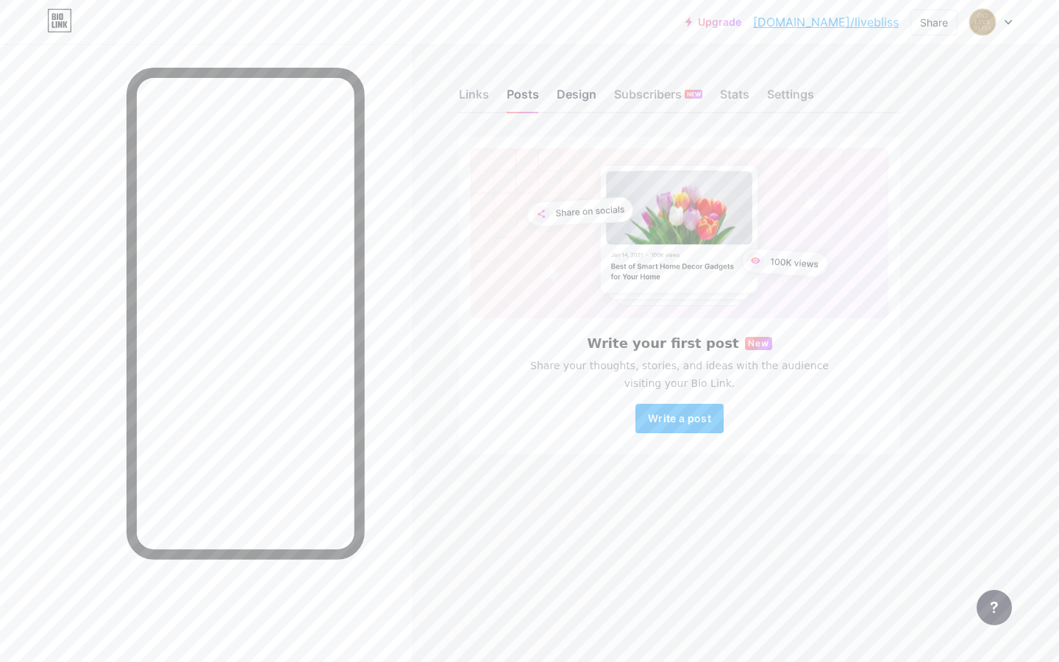
click at [590, 96] on div "Design" at bounding box center [577, 98] width 40 height 26
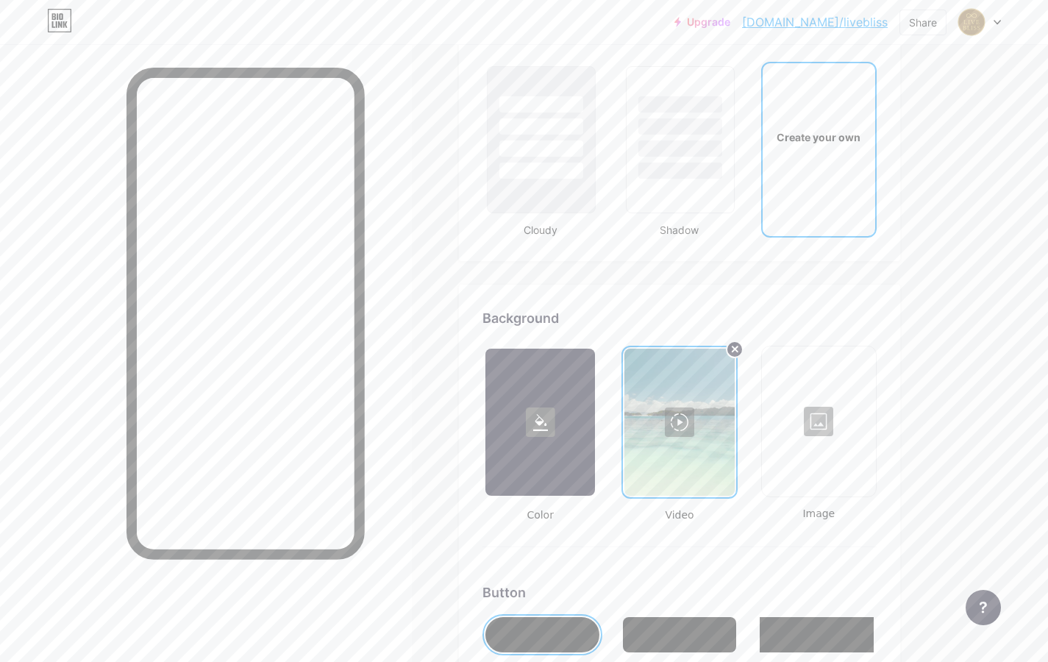
type input "#cbb2d2"
type input "#000000"
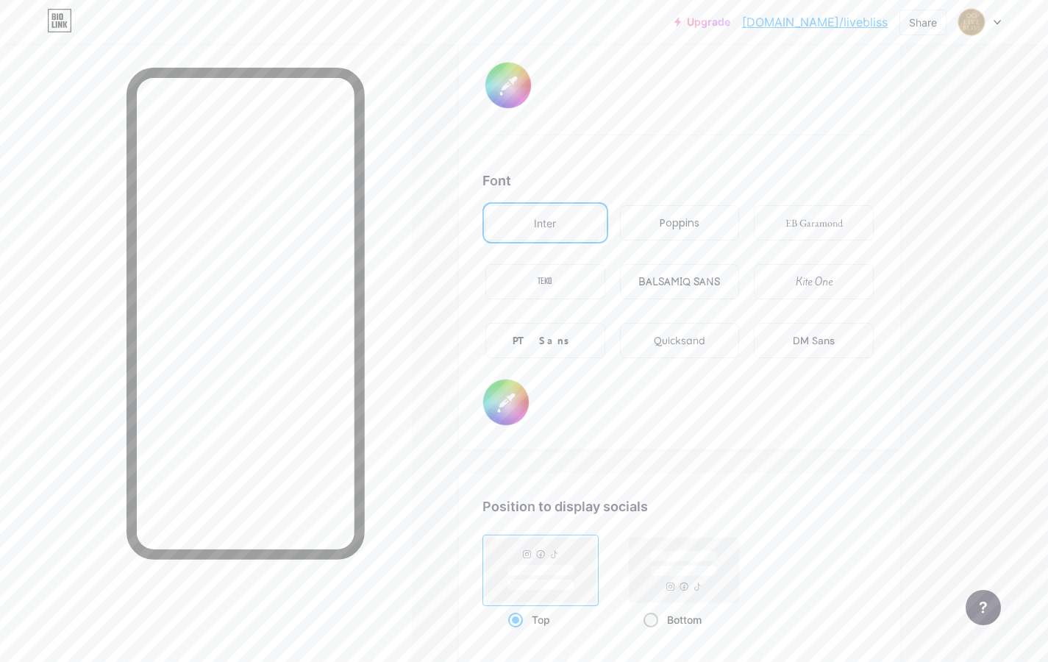
scroll to position [2702, 0]
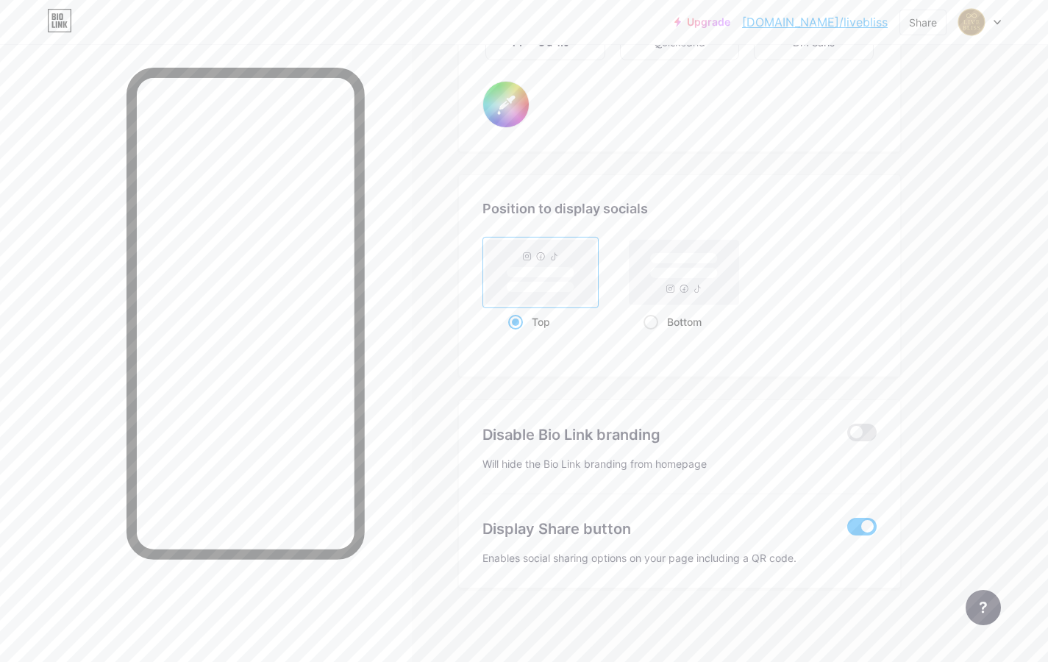
click at [851, 525] on span at bounding box center [861, 527] width 29 height 18
click at [847, 530] on input "checkbox" at bounding box center [847, 530] width 0 height 0
click at [683, 322] on div "Bottom" at bounding box center [684, 321] width 82 height 27
click at [653, 335] on input "Bottom" at bounding box center [648, 340] width 10 height 10
radio input "true"
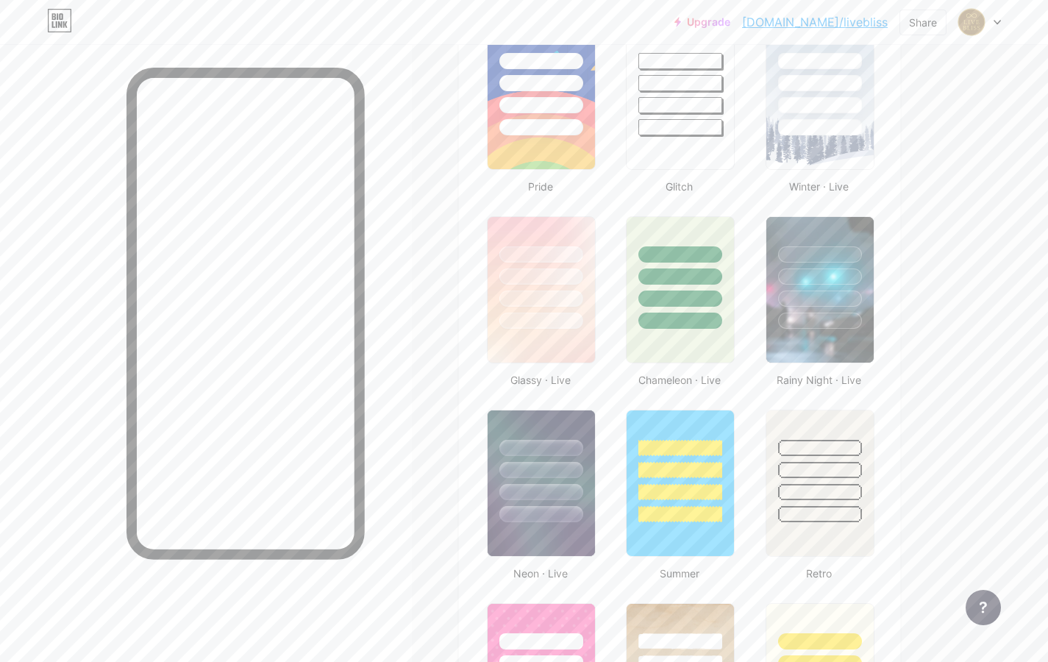
scroll to position [0, 0]
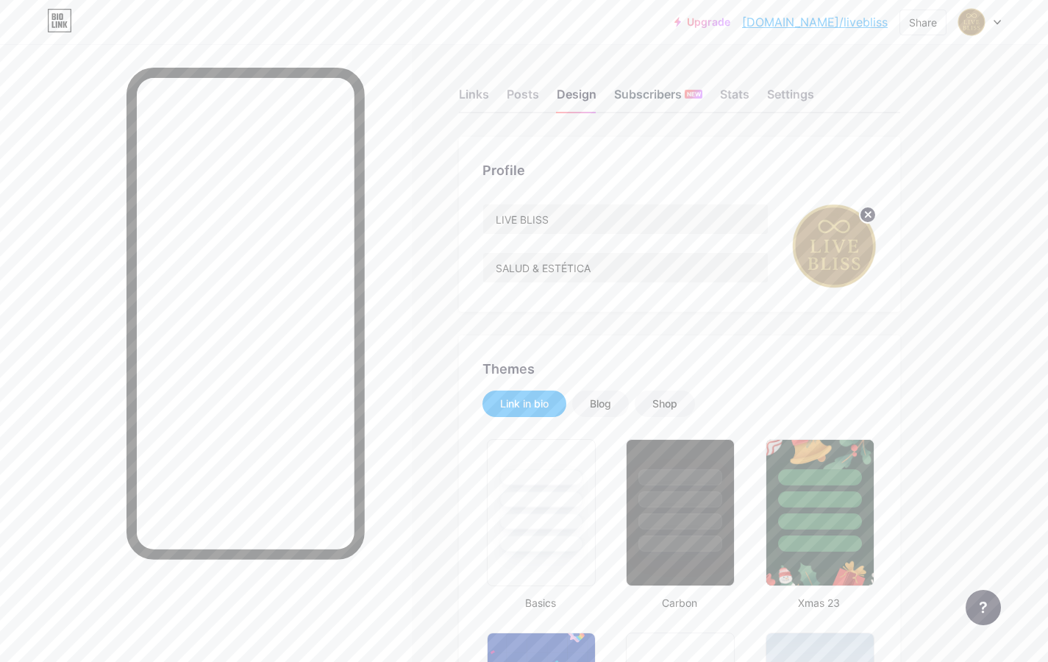
click at [655, 90] on div "Subscribers NEW" at bounding box center [658, 98] width 88 height 26
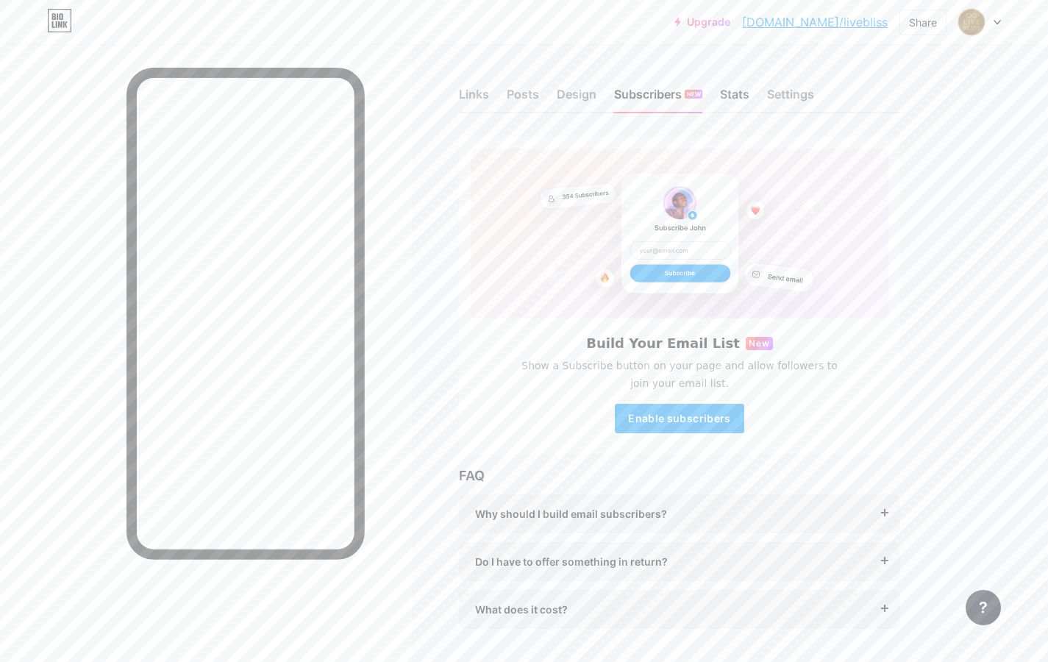
click at [745, 94] on div "Stats" at bounding box center [734, 98] width 29 height 26
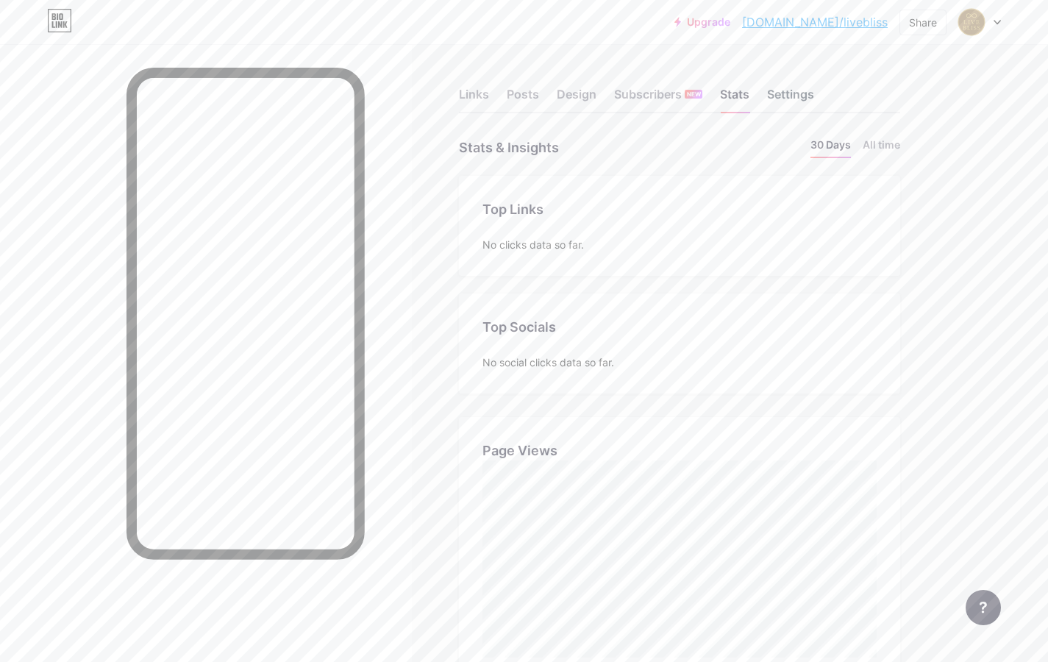
click at [793, 92] on div "Settings" at bounding box center [790, 98] width 47 height 26
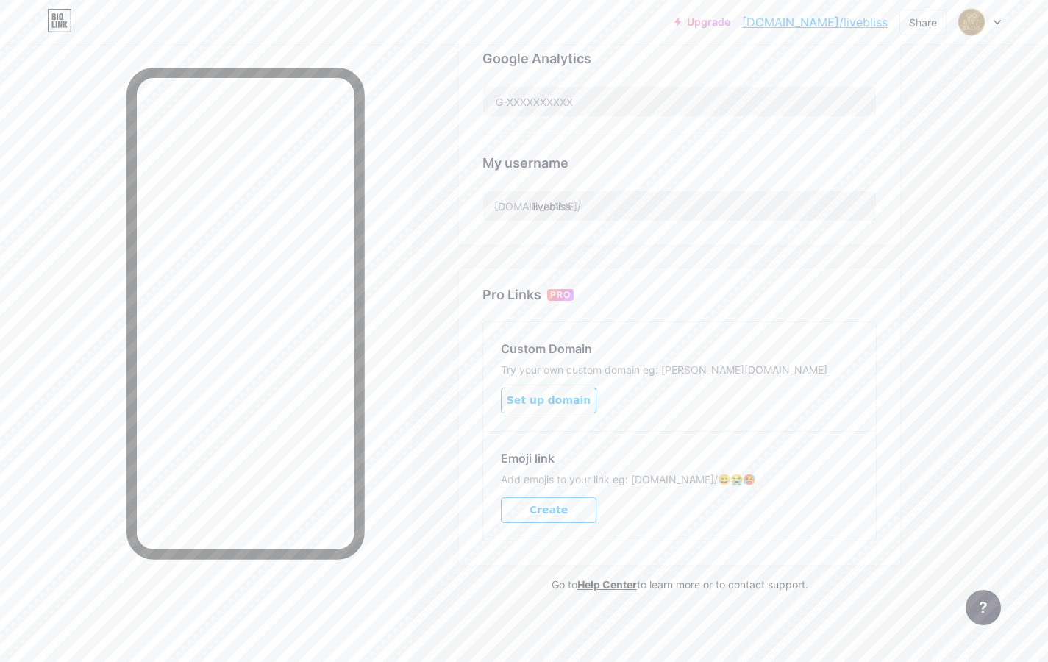
scroll to position [489, 0]
drag, startPoint x: 615, startPoint y: 202, endPoint x: 487, endPoint y: 201, distance: 127.9
click at [487, 200] on input "livebliss" at bounding box center [679, 202] width 393 height 29
drag, startPoint x: 490, startPoint y: 200, endPoint x: 567, endPoint y: 207, distance: 76.8
click at [549, 207] on input "livebliss" at bounding box center [679, 202] width 393 height 29
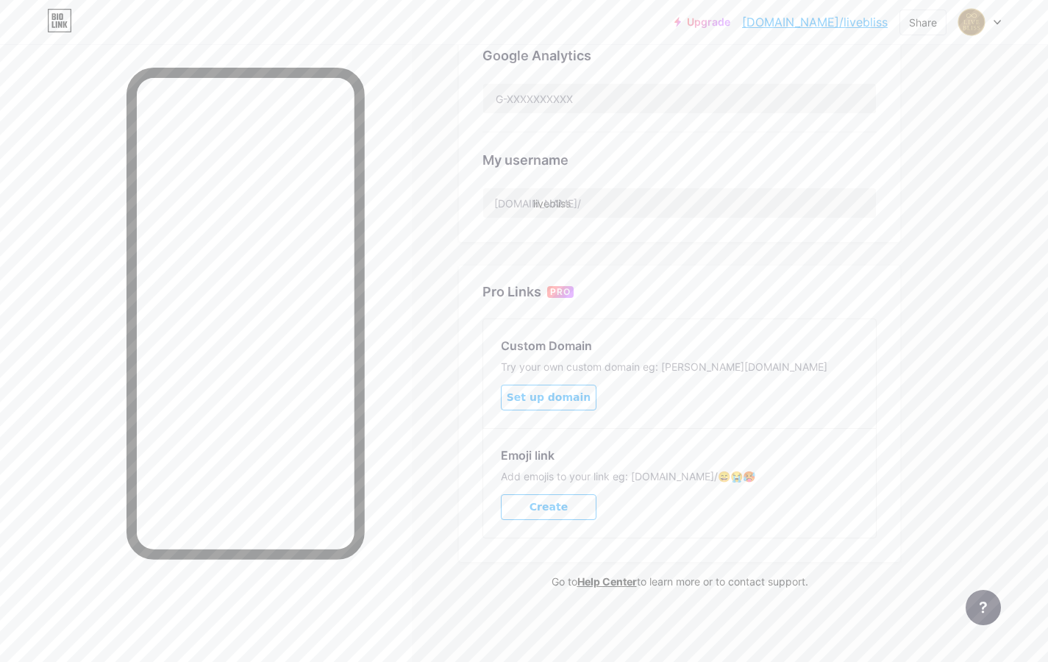
click at [926, 262] on div "Links Posts Design Subscribers NEW Stats Settings Preferred link This is an aes…" at bounding box center [481, 108] width 962 height 1107
click at [932, 19] on div "Share" at bounding box center [923, 22] width 28 height 15
click at [815, 72] on div "Copy link" at bounding box center [800, 76] width 54 height 18
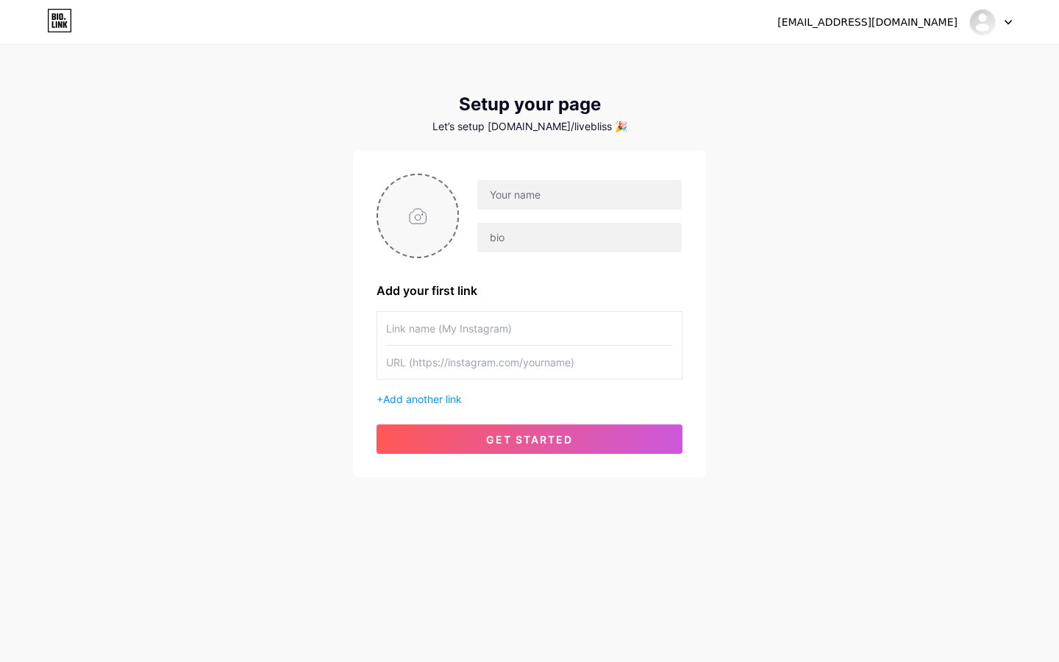
click at [431, 224] on input "file" at bounding box center [417, 216] width 79 height 82
type input "C:\fakepath\Logo _LIVE BLISS_ con símbolo infinito.png"
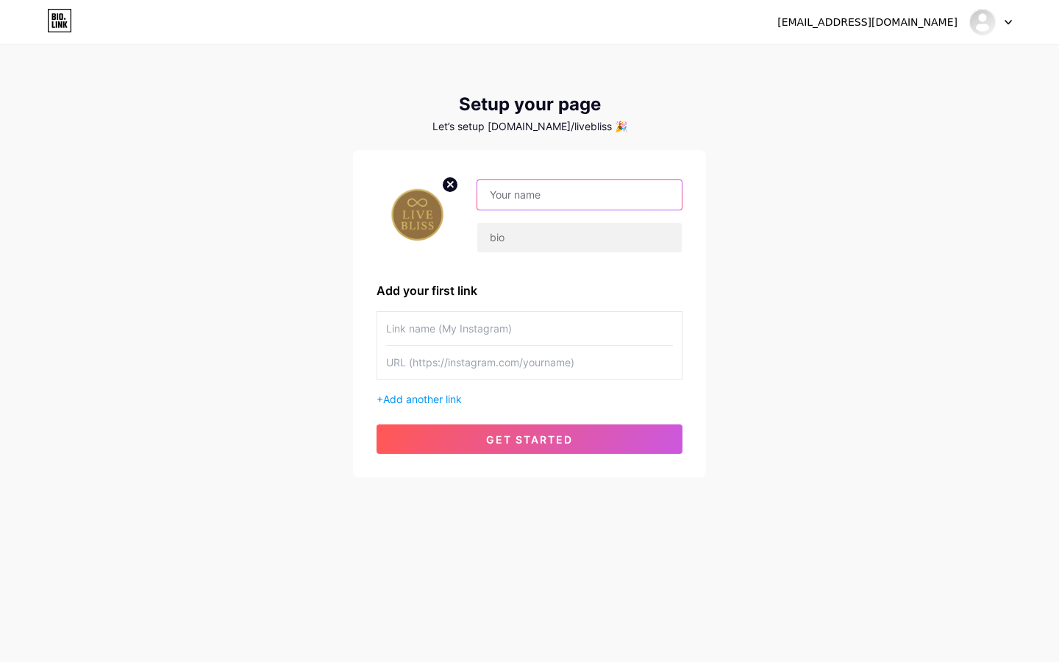
click at [619, 195] on input "text" at bounding box center [579, 194] width 204 height 29
type input "LiveBliss"
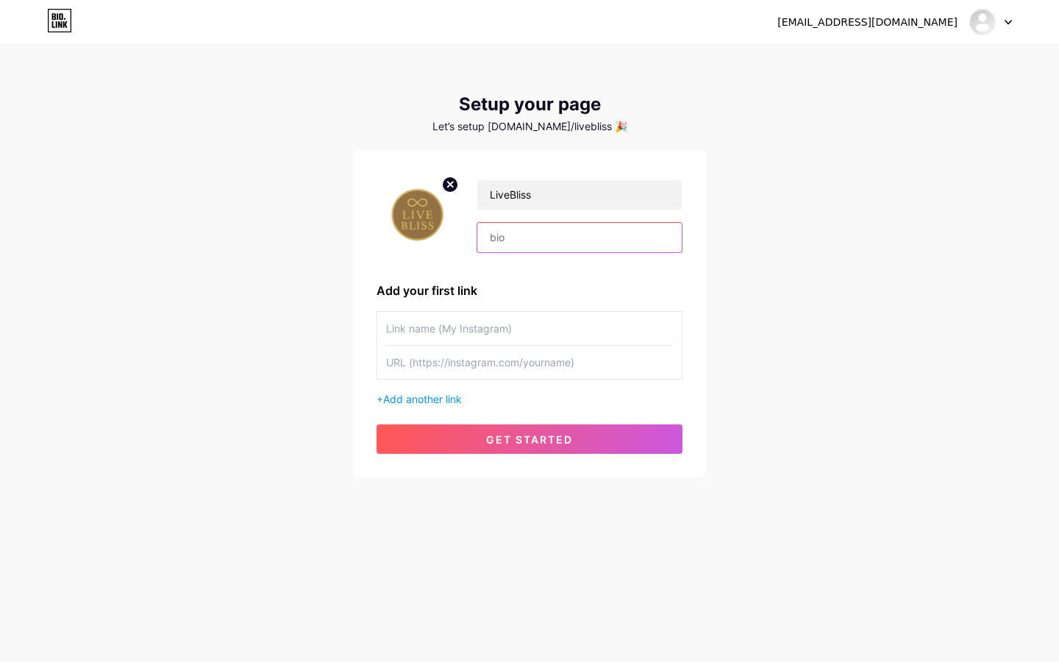
click at [606, 236] on input "text" at bounding box center [579, 237] width 204 height 29
type input "live bliss"
click at [554, 321] on input "text" at bounding box center [529, 328] width 287 height 33
click at [539, 352] on input "text" at bounding box center [529, 362] width 287 height 33
